Goal: Contribute content: Contribute content

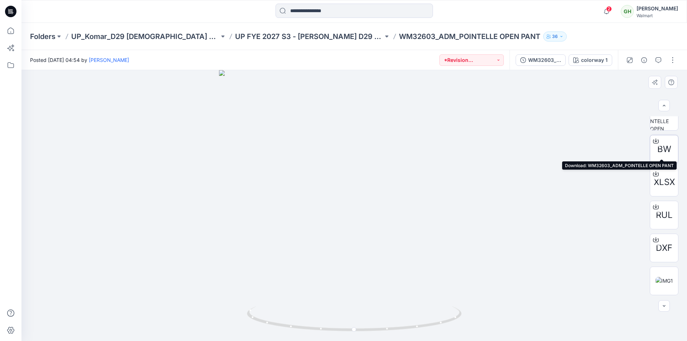
scroll to position [212, 0]
click at [654, 141] on icon at bounding box center [655, 140] width 3 height 4
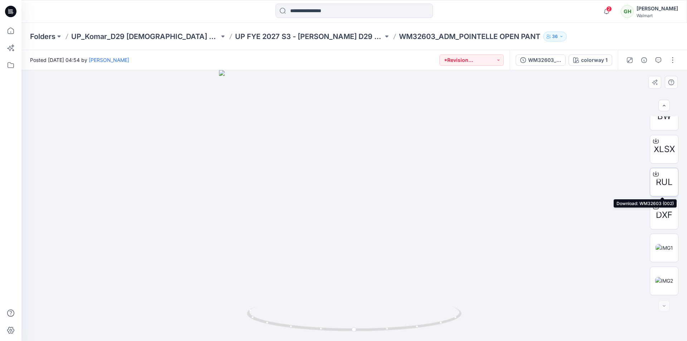
click at [653, 173] on icon at bounding box center [656, 174] width 6 height 6
click at [653, 206] on icon at bounding box center [656, 207] width 6 height 6
click at [658, 245] on img at bounding box center [664, 248] width 18 height 8
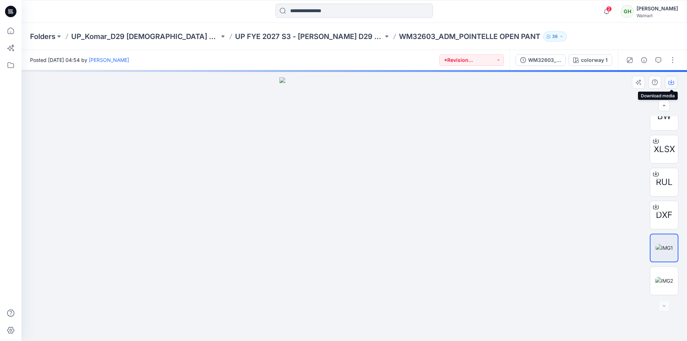
click at [671, 83] on icon "button" at bounding box center [671, 82] width 3 height 4
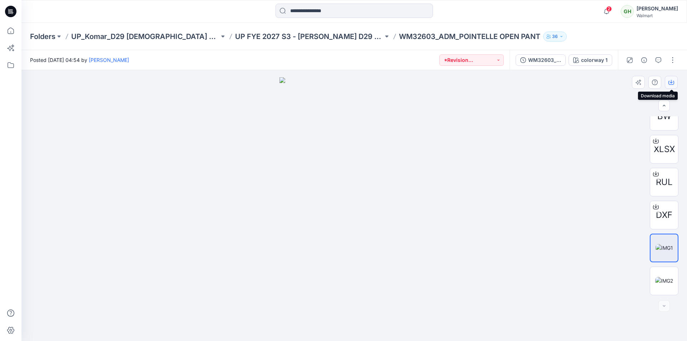
click at [670, 82] on icon "button" at bounding box center [671, 82] width 6 height 6
click at [665, 277] on img at bounding box center [664, 281] width 18 height 8
click at [673, 82] on icon "button" at bounding box center [671, 82] width 6 height 6
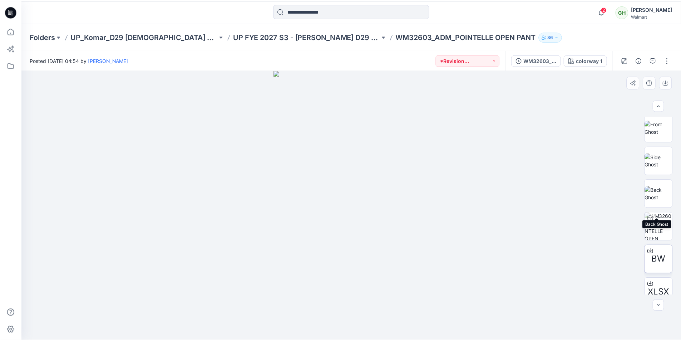
scroll to position [33, 0]
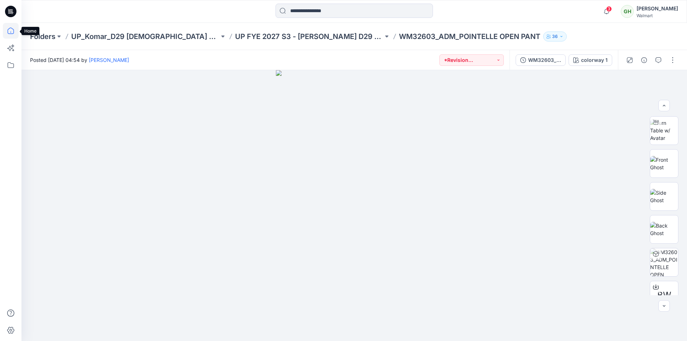
click at [7, 31] on icon at bounding box center [11, 31] width 16 height 16
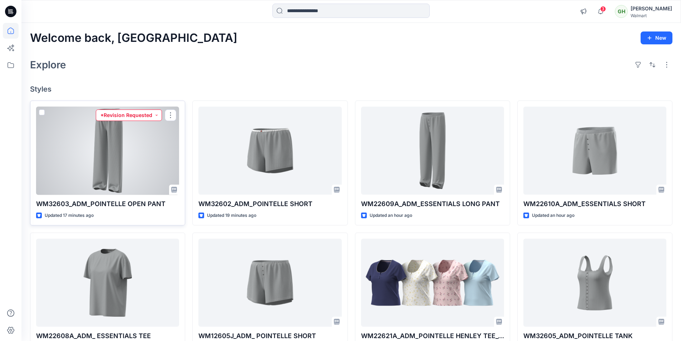
click at [146, 114] on button "*Revision Requested" at bounding box center [129, 114] width 66 height 11
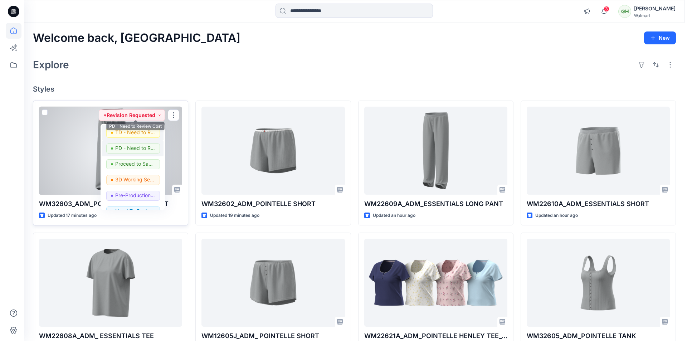
scroll to position [72, 0]
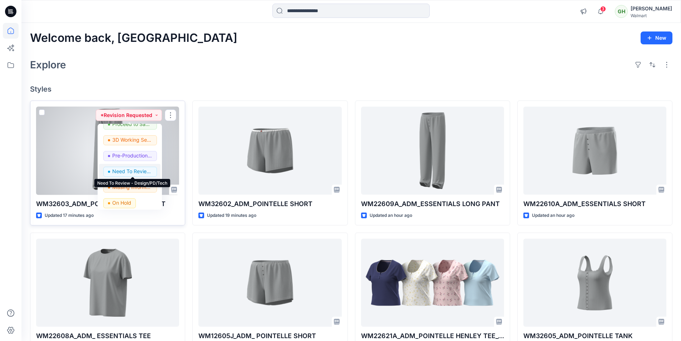
click at [131, 170] on p "Need To Review - Design/PD/Tech" at bounding box center [132, 171] width 40 height 9
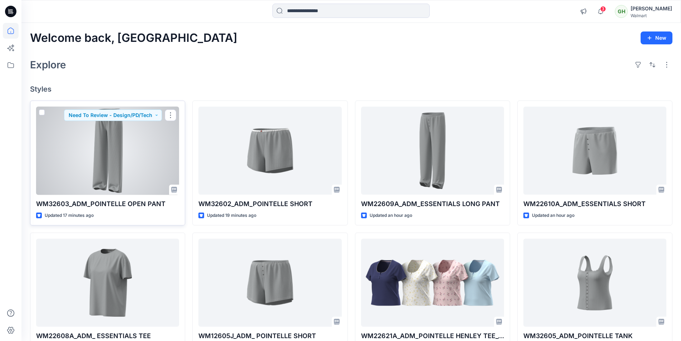
click at [133, 146] on div at bounding box center [107, 151] width 143 height 88
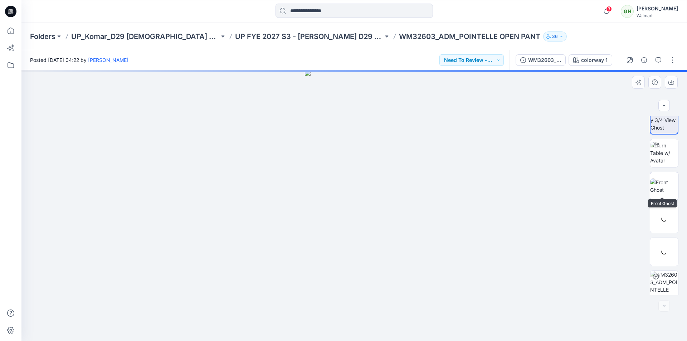
scroll to position [14, 0]
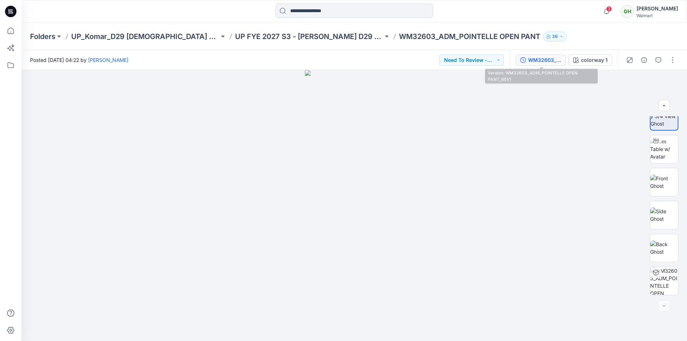
click at [542, 62] on div "WM32603_ADM_POINTELLE OPEN PANT_REV1" at bounding box center [544, 60] width 33 height 8
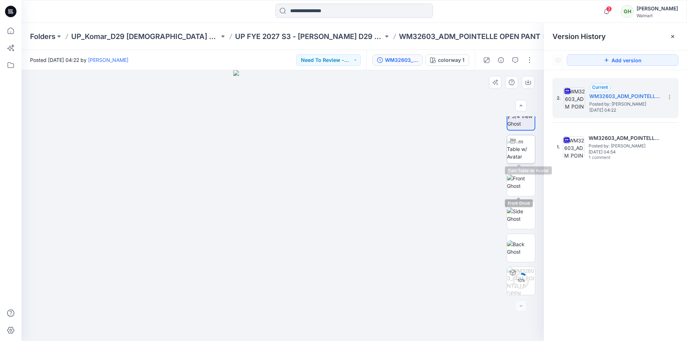
click at [525, 151] on img at bounding box center [521, 149] width 28 height 23
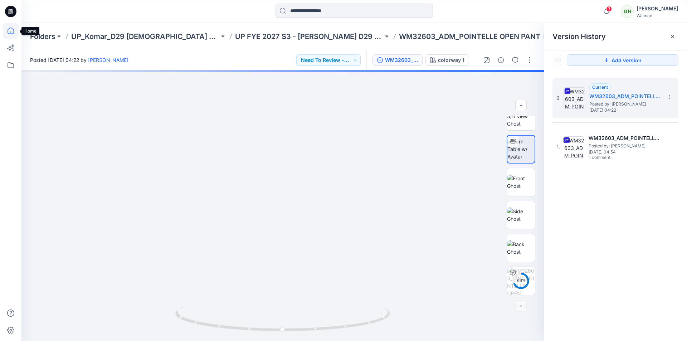
click at [11, 29] on icon at bounding box center [11, 31] width 16 height 16
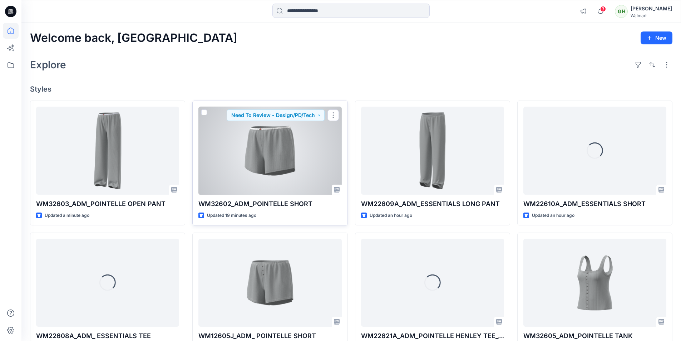
click at [263, 162] on div at bounding box center [270, 151] width 143 height 88
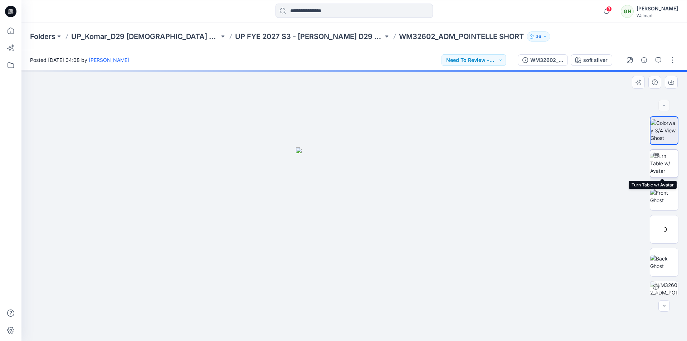
click at [664, 161] on img at bounding box center [664, 163] width 28 height 23
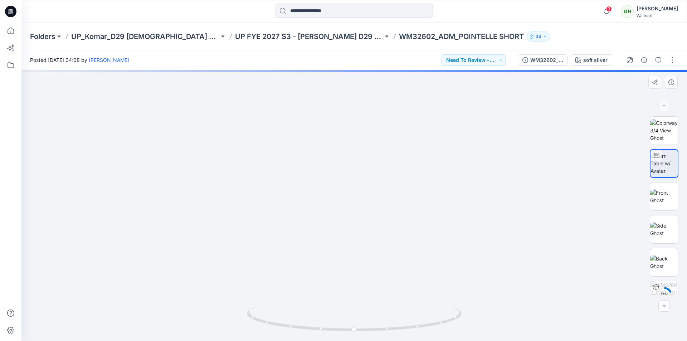
click at [12, 33] on icon at bounding box center [11, 31] width 16 height 16
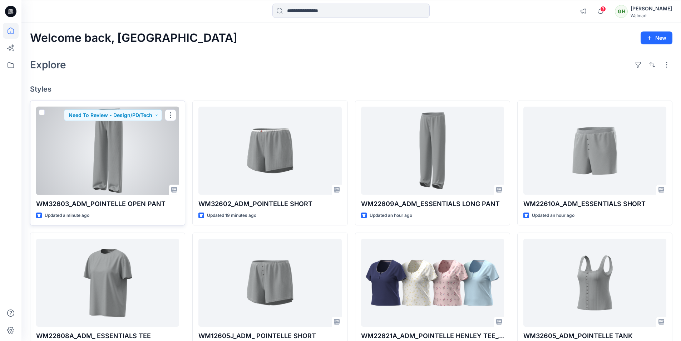
click at [131, 172] on div at bounding box center [107, 151] width 143 height 88
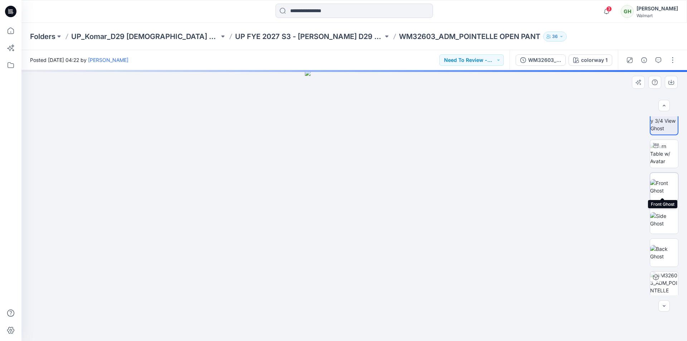
scroll to position [14, 0]
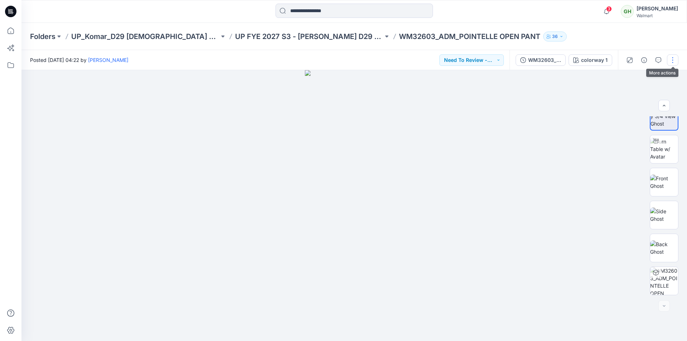
click at [672, 59] on button "button" at bounding box center [672, 59] width 11 height 11
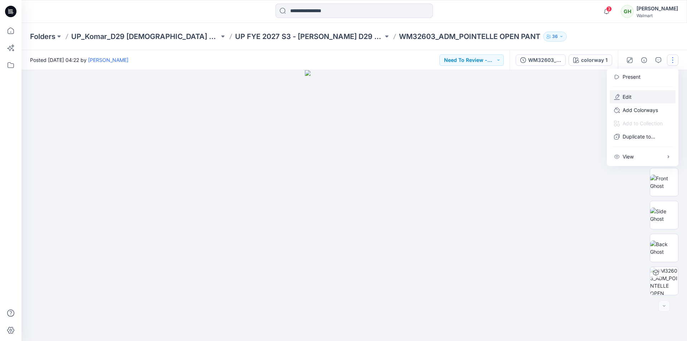
click at [628, 97] on p "Edit" at bounding box center [626, 97] width 9 height 8
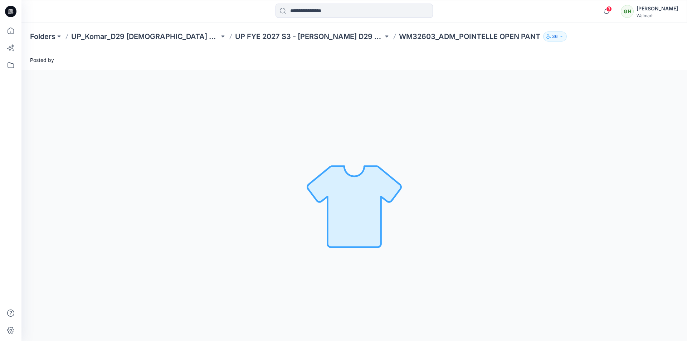
scroll to position [0, 0]
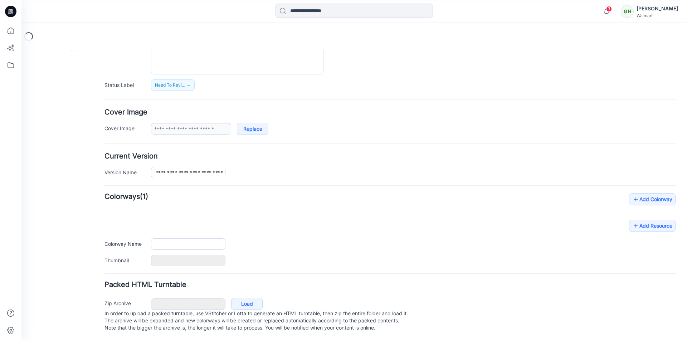
type input "**********"
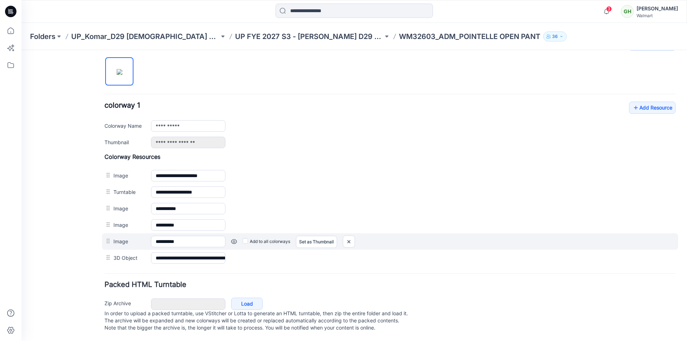
scroll to position [242, 0]
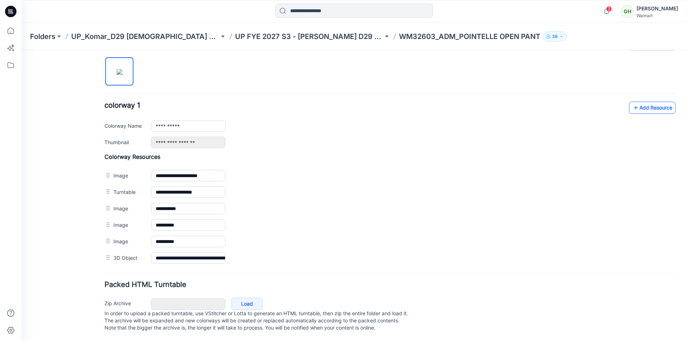
click at [632, 102] on icon at bounding box center [635, 107] width 7 height 11
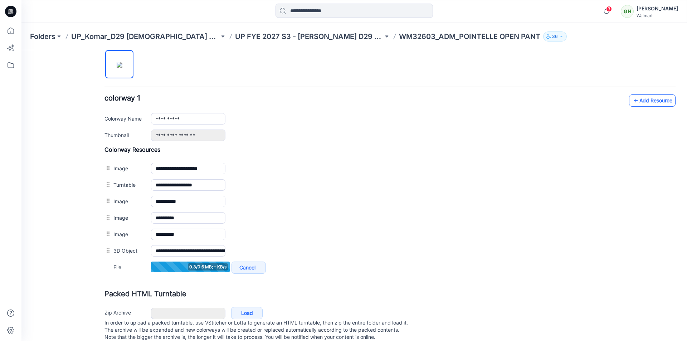
click at [638, 98] on link "Add Resource" at bounding box center [652, 100] width 46 height 12
click at [641, 100] on link "Add Resource" at bounding box center [652, 100] width 46 height 12
click at [647, 102] on link "Add Resource" at bounding box center [652, 100] width 46 height 12
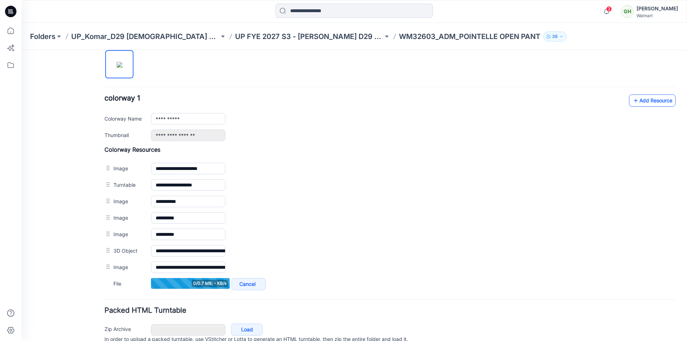
click at [645, 98] on link "Add Resource" at bounding box center [652, 100] width 46 height 12
click at [652, 102] on link "Add Resource" at bounding box center [652, 100] width 46 height 12
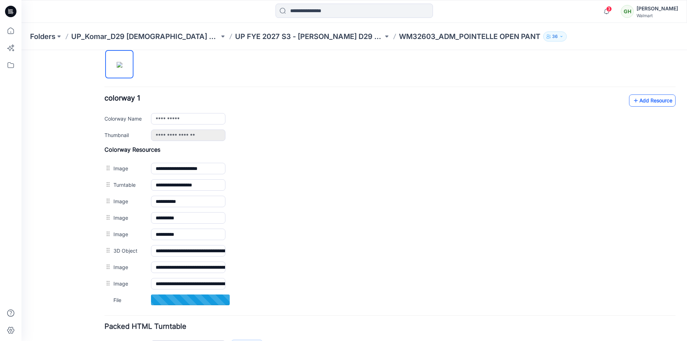
click at [645, 98] on link "Add Resource" at bounding box center [652, 100] width 46 height 12
click at [646, 101] on link "Add Resource" at bounding box center [652, 100] width 46 height 12
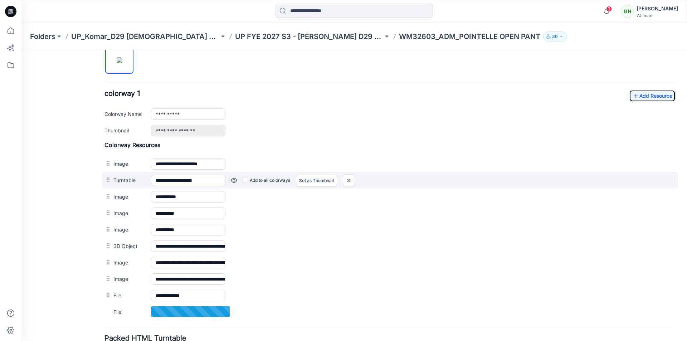
scroll to position [278, 0]
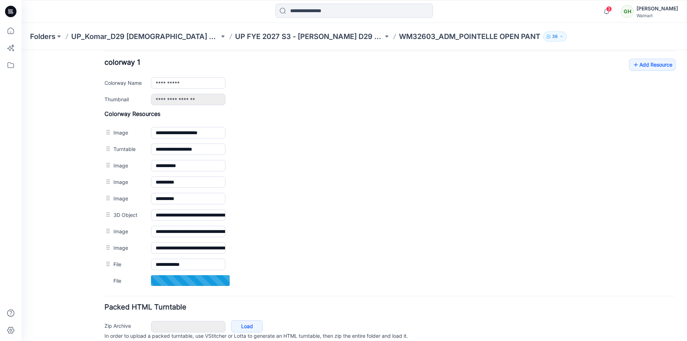
click at [651, 72] on div "**********" at bounding box center [389, 82] width 571 height 46
click at [652, 68] on link "Add Resource" at bounding box center [652, 65] width 46 height 12
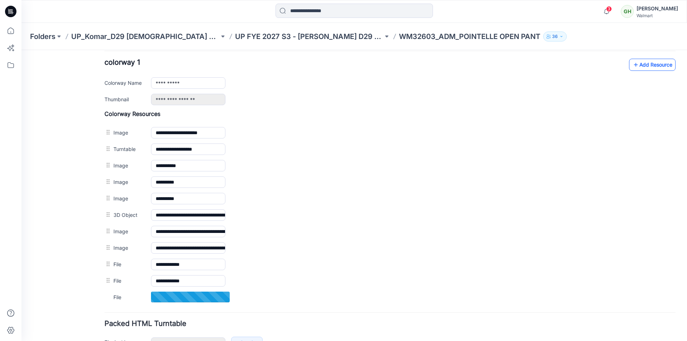
click at [648, 66] on link "Add Resource" at bounding box center [652, 65] width 46 height 12
click at [637, 66] on link "Add Resource" at bounding box center [652, 65] width 46 height 12
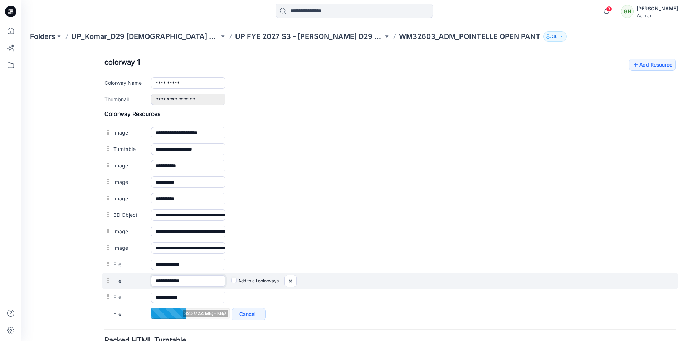
drag, startPoint x: 205, startPoint y: 281, endPoint x: 188, endPoint y: 281, distance: 16.8
click at [182, 281] on input "**********" at bounding box center [188, 280] width 74 height 11
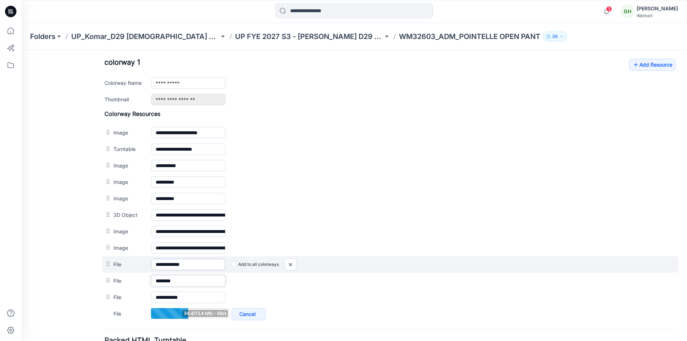
type input "*******"
drag, startPoint x: 201, startPoint y: 265, endPoint x: 180, endPoint y: 265, distance: 21.1
click at [180, 265] on input "**********" at bounding box center [188, 264] width 74 height 11
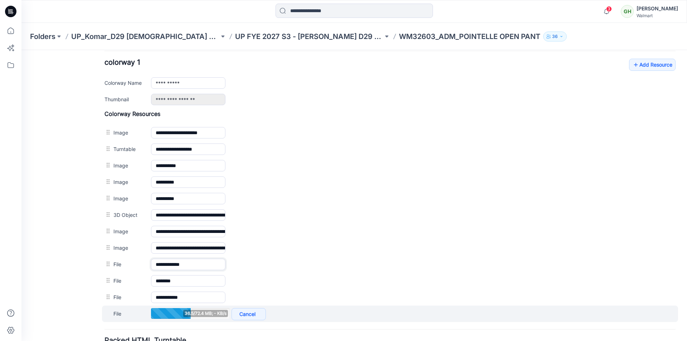
type input "*******"
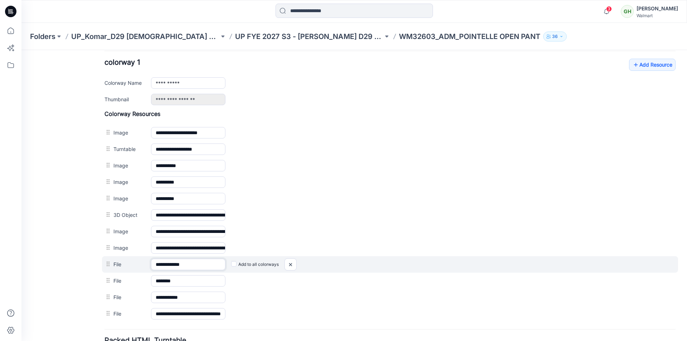
drag, startPoint x: 196, startPoint y: 264, endPoint x: 183, endPoint y: 264, distance: 12.9
click at [182, 264] on input "**********" at bounding box center [188, 264] width 74 height 11
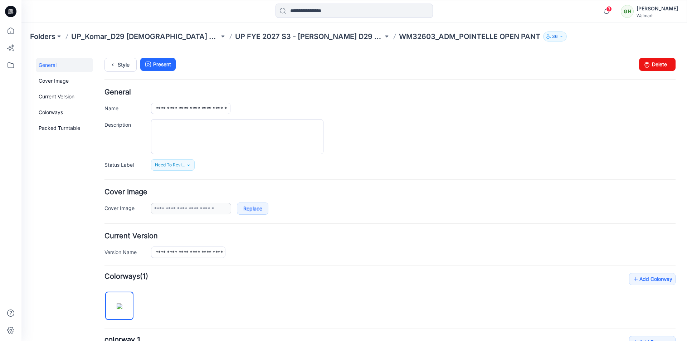
scroll to position [0, 0]
type input "*******"
click at [113, 65] on icon at bounding box center [113, 65] width 10 height 13
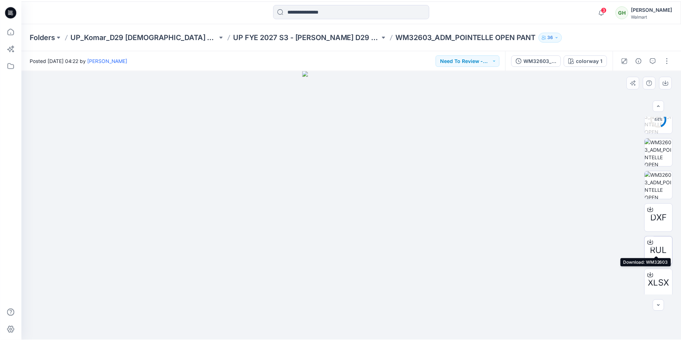
scroll to position [212, 0]
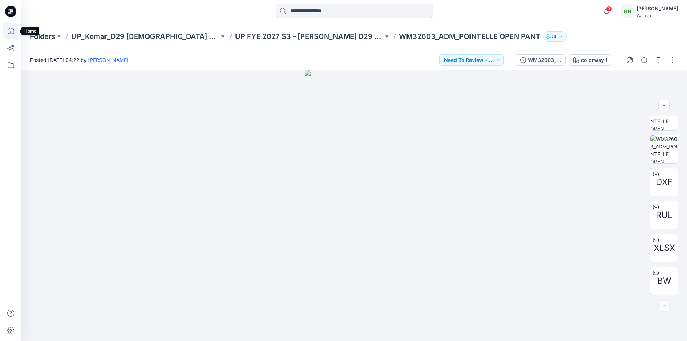
click at [6, 30] on icon at bounding box center [11, 31] width 16 height 16
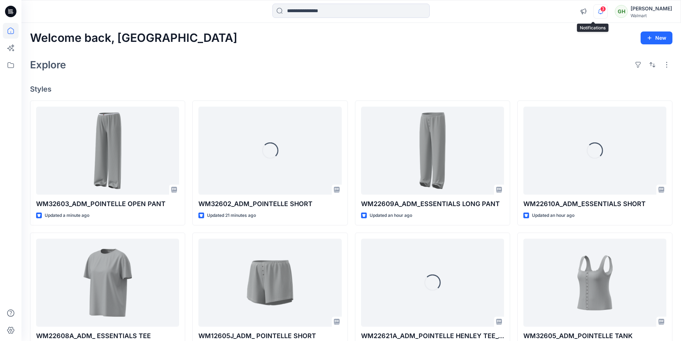
click at [594, 10] on icon "button" at bounding box center [601, 11] width 14 height 14
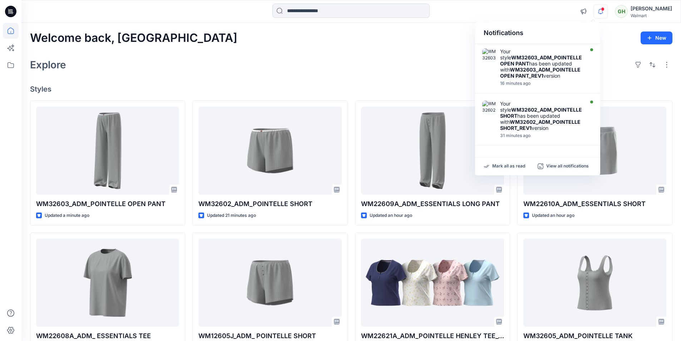
click at [446, 7] on div at bounding box center [351, 12] width 330 height 16
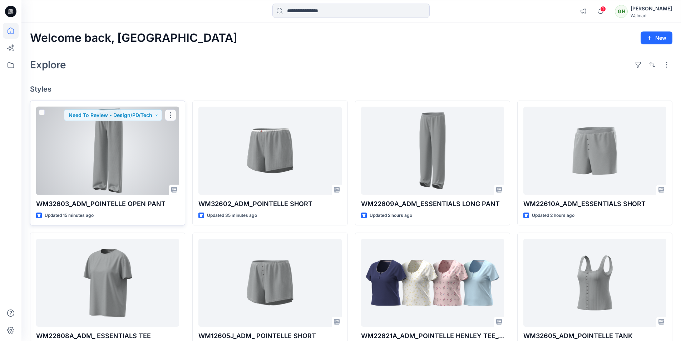
click at [128, 142] on div at bounding box center [107, 151] width 143 height 88
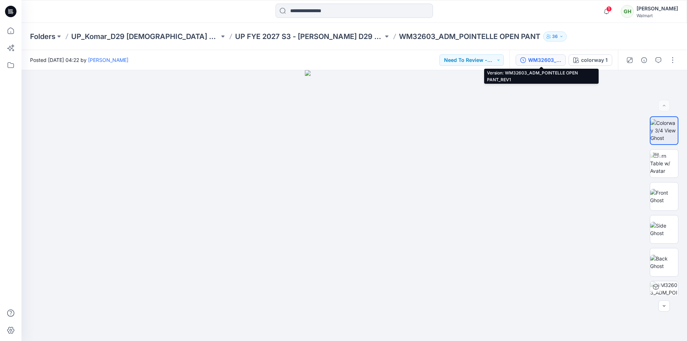
click at [547, 62] on div "WM32603_ADM_POINTELLE OPEN PANT_REV1" at bounding box center [544, 60] width 33 height 8
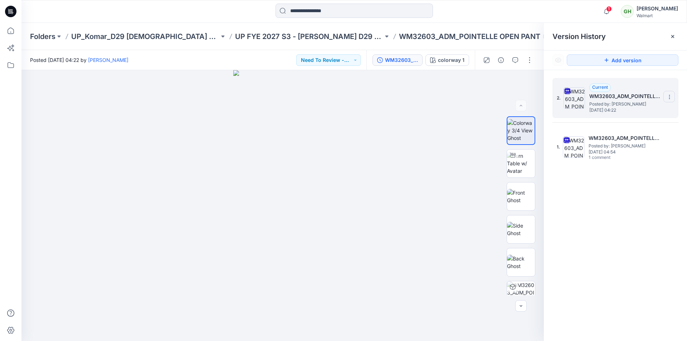
click at [670, 96] on icon at bounding box center [669, 97] width 6 height 6
click at [621, 159] on span "Delete Version" at bounding box center [619, 157] width 33 height 9
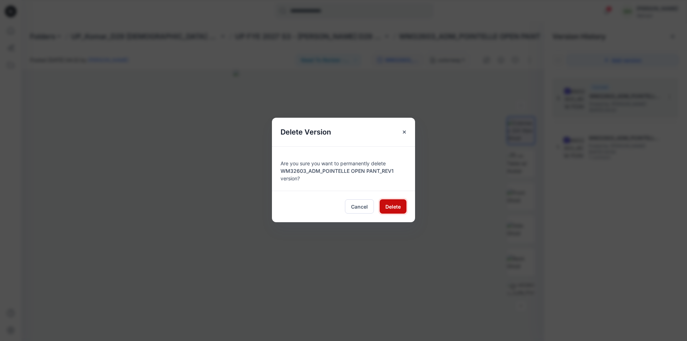
click at [397, 207] on span "Delete" at bounding box center [392, 207] width 15 height 8
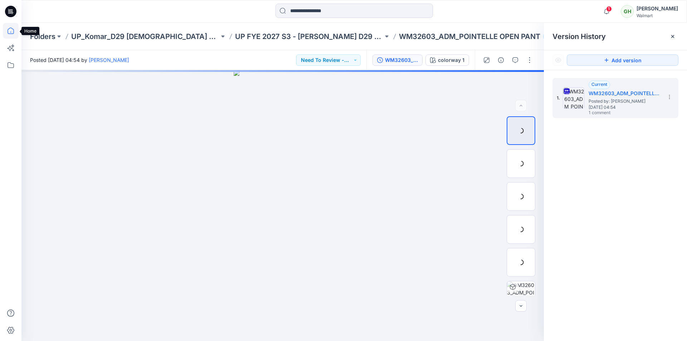
click at [8, 30] on icon at bounding box center [11, 31] width 6 height 6
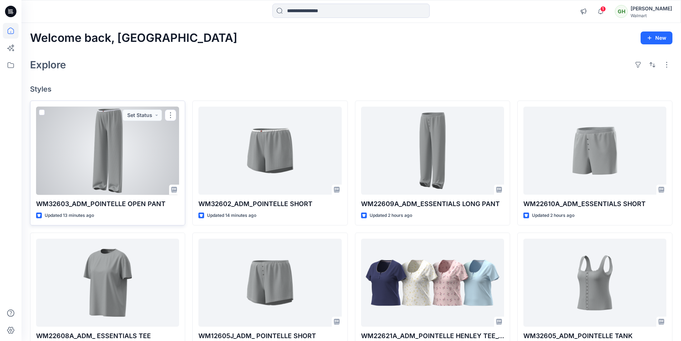
click at [94, 150] on div at bounding box center [107, 151] width 143 height 88
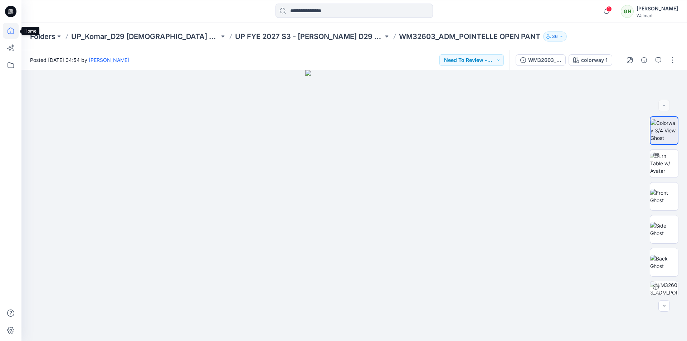
click at [15, 30] on icon at bounding box center [11, 31] width 16 height 16
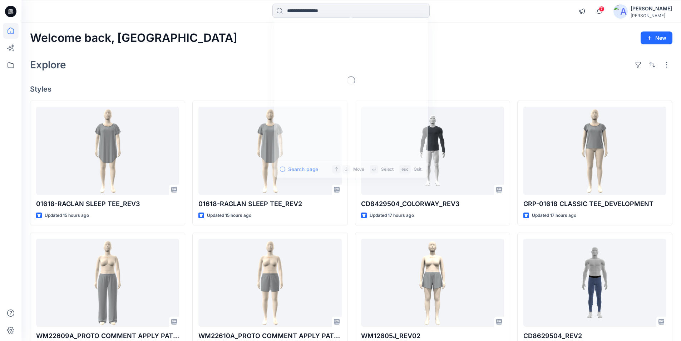
click at [312, 11] on input at bounding box center [351, 11] width 157 height 14
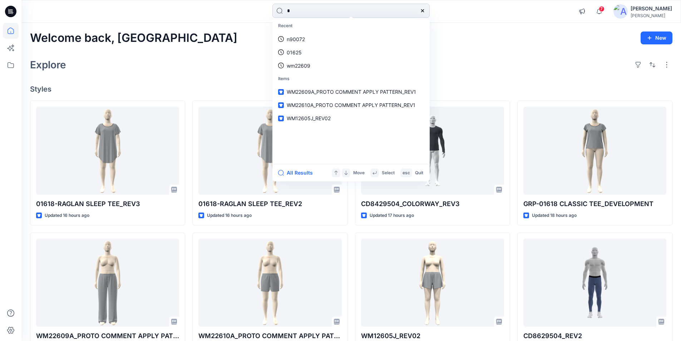
type input "*"
click at [7, 67] on icon at bounding box center [11, 65] width 16 height 16
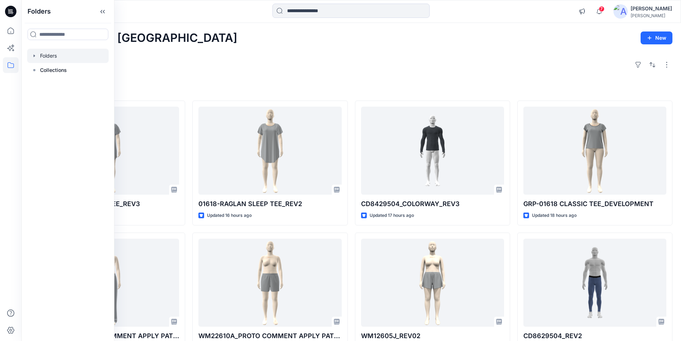
click at [48, 57] on div at bounding box center [68, 56] width 82 height 14
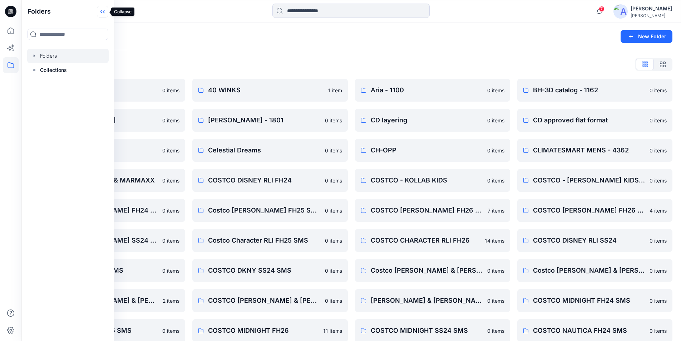
click at [103, 10] on icon at bounding box center [102, 12] width 11 height 12
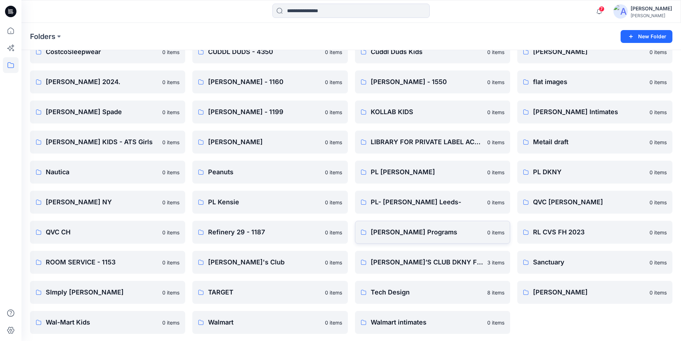
scroll to position [400, 0]
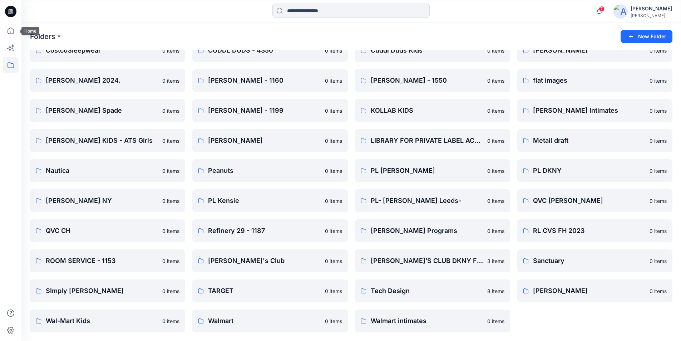
drag, startPoint x: 14, startPoint y: 34, endPoint x: 0, endPoint y: 40, distance: 15.0
click at [14, 34] on icon at bounding box center [11, 31] width 16 height 16
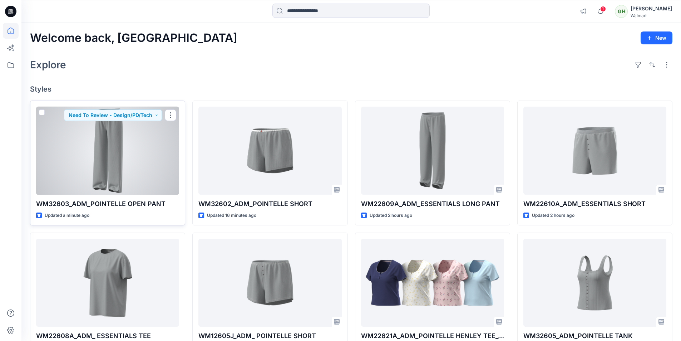
click at [123, 161] on div at bounding box center [107, 151] width 143 height 88
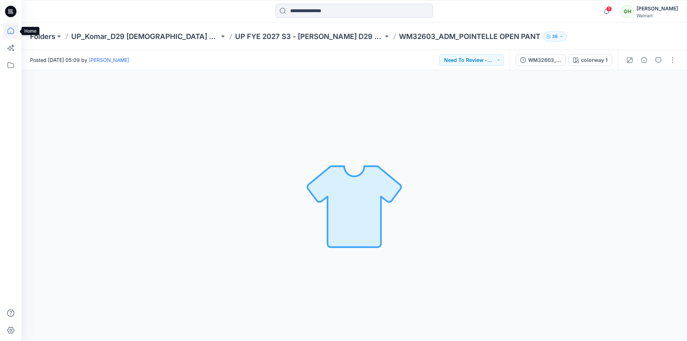
click at [6, 33] on icon at bounding box center [11, 31] width 16 height 16
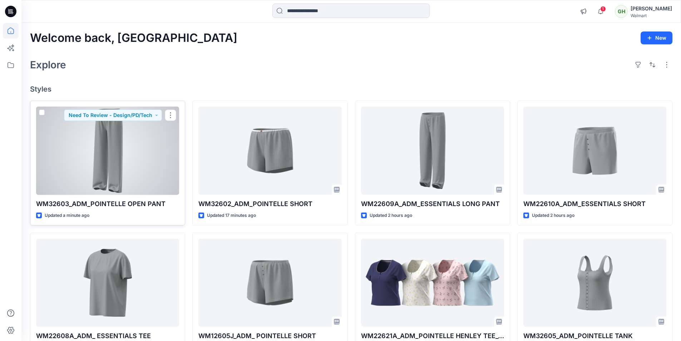
click at [128, 178] on div at bounding box center [107, 151] width 143 height 88
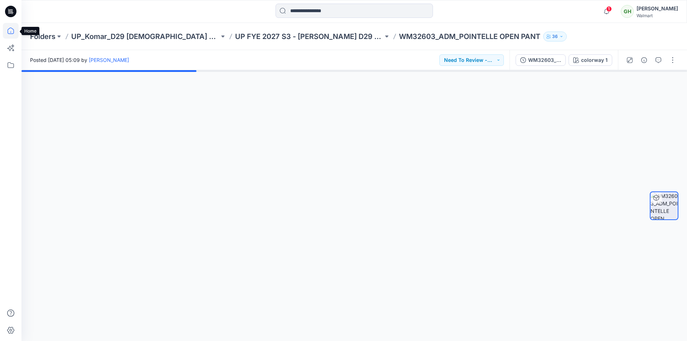
click at [5, 30] on icon at bounding box center [11, 31] width 16 height 16
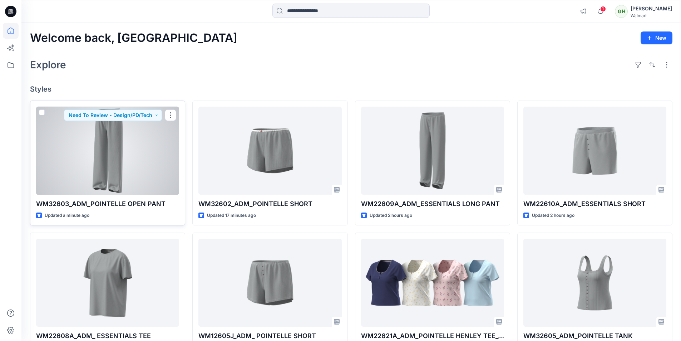
click at [132, 157] on div at bounding box center [107, 151] width 143 height 88
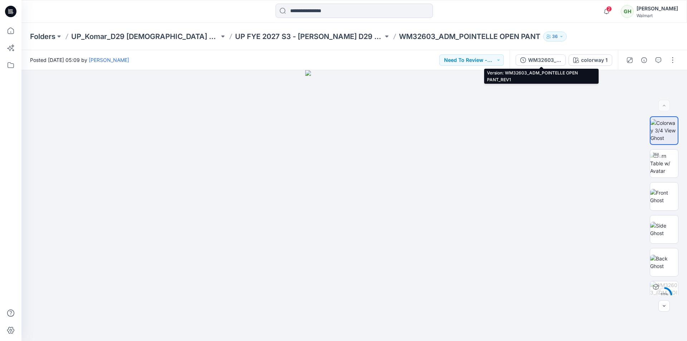
click at [557, 60] on div "WM32603_ADM_POINTELLE OPEN PANT_REV1" at bounding box center [544, 60] width 33 height 8
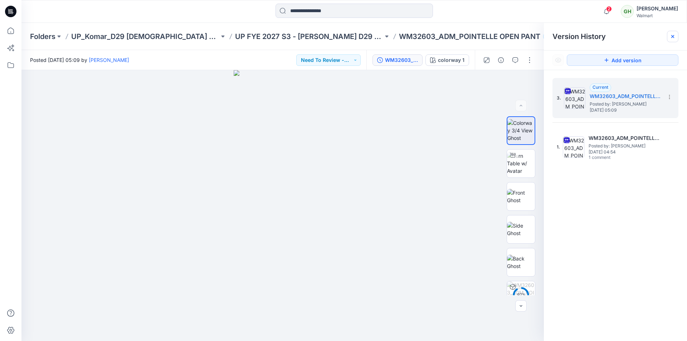
click at [672, 36] on icon at bounding box center [673, 37] width 6 height 6
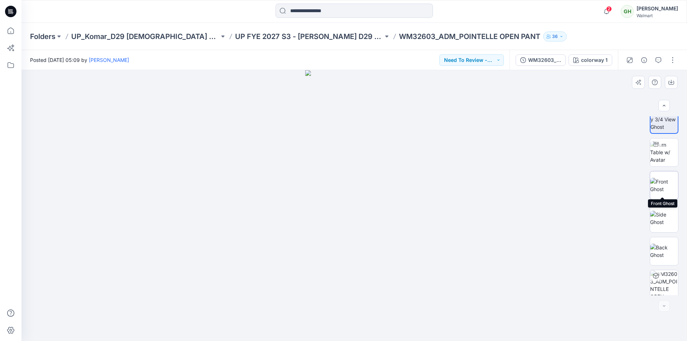
scroll to position [14, 0]
click at [675, 153] on img at bounding box center [664, 149] width 28 height 23
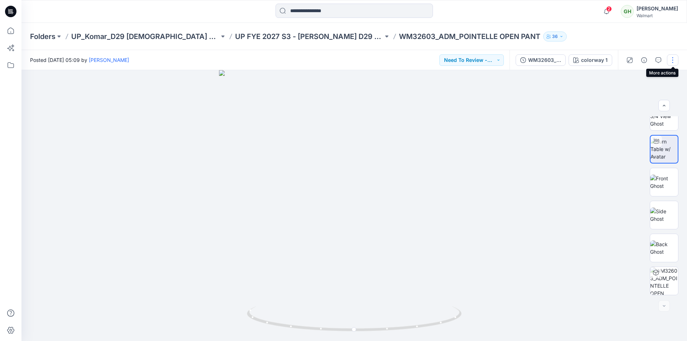
click at [671, 60] on button "button" at bounding box center [672, 59] width 11 height 11
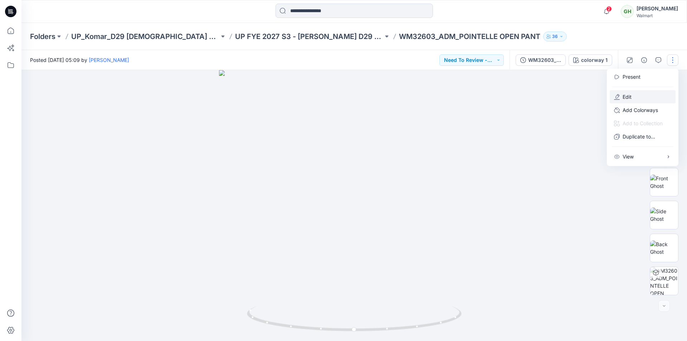
click at [627, 97] on p "Edit" at bounding box center [626, 97] width 9 height 8
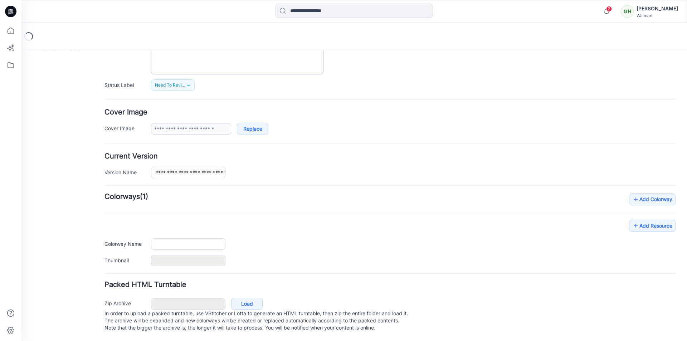
type input "**********"
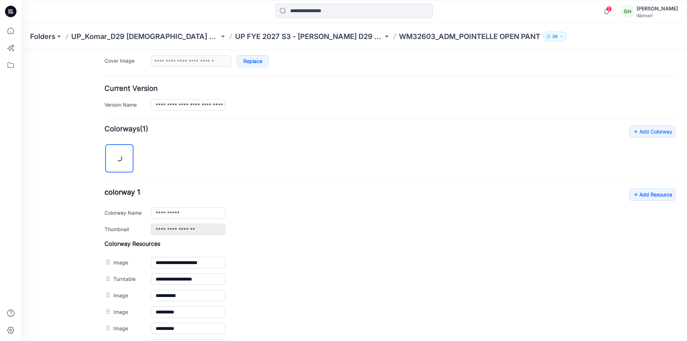
scroll to position [231, 0]
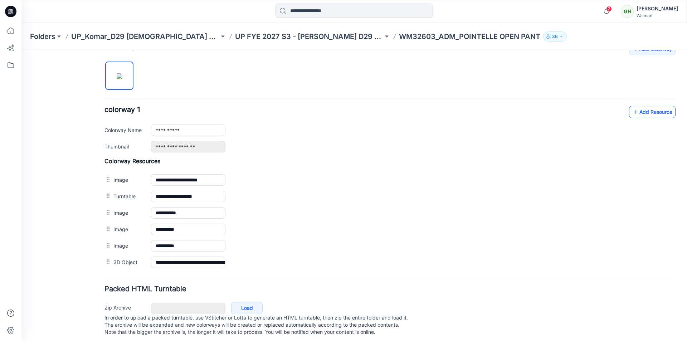
click at [642, 113] on link "Add Resource" at bounding box center [652, 112] width 46 height 12
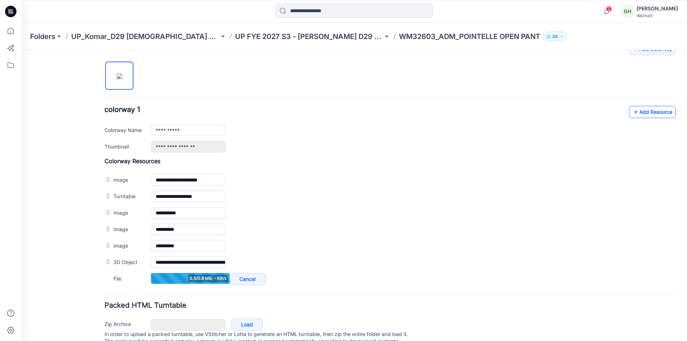
click at [653, 116] on link "Add Resource" at bounding box center [652, 112] width 46 height 12
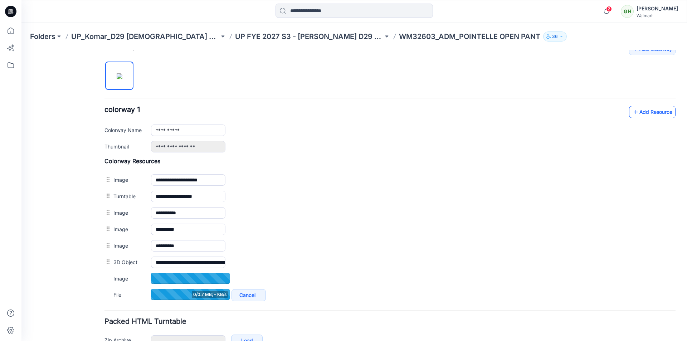
click at [645, 109] on link "Add Resource" at bounding box center [652, 112] width 46 height 12
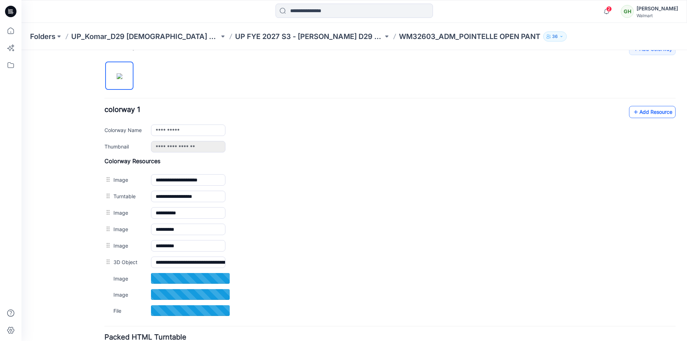
click at [661, 113] on link "Add Resource" at bounding box center [652, 112] width 46 height 12
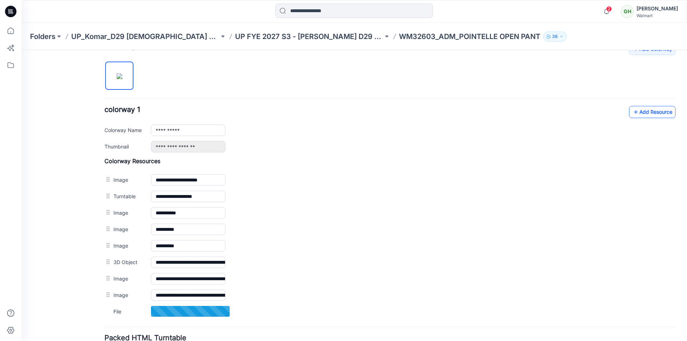
click at [649, 114] on link "Add Resource" at bounding box center [652, 112] width 46 height 12
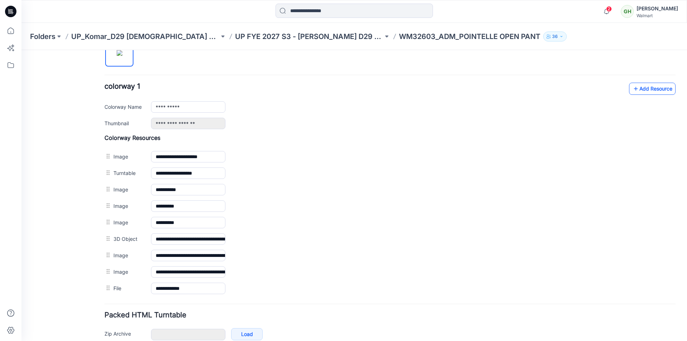
scroll to position [266, 0]
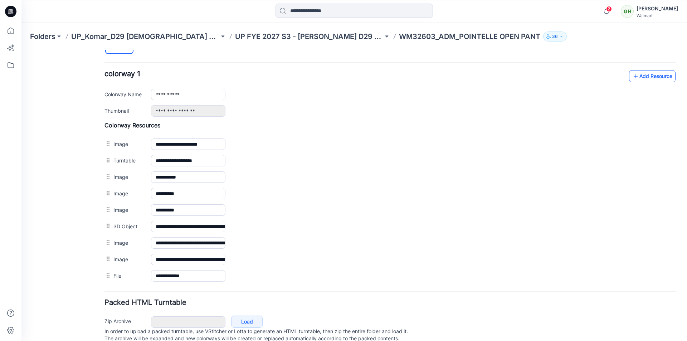
click at [637, 77] on link "Add Resource" at bounding box center [652, 76] width 46 height 12
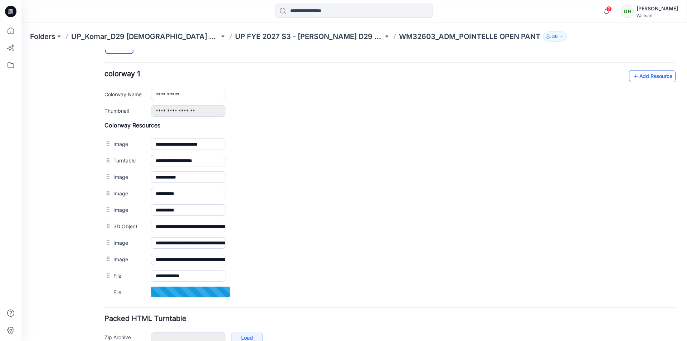
click at [648, 76] on link "Add Resource" at bounding box center [652, 76] width 46 height 12
click at [198, 275] on input "**********" at bounding box center [188, 275] width 74 height 11
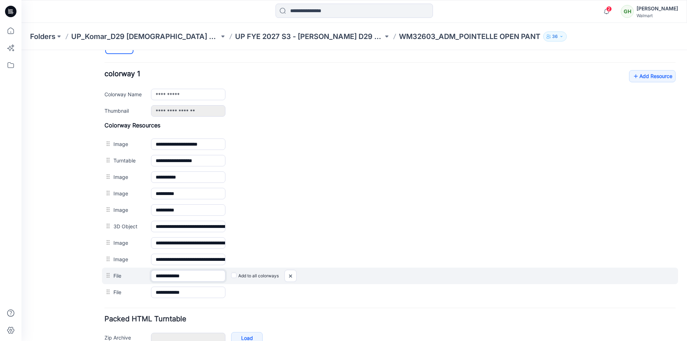
drag, startPoint x: 201, startPoint y: 275, endPoint x: 182, endPoint y: 278, distance: 19.1
click at [182, 278] on input "**********" at bounding box center [188, 275] width 74 height 11
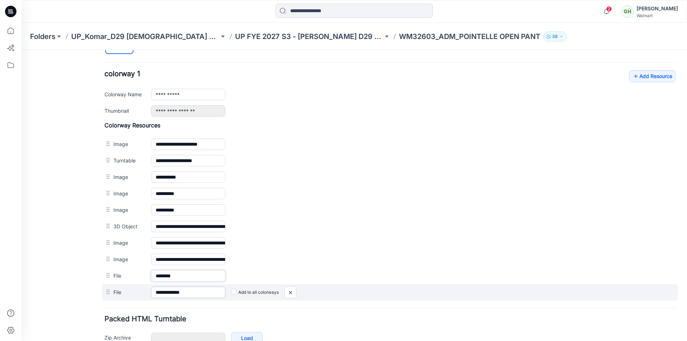
type input "*******"
click at [196, 292] on input "**********" at bounding box center [188, 292] width 74 height 11
drag, startPoint x: 199, startPoint y: 293, endPoint x: 182, endPoint y: 293, distance: 16.8
click at [182, 293] on input "**********" at bounding box center [188, 292] width 74 height 11
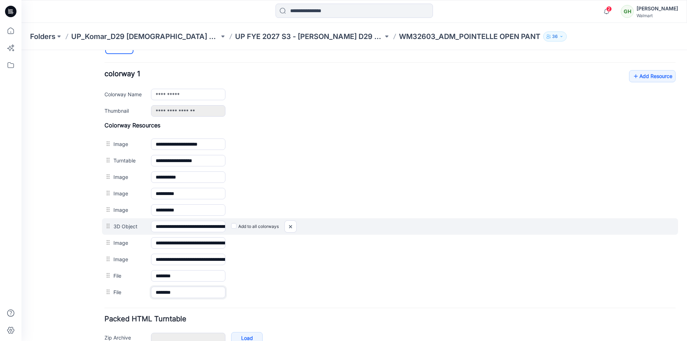
type input "*******"
click at [503, 223] on div "Add to all colorways" at bounding box center [450, 226] width 450 height 11
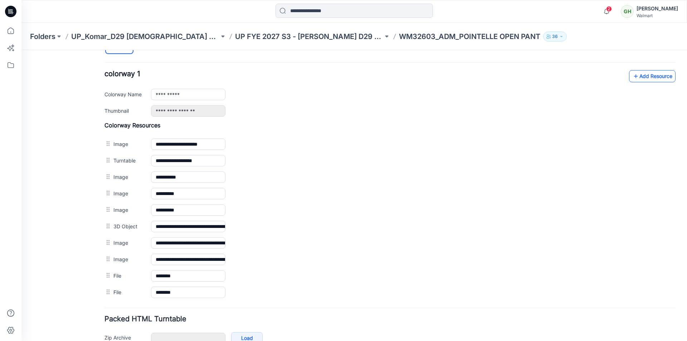
click at [653, 77] on link "Add Resource" at bounding box center [652, 76] width 46 height 12
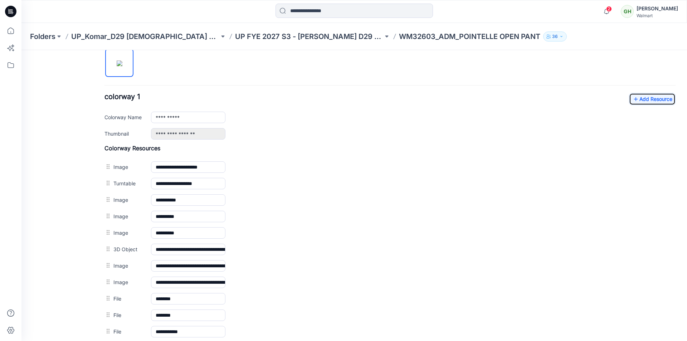
scroll to position [195, 0]
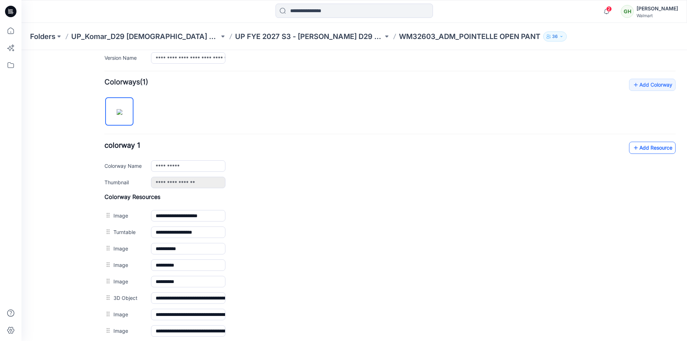
click at [639, 148] on link "Add Resource" at bounding box center [652, 148] width 46 height 12
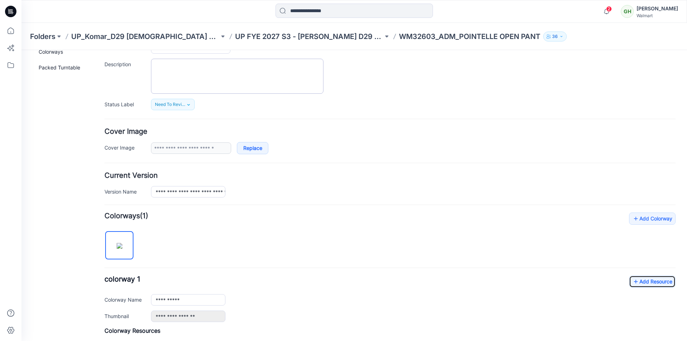
scroll to position [0, 0]
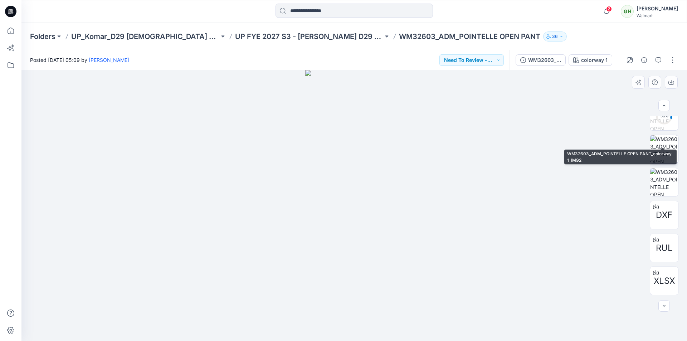
scroll to position [212, 0]
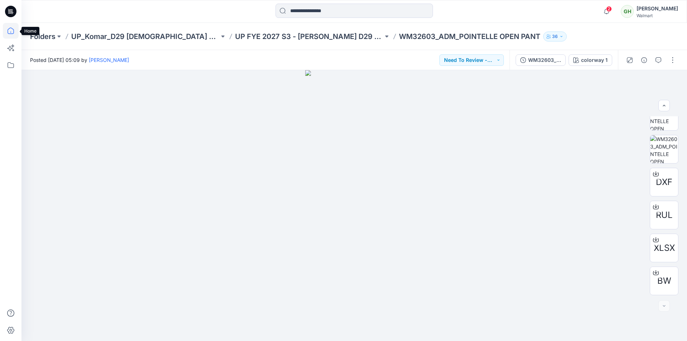
click at [13, 33] on icon at bounding box center [11, 31] width 16 height 16
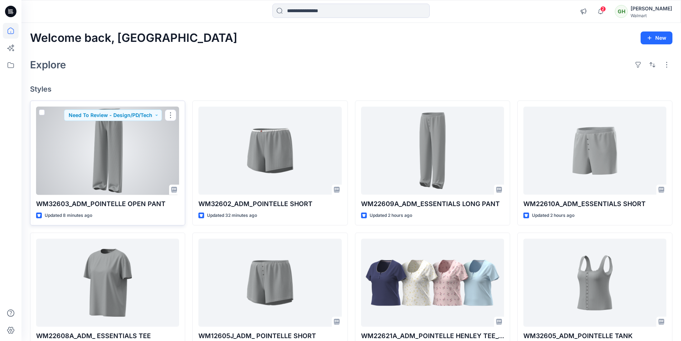
click at [117, 170] on div at bounding box center [107, 151] width 143 height 88
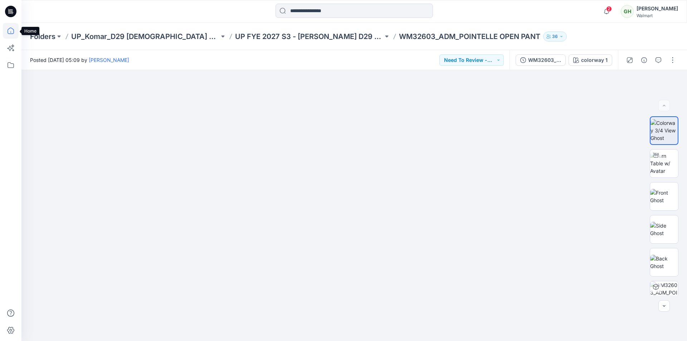
click at [7, 32] on icon at bounding box center [11, 31] width 16 height 16
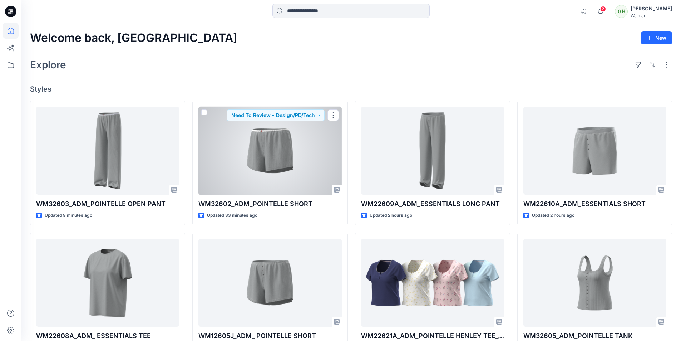
click at [254, 159] on div at bounding box center [270, 151] width 143 height 88
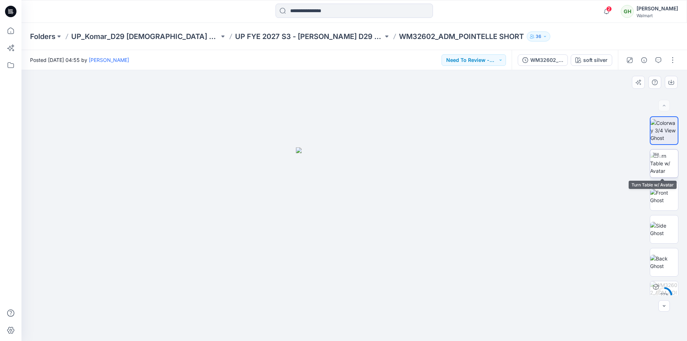
click at [669, 161] on img at bounding box center [664, 163] width 28 height 23
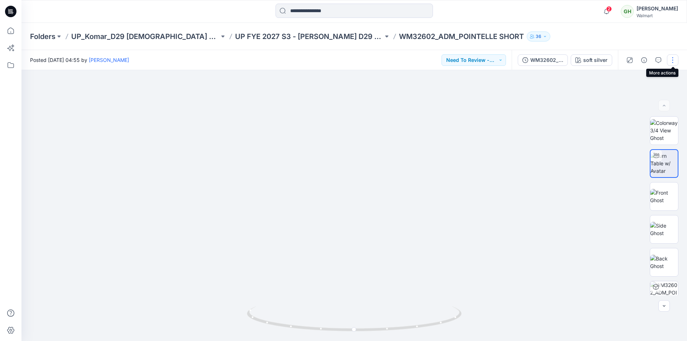
click at [672, 59] on button "button" at bounding box center [672, 59] width 11 height 11
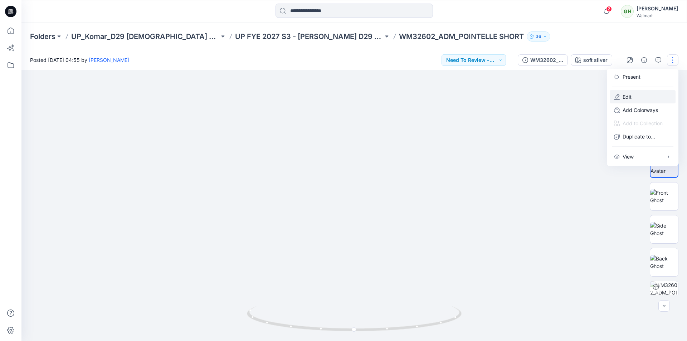
click at [628, 95] on p "Edit" at bounding box center [626, 97] width 9 height 8
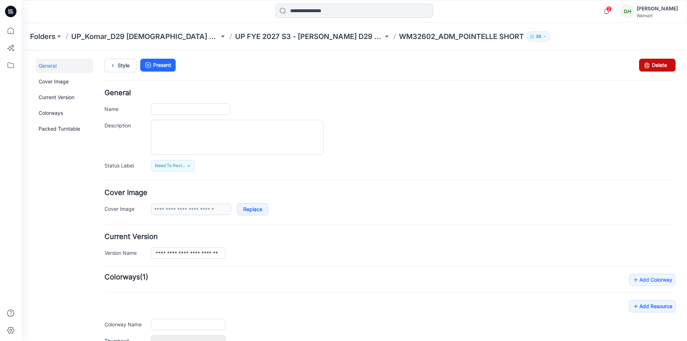
type input "**********"
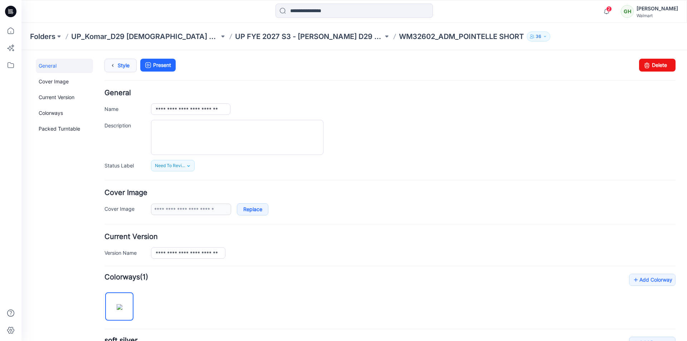
click at [107, 65] on link "Style" at bounding box center [120, 66] width 32 height 14
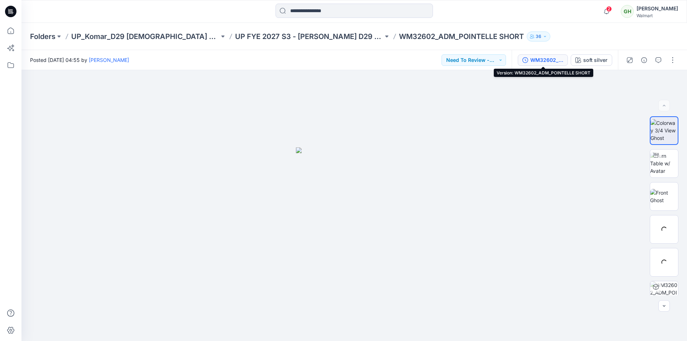
click at [541, 59] on div "WM32602_ADM_POINTELLE SHORT" at bounding box center [546, 60] width 33 height 8
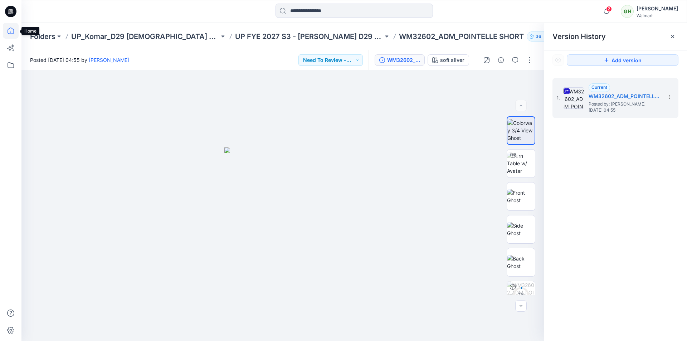
click at [14, 31] on icon at bounding box center [11, 31] width 6 height 6
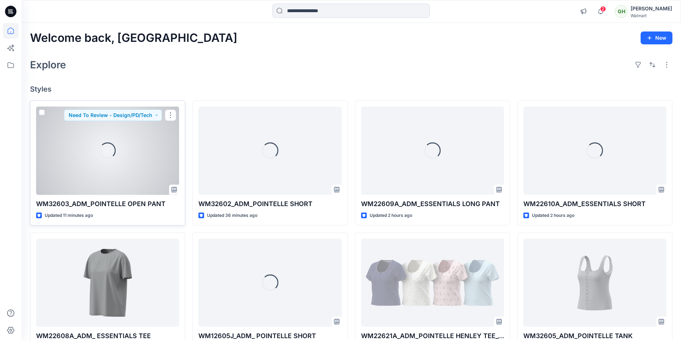
click at [123, 154] on div at bounding box center [107, 151] width 143 height 88
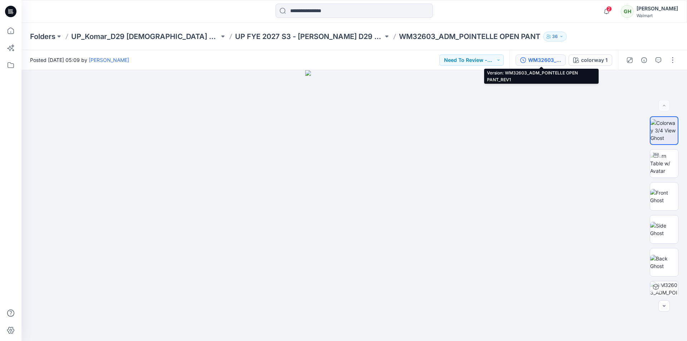
click at [535, 60] on div "WM32603_ADM_POINTELLE OPEN PANT_REV1" at bounding box center [544, 60] width 33 height 8
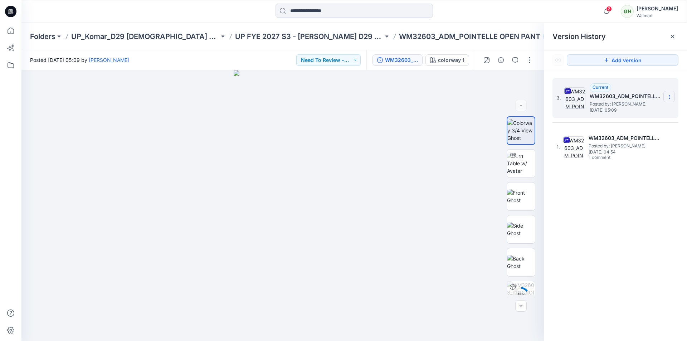
click at [670, 96] on icon at bounding box center [669, 97] width 6 height 6
click at [608, 158] on span "Delete Version" at bounding box center [619, 157] width 33 height 9
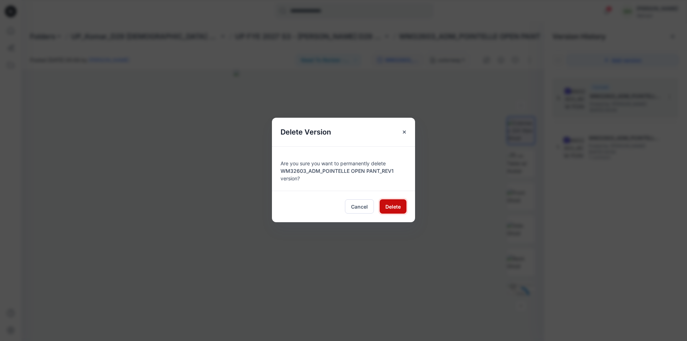
click at [388, 205] on span "Delete" at bounding box center [392, 207] width 15 height 8
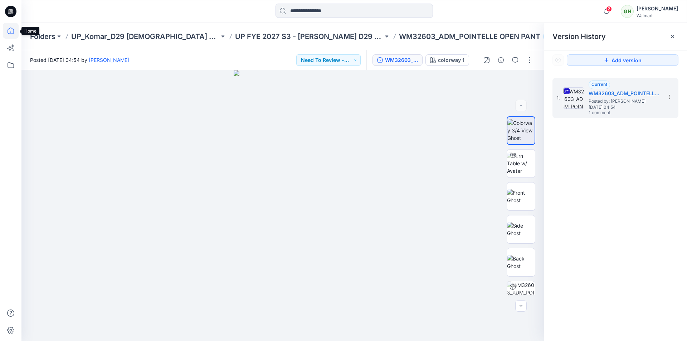
drag, startPoint x: 11, startPoint y: 30, endPoint x: 18, endPoint y: 26, distance: 7.7
click at [11, 30] on icon at bounding box center [11, 31] width 16 height 16
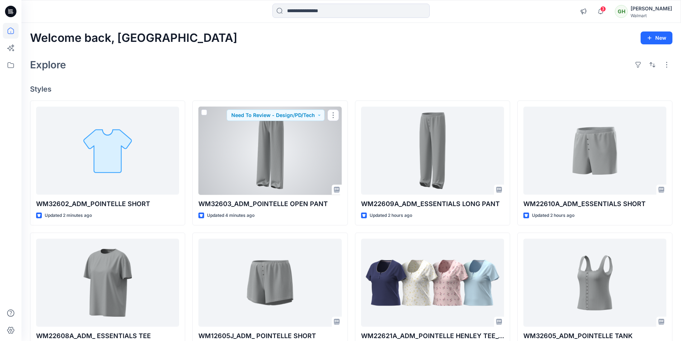
click at [241, 146] on div at bounding box center [270, 151] width 143 height 88
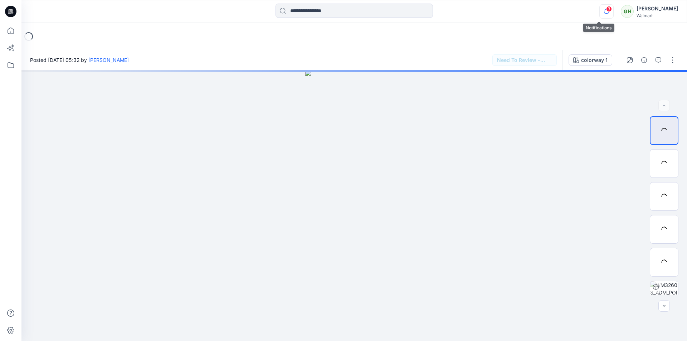
click at [600, 13] on icon "button" at bounding box center [606, 11] width 14 height 14
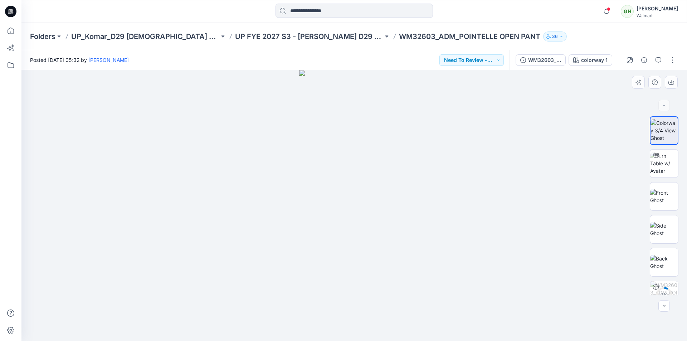
drag, startPoint x: 360, startPoint y: 117, endPoint x: 367, endPoint y: 237, distance: 120.4
click at [675, 59] on button "button" at bounding box center [672, 59] width 11 height 11
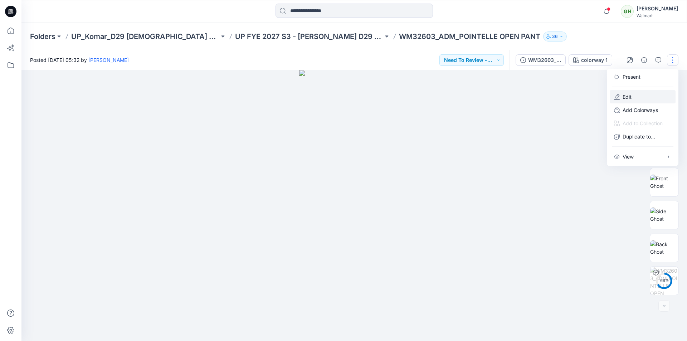
click at [627, 95] on p "Edit" at bounding box center [626, 97] width 9 height 8
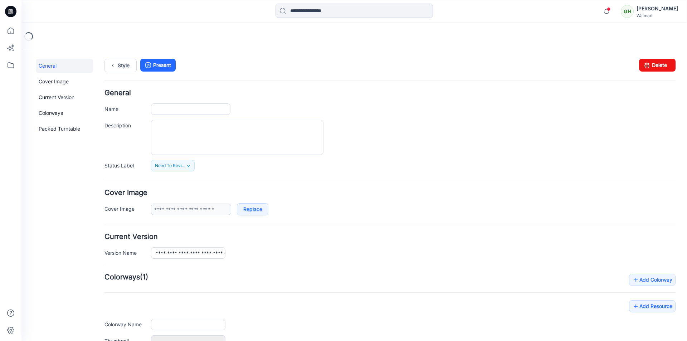
type input "**********"
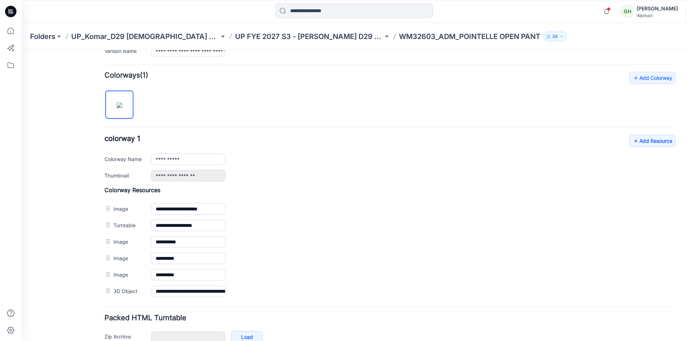
scroll to position [215, 0]
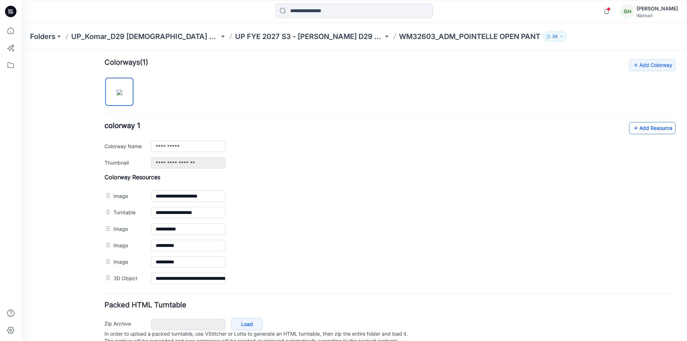
click at [637, 127] on link "Add Resource" at bounding box center [652, 128] width 46 height 12
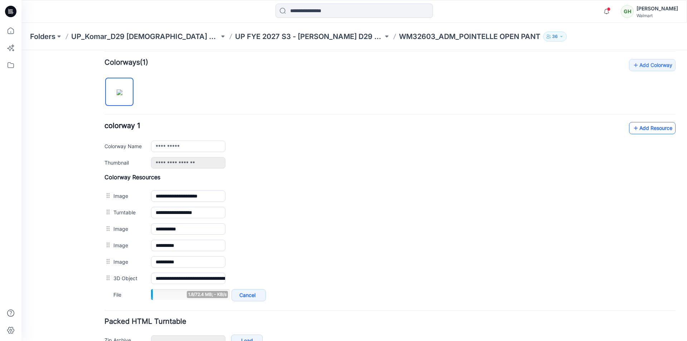
click at [636, 128] on link "Add Resource" at bounding box center [652, 128] width 46 height 12
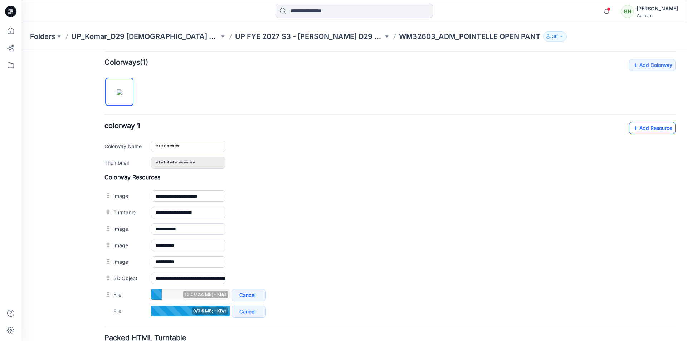
click at [648, 128] on link "Add Resource" at bounding box center [652, 128] width 46 height 12
click at [643, 128] on link "Add Resource" at bounding box center [652, 128] width 46 height 12
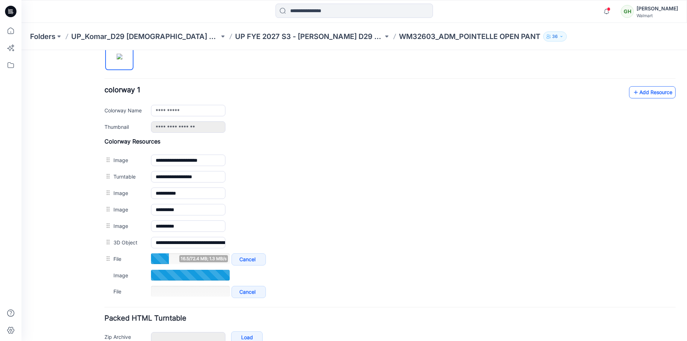
click at [635, 93] on link "Add Resource" at bounding box center [652, 92] width 46 height 12
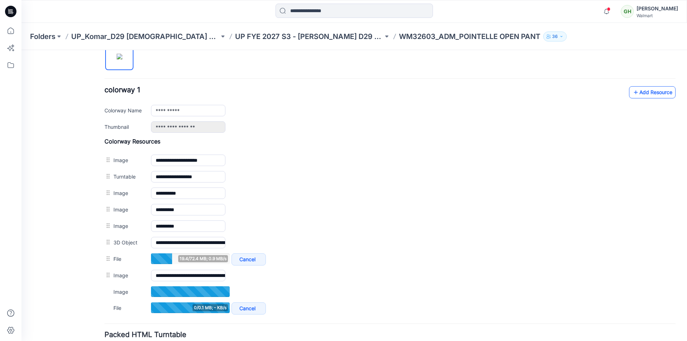
click at [649, 96] on link "Add Resource" at bounding box center [652, 92] width 46 height 12
click at [650, 93] on link "Add Resource" at bounding box center [652, 92] width 46 height 12
click at [649, 92] on link "Add Resource" at bounding box center [652, 92] width 46 height 12
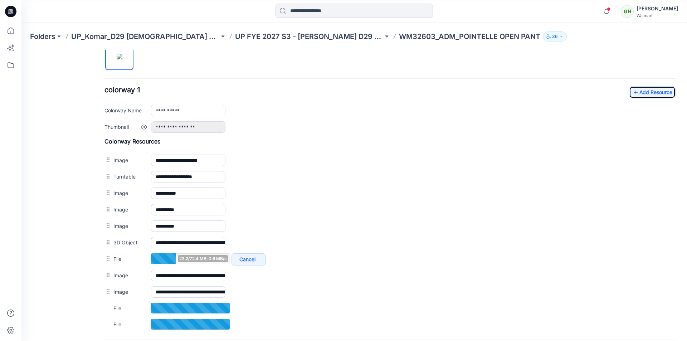
scroll to position [286, 0]
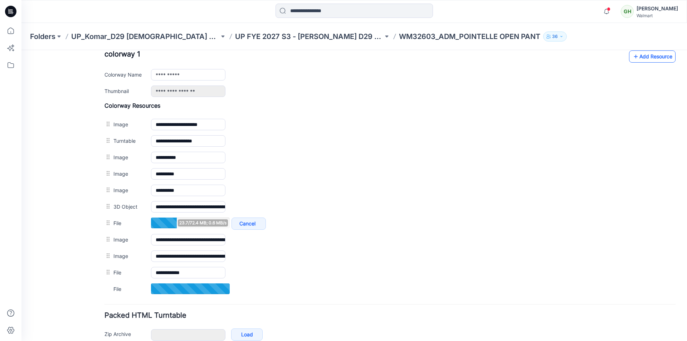
click at [646, 57] on link "Add Resource" at bounding box center [652, 56] width 46 height 12
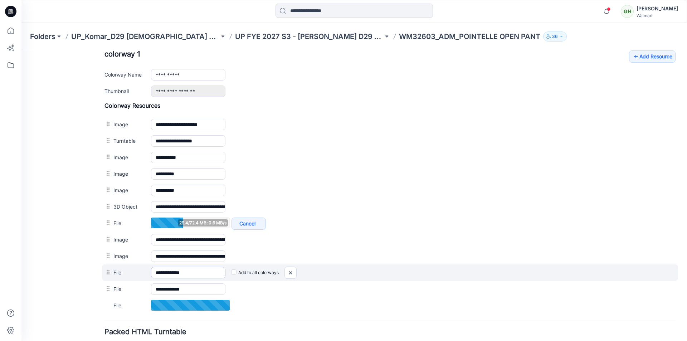
click at [181, 273] on input "**********" at bounding box center [188, 272] width 74 height 11
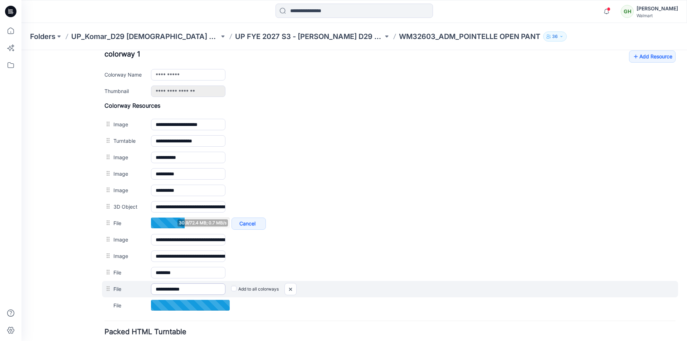
type input "*******"
drag, startPoint x: 197, startPoint y: 291, endPoint x: 181, endPoint y: 290, distance: 16.1
click at [181, 290] on input "**********" at bounding box center [188, 288] width 74 height 11
type input "*******"
drag, startPoint x: 201, startPoint y: 291, endPoint x: 181, endPoint y: 290, distance: 20.0
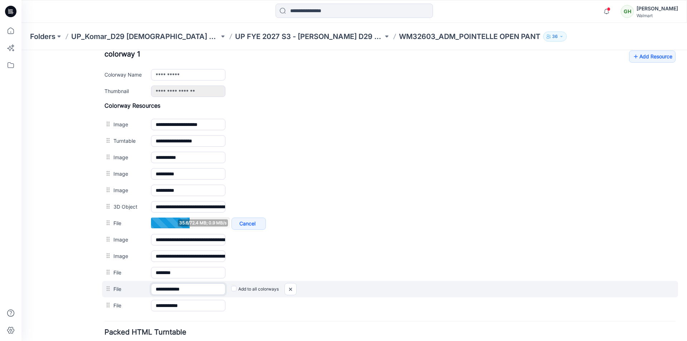
click at [181, 290] on input "**********" at bounding box center [188, 288] width 74 height 11
type input "*******"
drag, startPoint x: 197, startPoint y: 291, endPoint x: 182, endPoint y: 290, distance: 15.4
click at [182, 290] on input "**********" at bounding box center [188, 288] width 74 height 11
type input "*******"
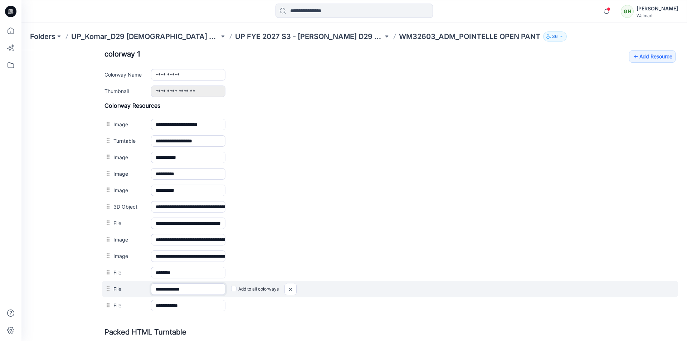
drag, startPoint x: 200, startPoint y: 287, endPoint x: 182, endPoint y: 287, distance: 17.5
click at [182, 287] on input "**********" at bounding box center [188, 288] width 74 height 11
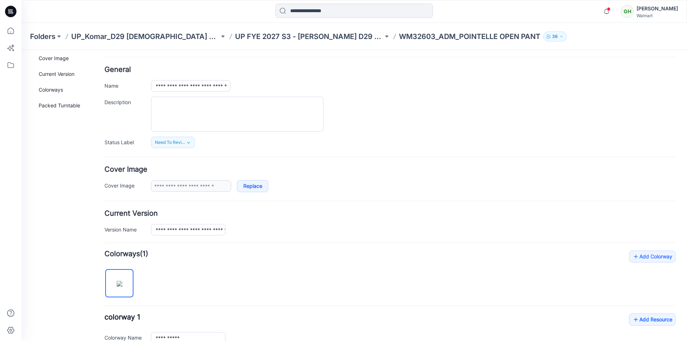
scroll to position [0, 0]
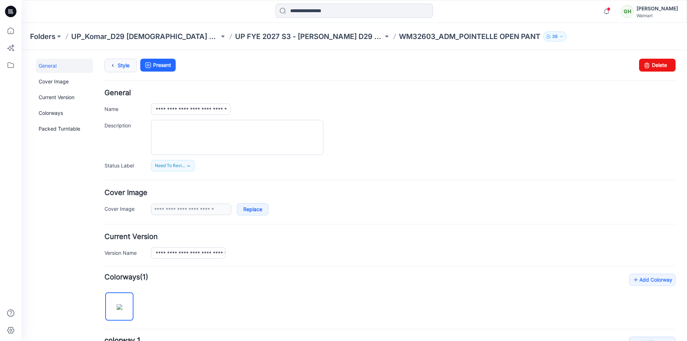
type input "*******"
click at [122, 64] on link "Style" at bounding box center [120, 66] width 32 height 14
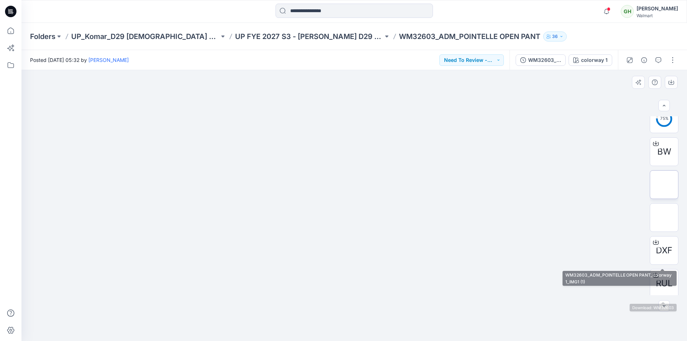
scroll to position [140, 0]
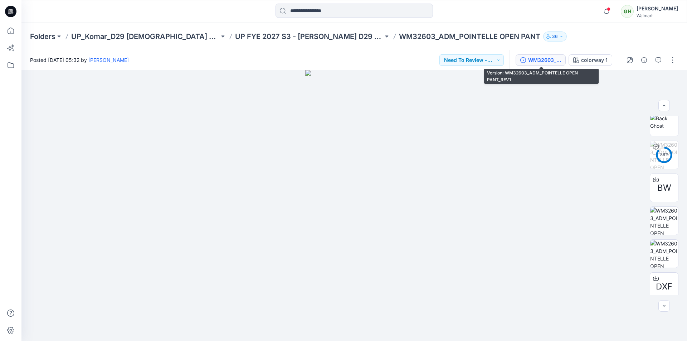
click at [540, 62] on div "WM32603_ADM_POINTELLE OPEN PANT_REV1" at bounding box center [544, 60] width 33 height 8
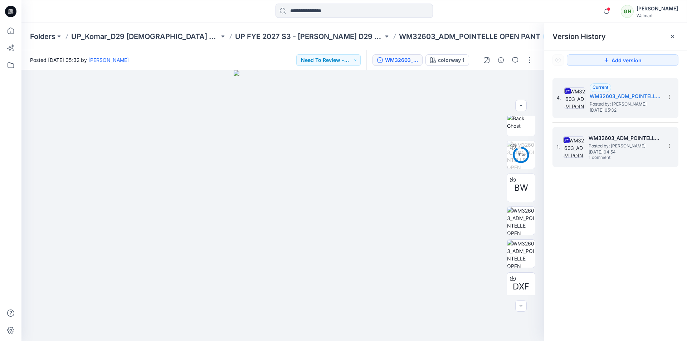
click at [611, 143] on span "Posted by: [PERSON_NAME]" at bounding box center [624, 145] width 72 height 7
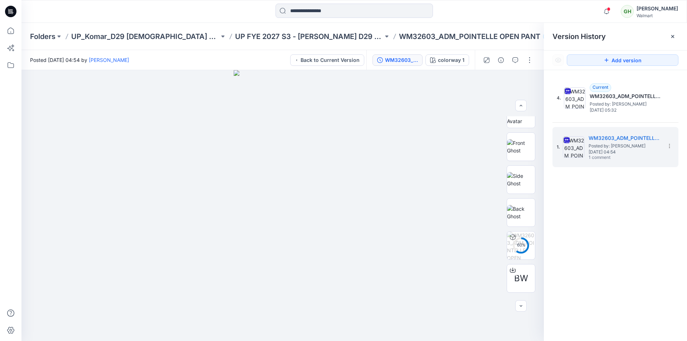
scroll to position [33, 0]
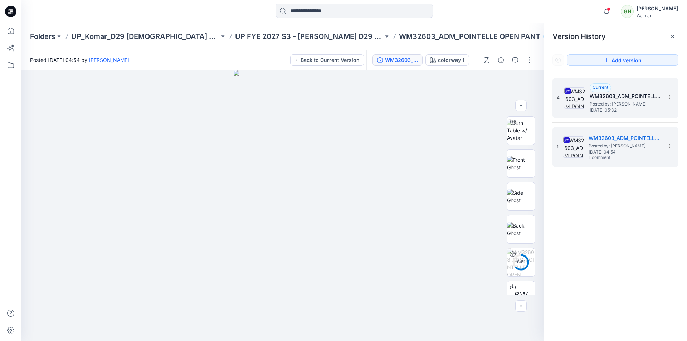
click at [606, 111] on span "[DATE] 05:32" at bounding box center [625, 110] width 72 height 5
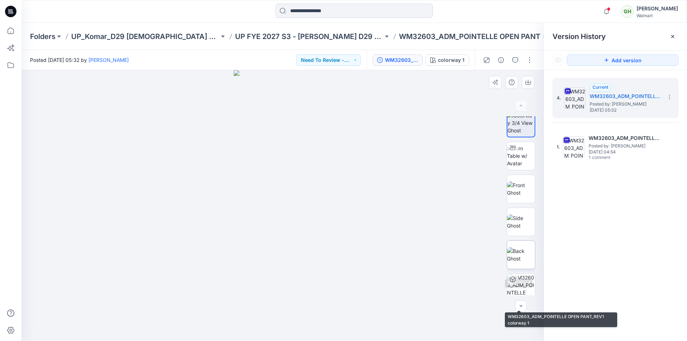
scroll to position [0, 0]
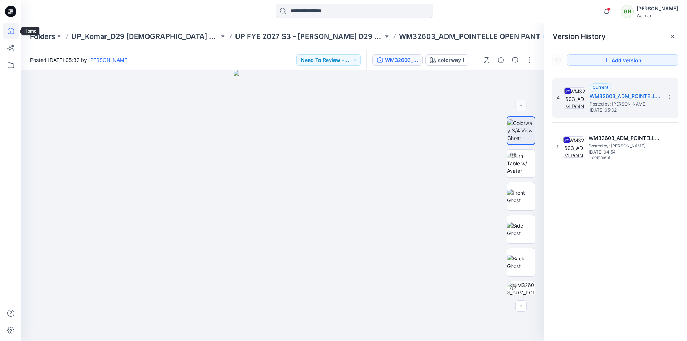
click at [10, 31] on icon at bounding box center [11, 31] width 16 height 16
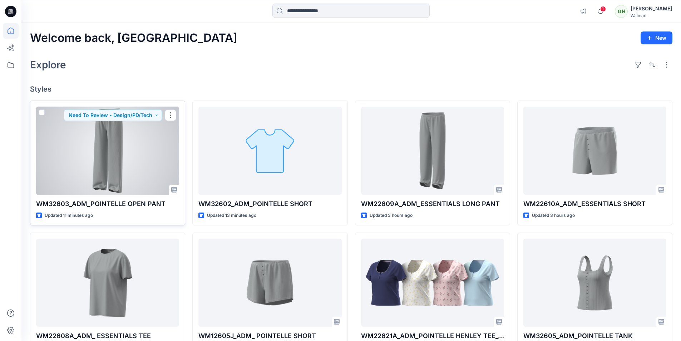
click at [136, 149] on div at bounding box center [107, 151] width 143 height 88
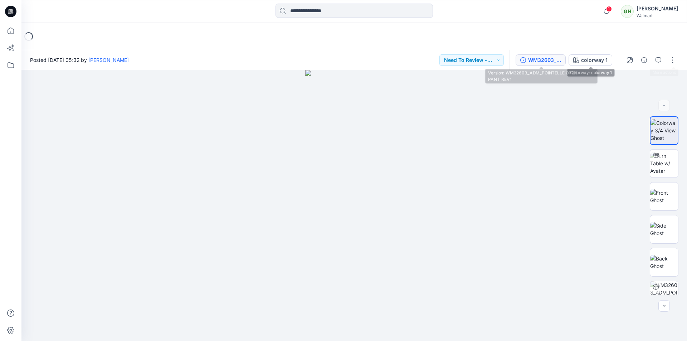
click at [548, 61] on div "WM32603_ADM_POINTELLE OPEN PANT_REV1" at bounding box center [544, 60] width 33 height 8
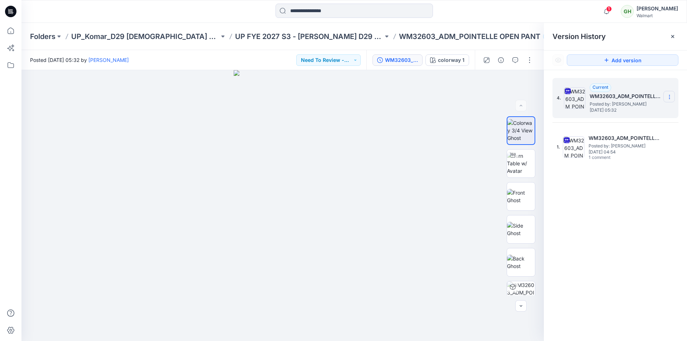
click at [671, 95] on icon at bounding box center [669, 97] width 6 height 6
click at [619, 158] on span "Delete Version" at bounding box center [619, 157] width 33 height 9
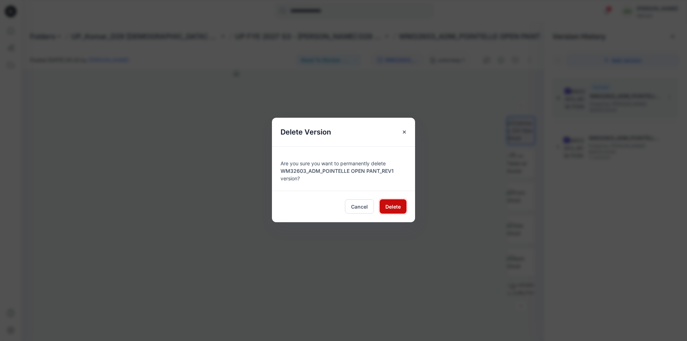
click at [392, 205] on span "Delete" at bounding box center [392, 207] width 15 height 8
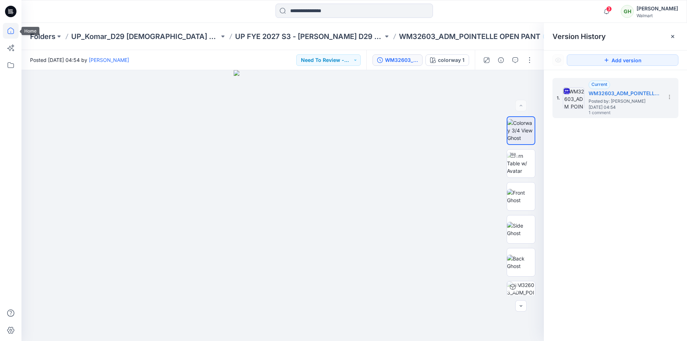
click at [9, 34] on icon at bounding box center [11, 31] width 6 height 6
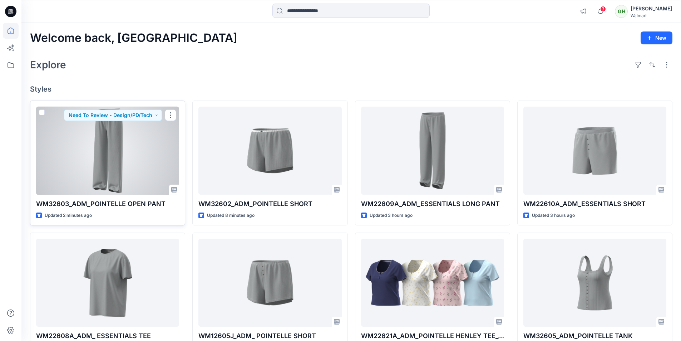
click at [100, 149] on div at bounding box center [107, 151] width 143 height 88
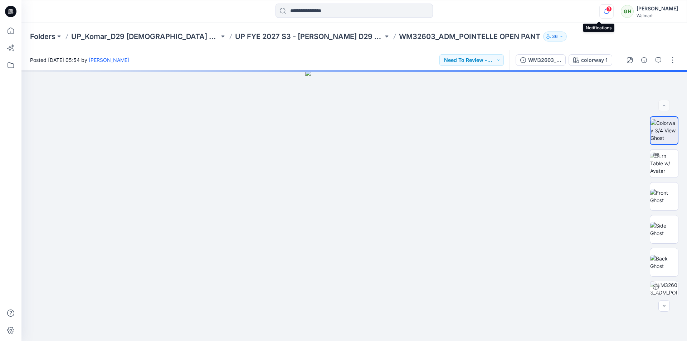
click at [602, 12] on icon "button" at bounding box center [606, 11] width 14 height 14
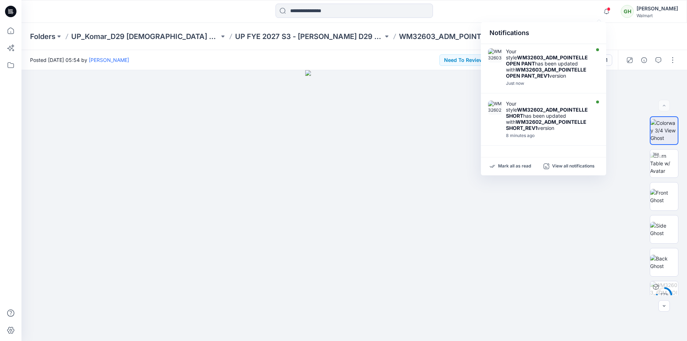
click at [622, 31] on div "Folders UP_Komar_D29 [DEMOGRAPHIC_DATA] Sleep UP FYE 2027 S3 - [PERSON_NAME] D2…" at bounding box center [326, 36] width 592 height 10
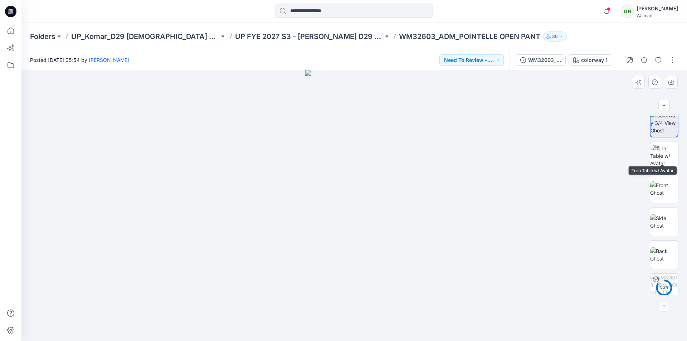
scroll to position [14, 0]
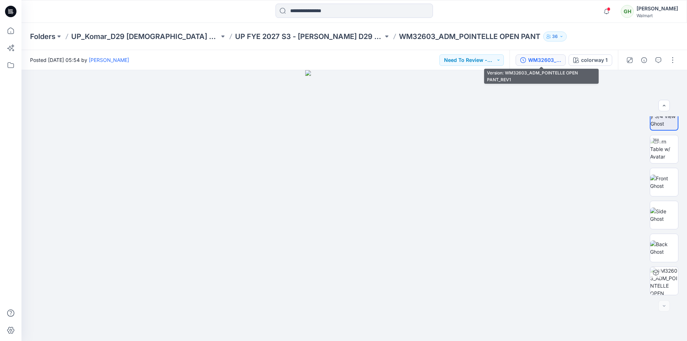
click at [546, 59] on div "WM32603_ADM_POINTELLE OPEN PANT_REV1" at bounding box center [544, 60] width 33 height 8
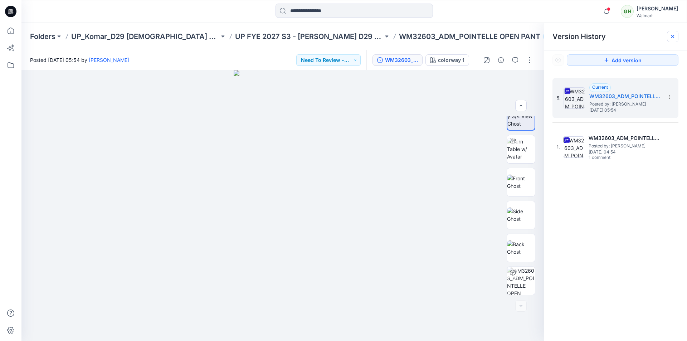
click at [672, 35] on icon at bounding box center [673, 37] width 6 height 6
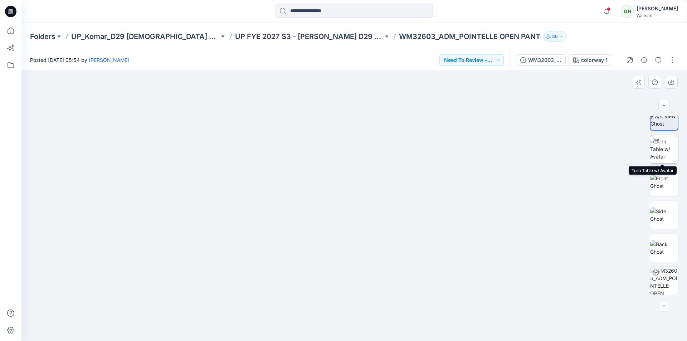
click at [666, 155] on img at bounding box center [664, 149] width 28 height 23
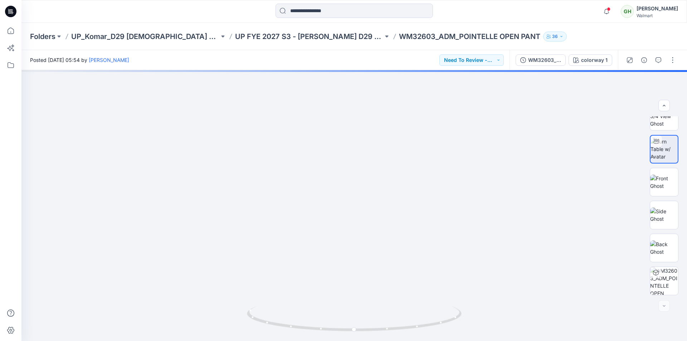
drag, startPoint x: 404, startPoint y: 276, endPoint x: 405, endPoint y: 25, distance: 250.7
drag, startPoint x: 412, startPoint y: 215, endPoint x: 367, endPoint y: 38, distance: 182.0
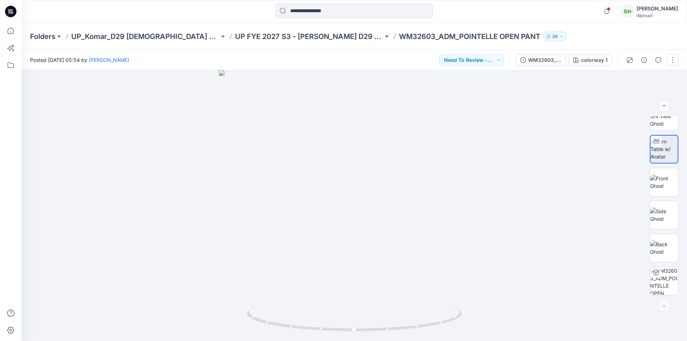
click at [676, 62] on button "button" at bounding box center [672, 59] width 11 height 11
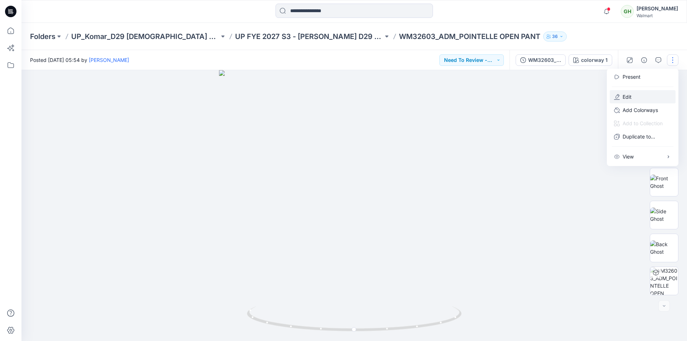
click at [625, 94] on p "Edit" at bounding box center [626, 97] width 9 height 8
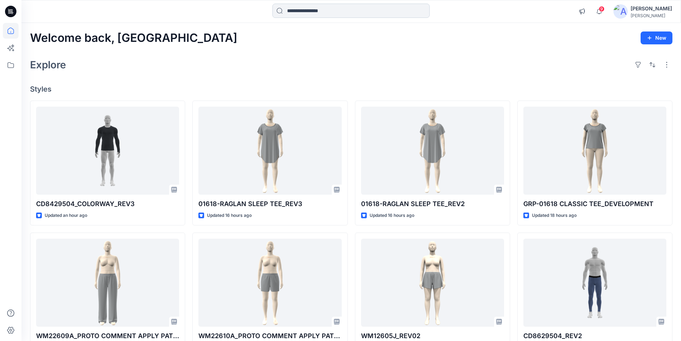
click at [301, 13] on input at bounding box center [351, 11] width 157 height 14
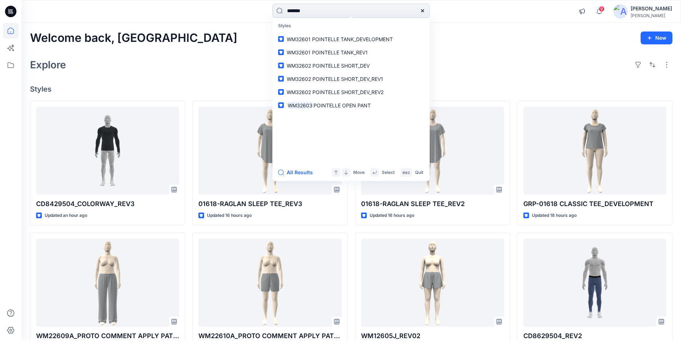
type input "*******"
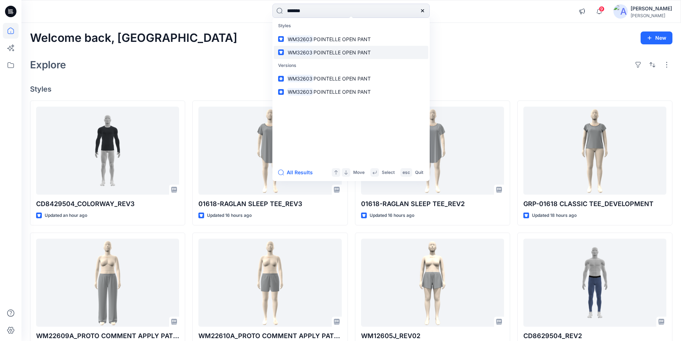
click at [352, 57] on link "WM32603 POINTELLE OPEN PANT" at bounding box center [351, 52] width 155 height 13
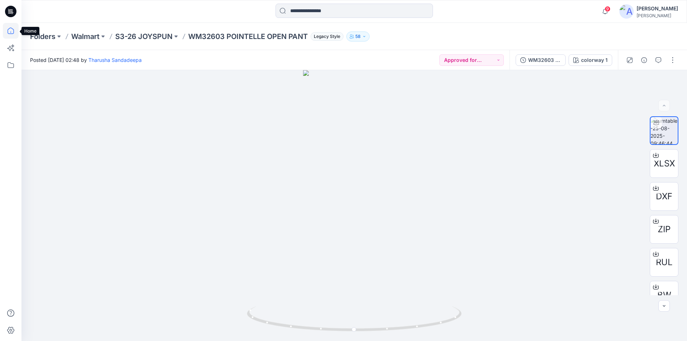
click at [8, 29] on icon at bounding box center [11, 31] width 16 height 16
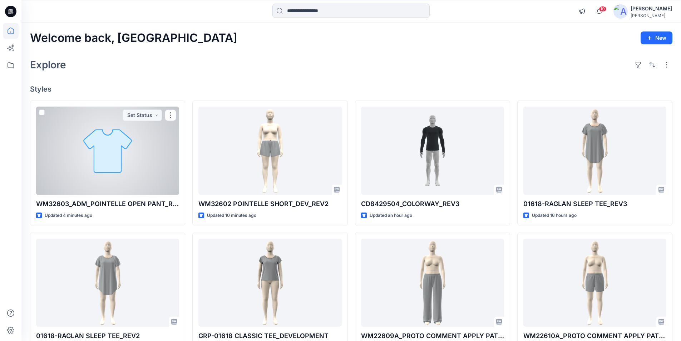
click at [114, 160] on div at bounding box center [107, 151] width 143 height 88
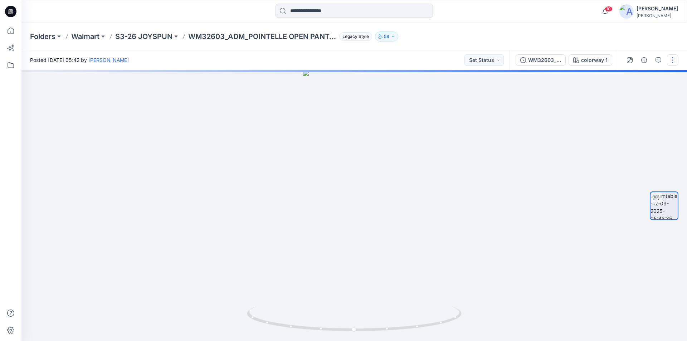
click at [675, 58] on button "button" at bounding box center [672, 59] width 11 height 11
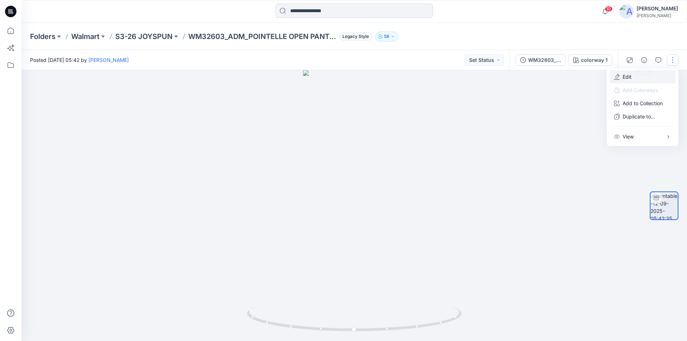
click at [630, 76] on p "Edit" at bounding box center [626, 77] width 9 height 8
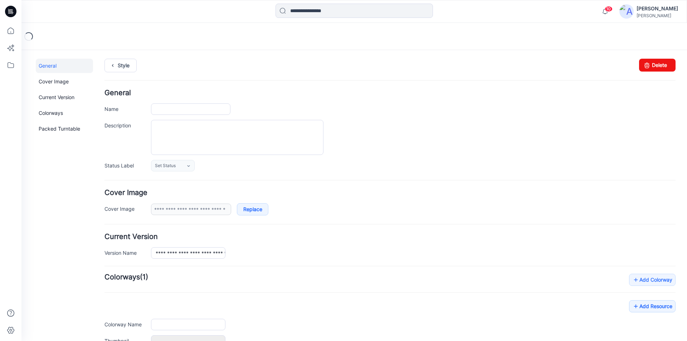
type input "**********"
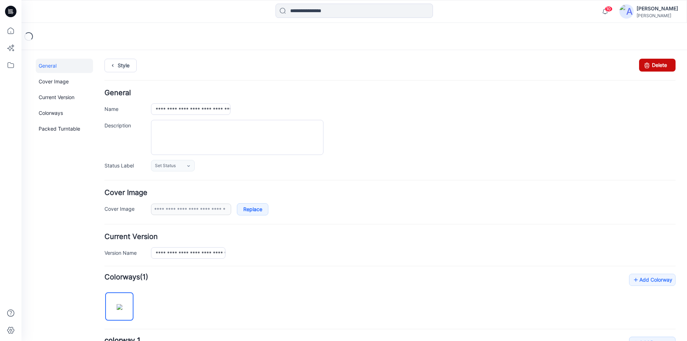
click at [651, 64] on link "Delete" at bounding box center [657, 65] width 36 height 13
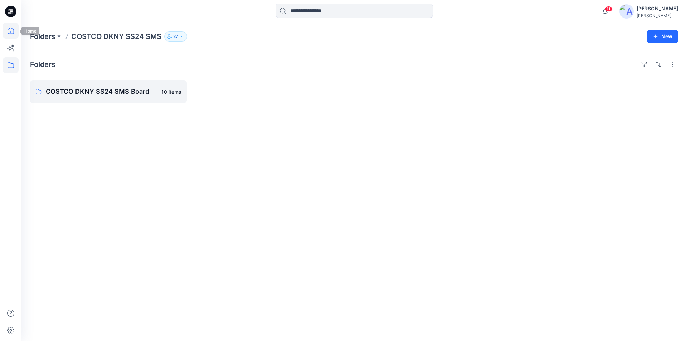
click at [11, 33] on icon at bounding box center [11, 31] width 16 height 16
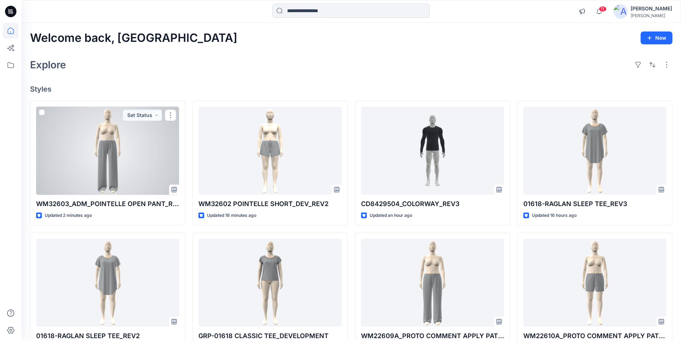
click at [114, 174] on div at bounding box center [107, 151] width 143 height 88
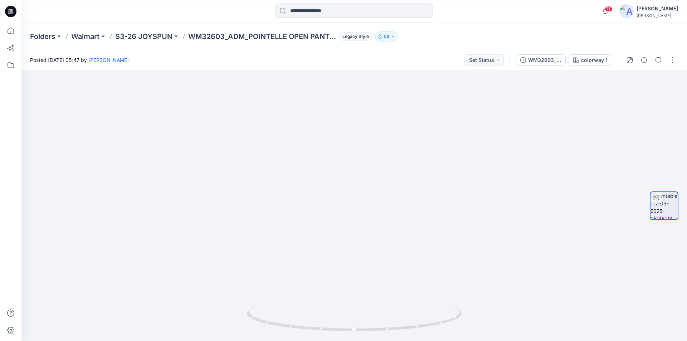
drag, startPoint x: 362, startPoint y: 251, endPoint x: 376, endPoint y: 70, distance: 181.9
drag, startPoint x: 391, startPoint y: 226, endPoint x: 395, endPoint y: 337, distance: 111.3
drag, startPoint x: 378, startPoint y: 133, endPoint x: 379, endPoint y: 220, distance: 86.2
click at [612, 11] on span "11" at bounding box center [608, 9] width 8 height 6
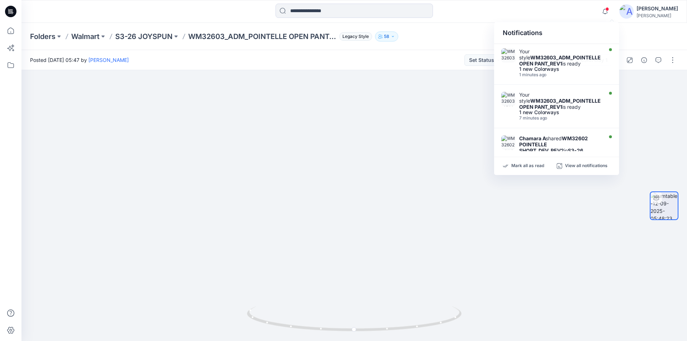
click at [637, 40] on div "Folders Walmart S3-26 JOYSPUN WM32603_ADM_POINTELLE OPEN PANT_REV1 Legacy Style…" at bounding box center [353, 36] width 665 height 27
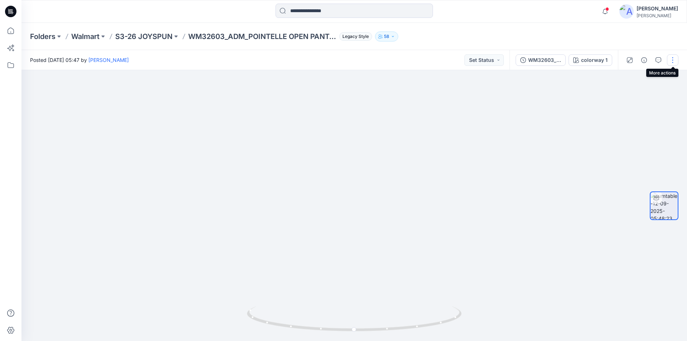
click at [673, 60] on button "button" at bounding box center [672, 59] width 11 height 11
click at [627, 75] on p "Edit" at bounding box center [626, 77] width 9 height 8
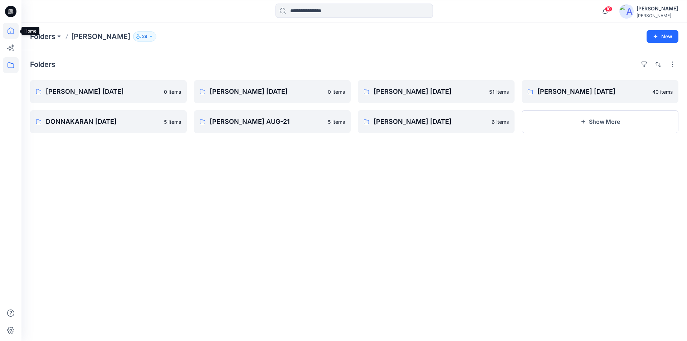
click at [13, 34] on icon at bounding box center [11, 31] width 6 height 6
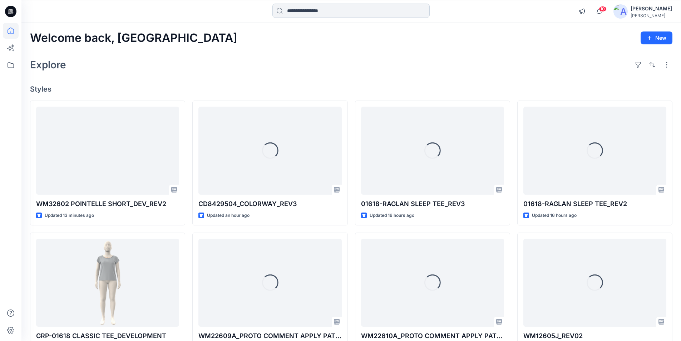
click at [318, 10] on input at bounding box center [351, 11] width 157 height 14
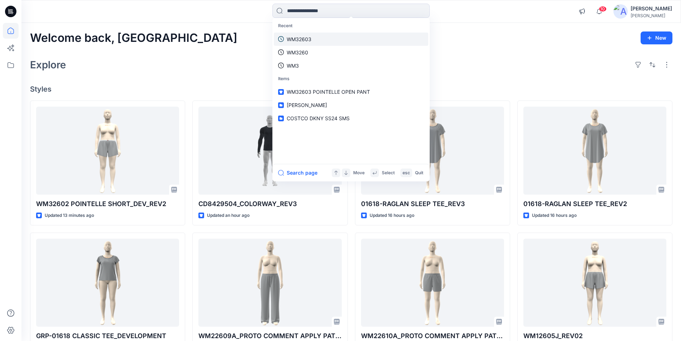
click at [305, 35] on p "WM32603" at bounding box center [299, 39] width 25 height 8
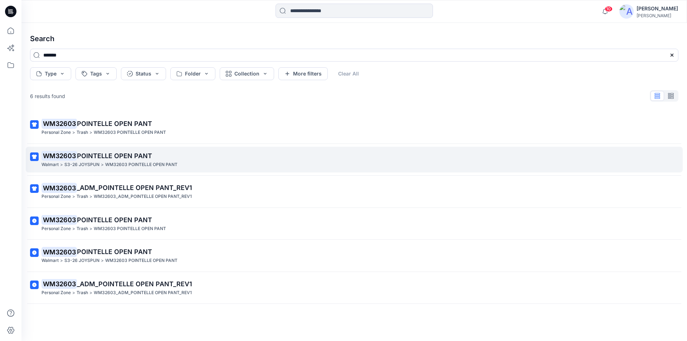
click at [124, 161] on p "WM32603 POINTELLE OPEN PANT" at bounding box center [353, 156] width 624 height 10
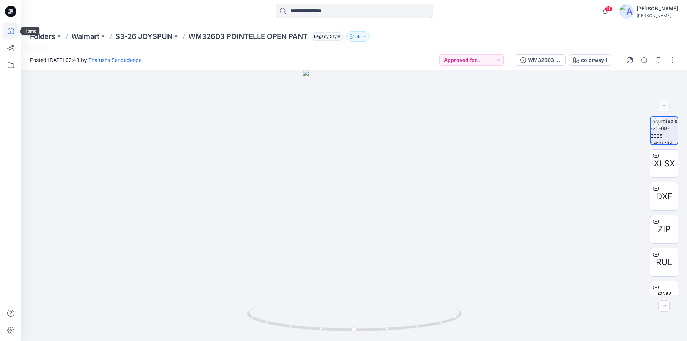
click at [10, 33] on icon at bounding box center [11, 31] width 16 height 16
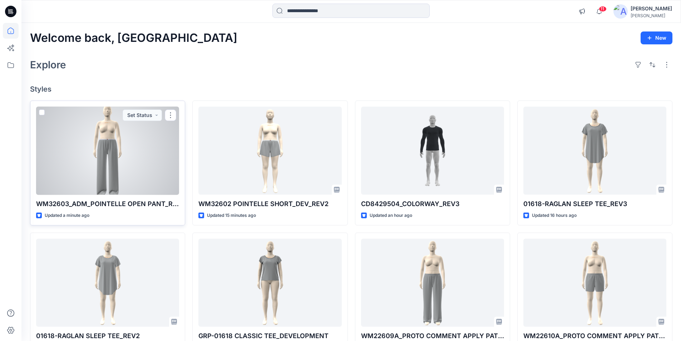
click at [79, 142] on div at bounding box center [107, 151] width 143 height 88
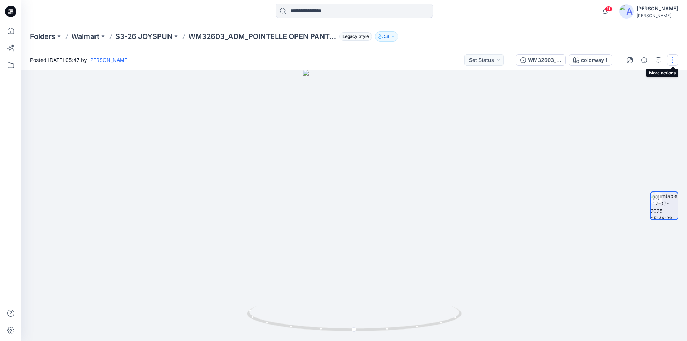
click at [672, 59] on button "button" at bounding box center [672, 59] width 11 height 11
click at [630, 76] on p "Edit" at bounding box center [626, 77] width 9 height 8
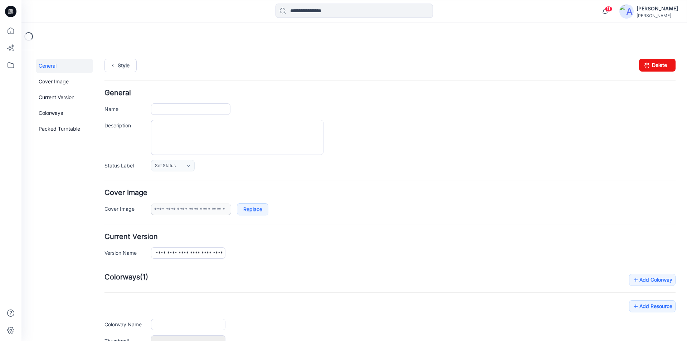
type input "**********"
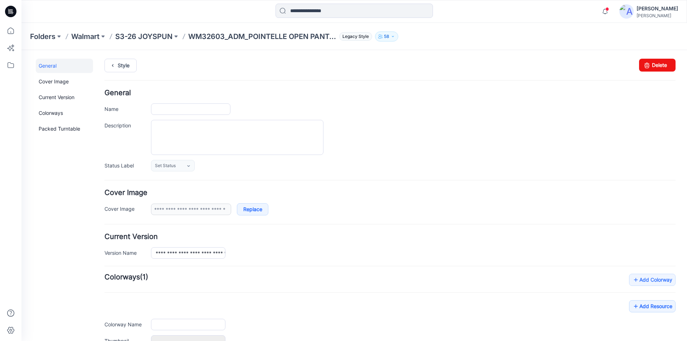
type input "**********"
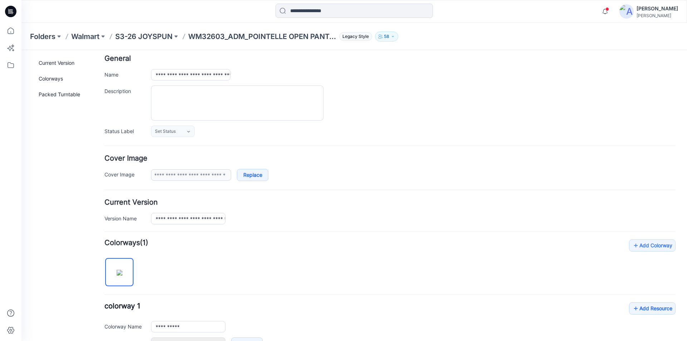
scroll to position [168, 0]
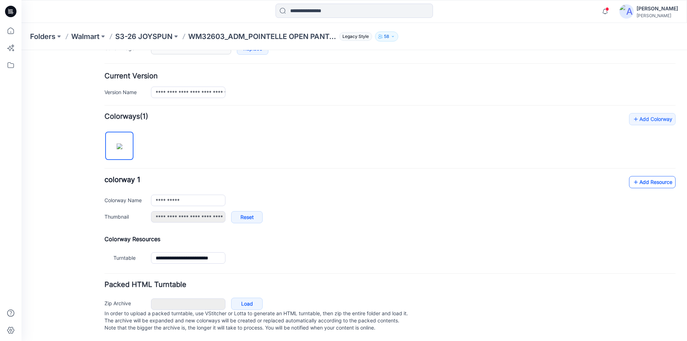
click at [648, 176] on link "Add Resource" at bounding box center [652, 182] width 46 height 12
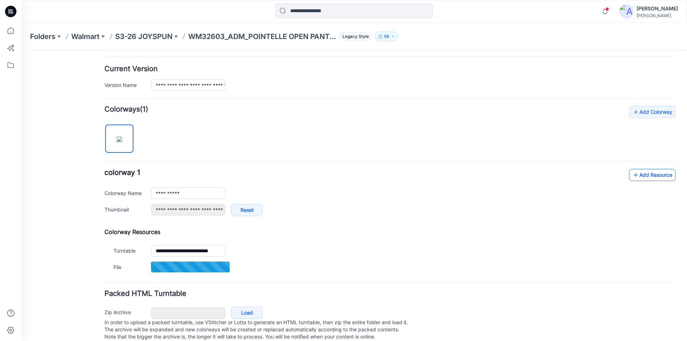
click at [652, 173] on link "Add Resource" at bounding box center [652, 175] width 46 height 12
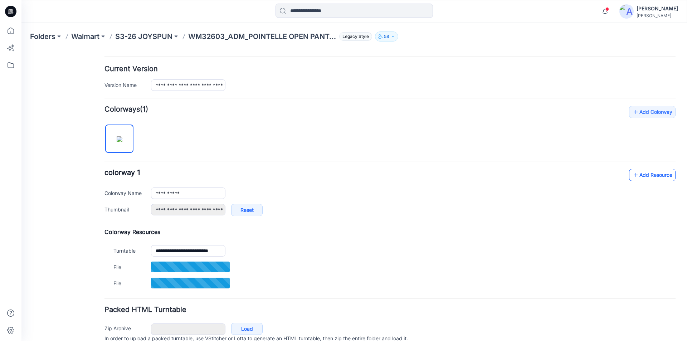
click at [650, 176] on link "Add Resource" at bounding box center [652, 175] width 46 height 12
click at [640, 180] on link "Add Resource" at bounding box center [652, 175] width 46 height 12
click at [635, 177] on link "Add Resource" at bounding box center [652, 175] width 46 height 12
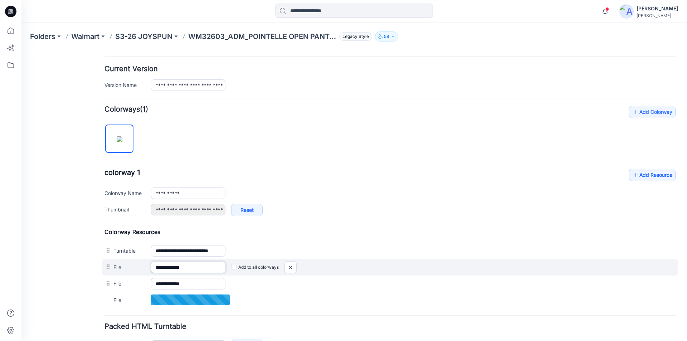
drag, startPoint x: 209, startPoint y: 270, endPoint x: 181, endPoint y: 267, distance: 28.0
click at [181, 267] on input "**********" at bounding box center [188, 266] width 74 height 11
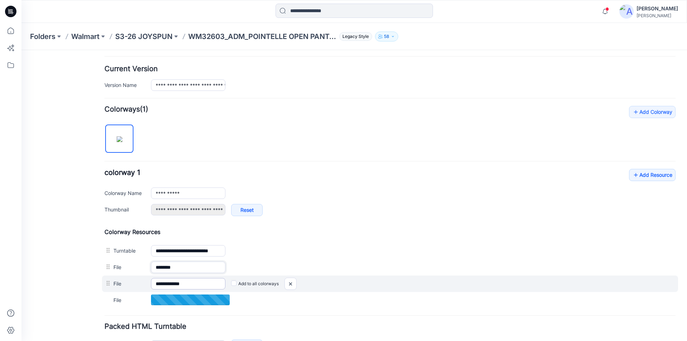
type input "*******"
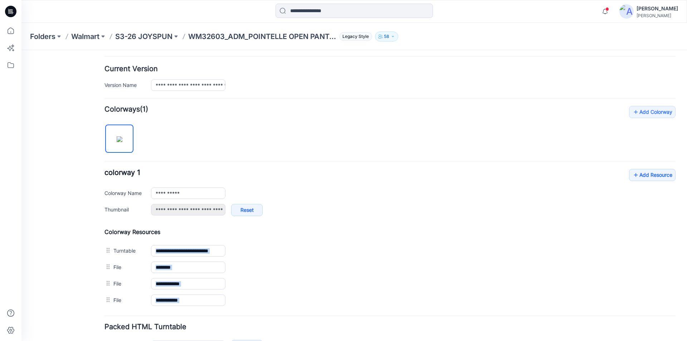
drag, startPoint x: 199, startPoint y: 284, endPoint x: 182, endPoint y: 283, distance: 16.6
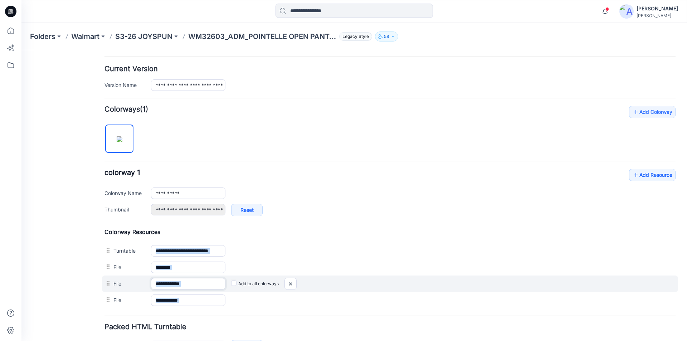
click at [196, 284] on input "**********" at bounding box center [188, 283] width 74 height 11
drag, startPoint x: 197, startPoint y: 284, endPoint x: 181, endPoint y: 283, distance: 15.8
click at [181, 283] on input "**********" at bounding box center [188, 283] width 74 height 11
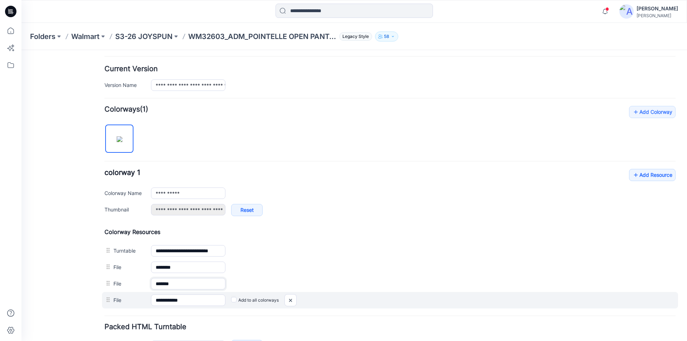
type input "*******"
click at [272, 301] on label "Add to all colorways" at bounding box center [255, 299] width 48 height 11
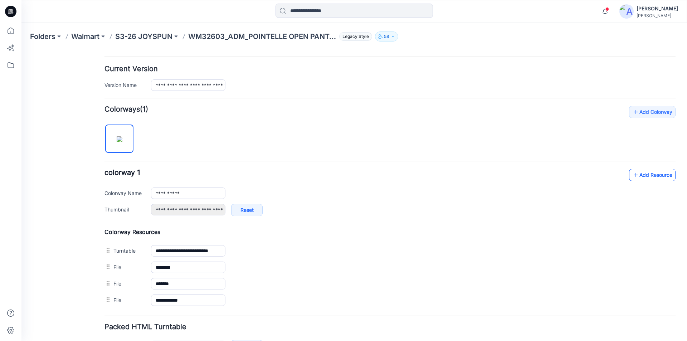
click at [651, 176] on link "Add Resource" at bounding box center [652, 175] width 46 height 12
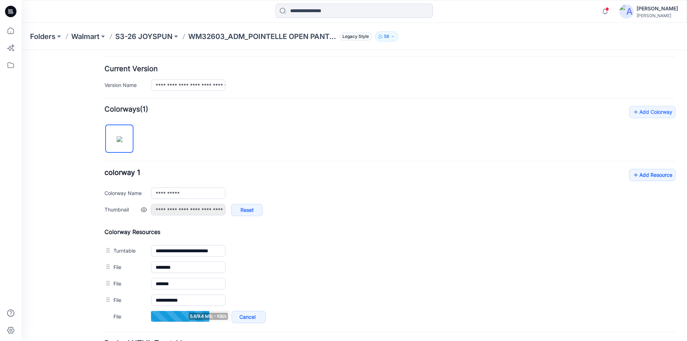
scroll to position [204, 0]
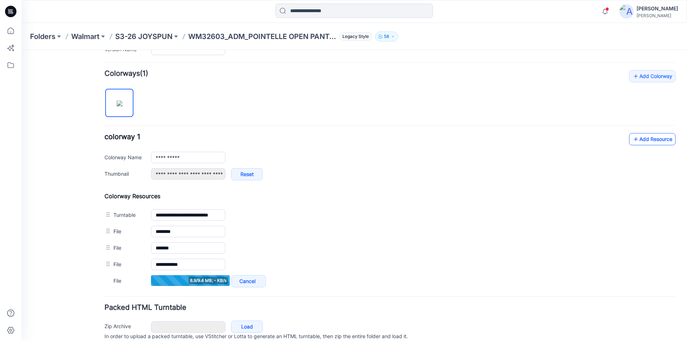
click at [645, 139] on link "Add Resource" at bounding box center [652, 139] width 46 height 12
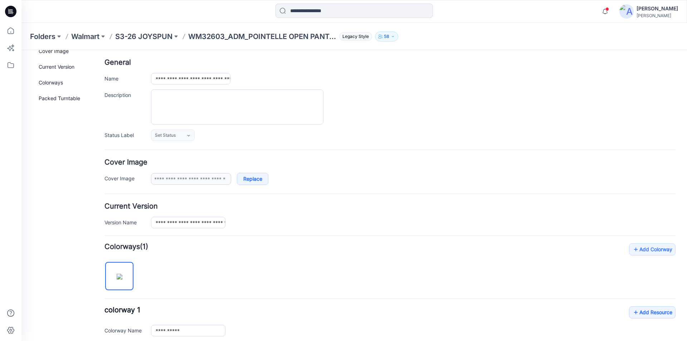
scroll to position [0, 0]
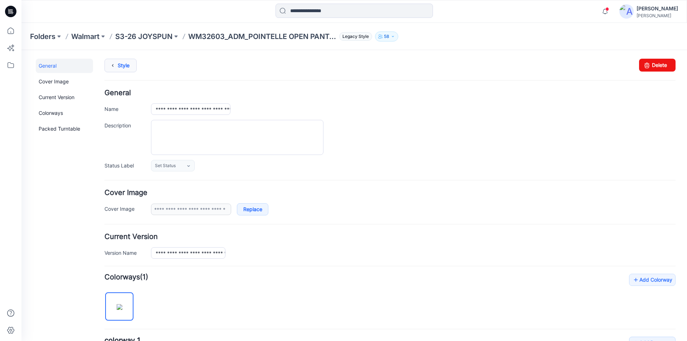
click at [114, 65] on icon at bounding box center [113, 65] width 10 height 13
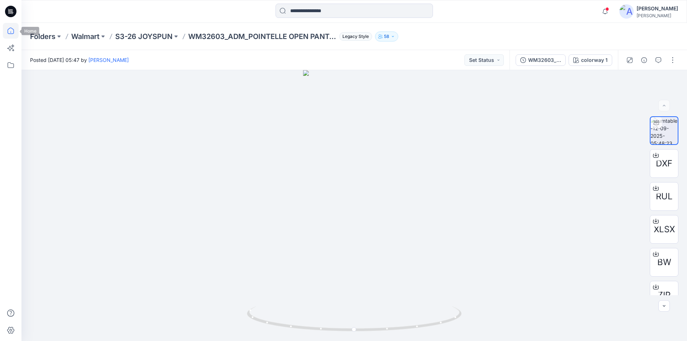
click at [10, 29] on icon at bounding box center [11, 31] width 16 height 16
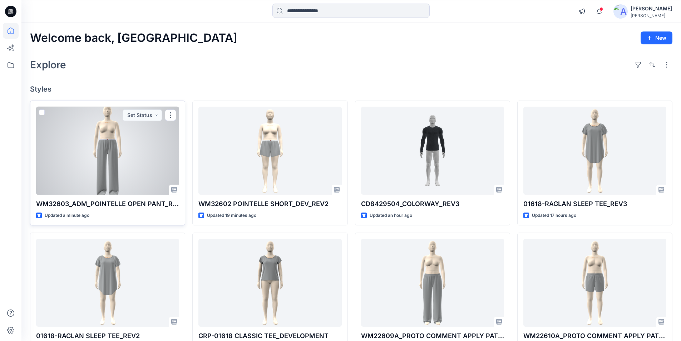
click at [133, 185] on div at bounding box center [107, 151] width 143 height 88
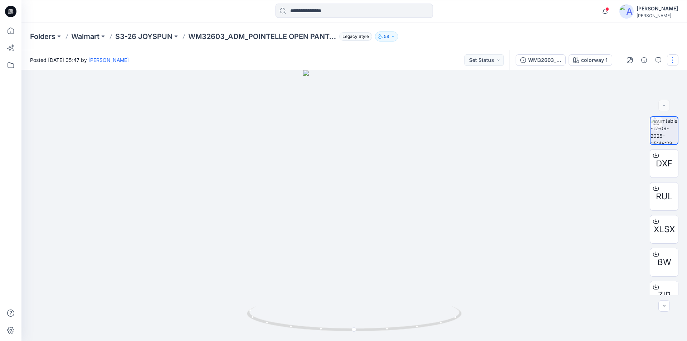
click at [671, 58] on button "button" at bounding box center [672, 59] width 11 height 11
click at [637, 77] on button "Edit" at bounding box center [642, 76] width 66 height 13
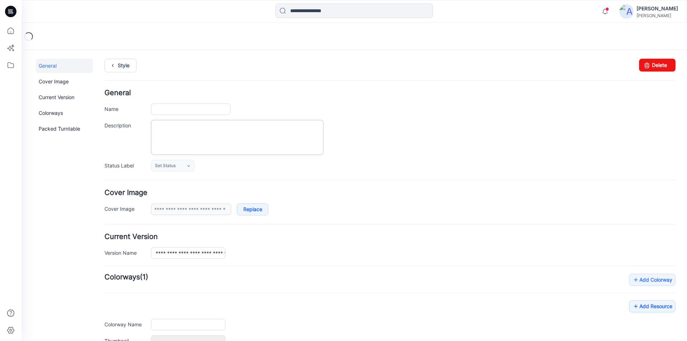
type input "**********"
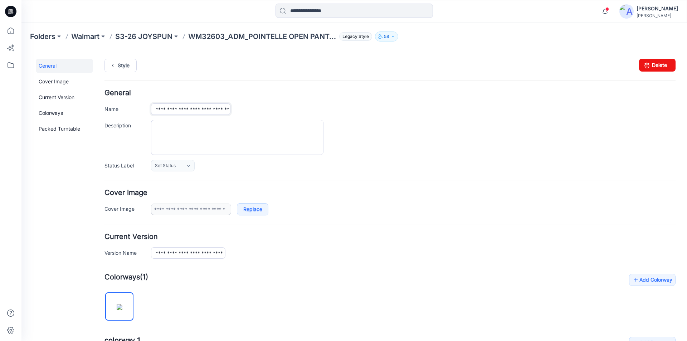
drag, startPoint x: 197, startPoint y: 110, endPoint x: 183, endPoint y: 109, distance: 13.6
click at [183, 109] on input "**********" at bounding box center [190, 108] width 79 height 11
type input "**********"
click at [282, 98] on div "**********" at bounding box center [389, 130] width 571 height 82
click at [125, 65] on link "Style" at bounding box center [120, 66] width 32 height 14
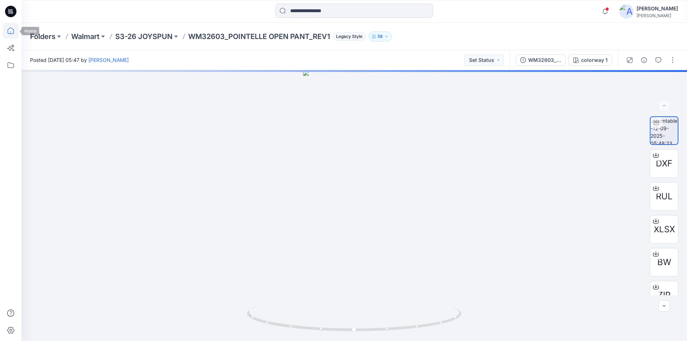
click at [13, 32] on icon at bounding box center [11, 31] width 16 height 16
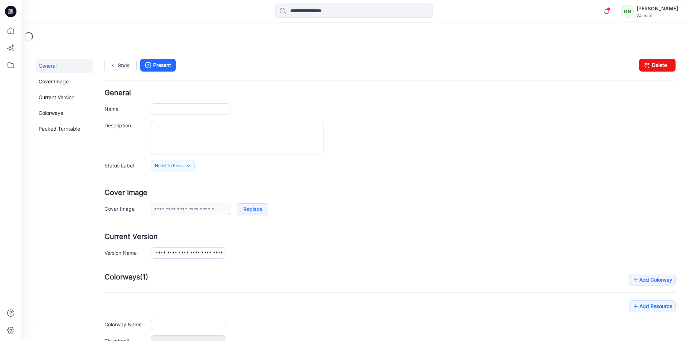
type input "**********"
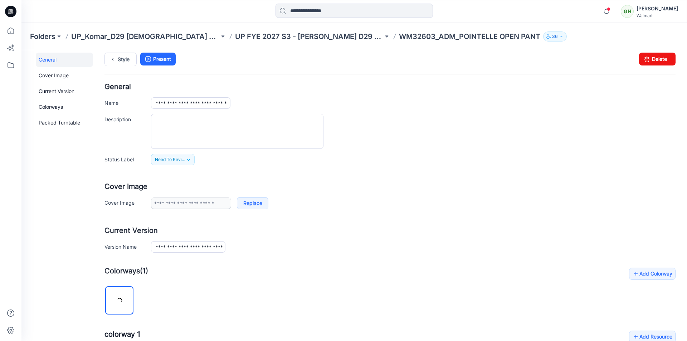
scroll to position [179, 0]
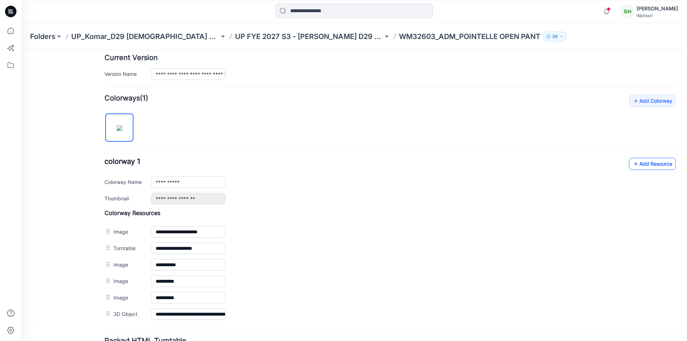
click at [657, 166] on link "Add Resource" at bounding box center [652, 164] width 46 height 12
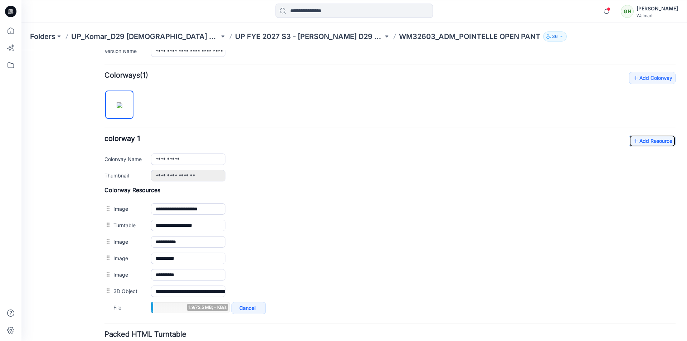
scroll to position [215, 0]
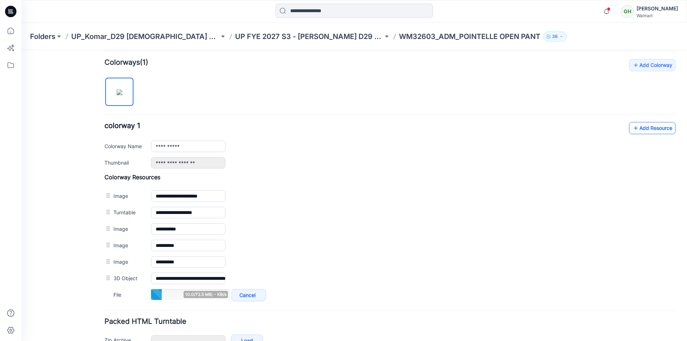
click at [640, 127] on link "Add Resource" at bounding box center [652, 128] width 46 height 12
click at [641, 129] on link "Add Resource" at bounding box center [652, 128] width 46 height 12
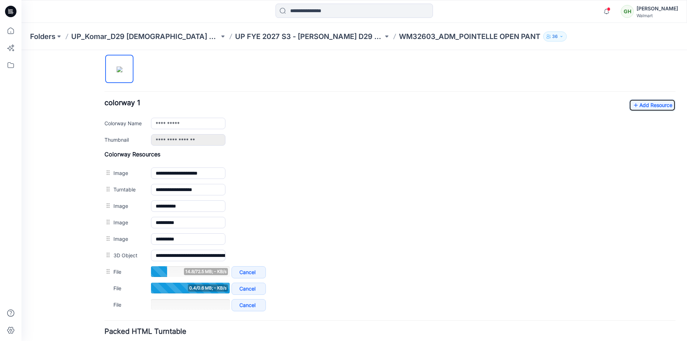
scroll to position [250, 0]
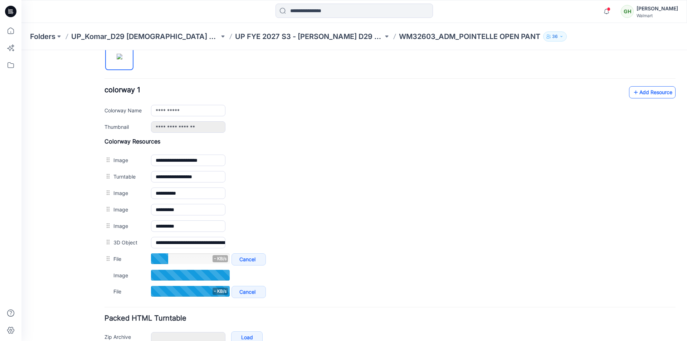
click at [644, 93] on link "Add Resource" at bounding box center [652, 92] width 46 height 12
click at [636, 92] on link "Add Resource" at bounding box center [652, 92] width 46 height 12
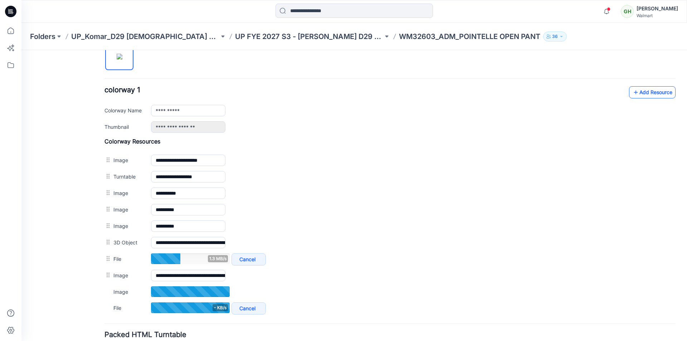
click at [638, 92] on link "Add Resource" at bounding box center [652, 92] width 46 height 12
click at [640, 93] on link "Add Resource" at bounding box center [652, 92] width 46 height 12
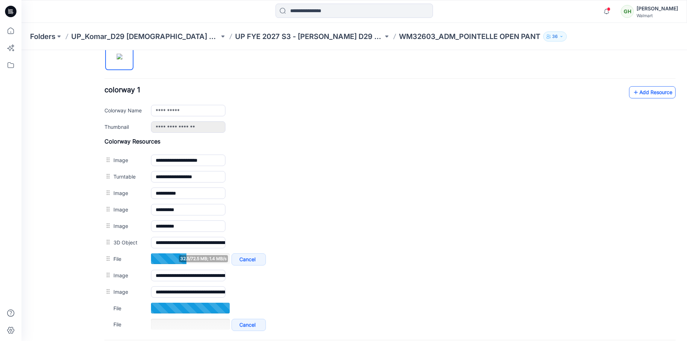
click at [651, 94] on link "Add Resource" at bounding box center [652, 92] width 46 height 12
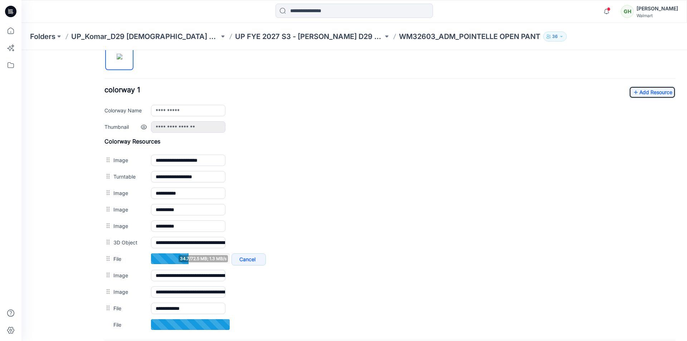
scroll to position [286, 0]
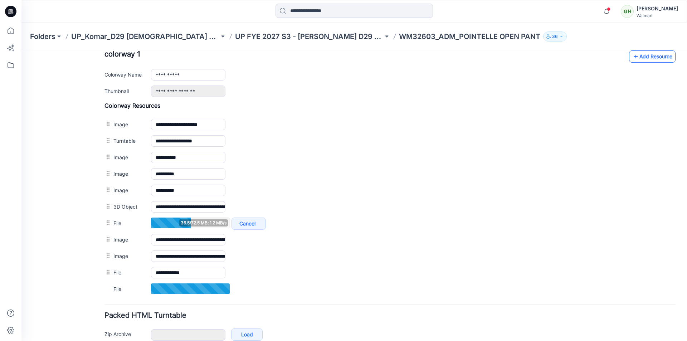
click at [640, 57] on link "Add Resource" at bounding box center [652, 56] width 46 height 12
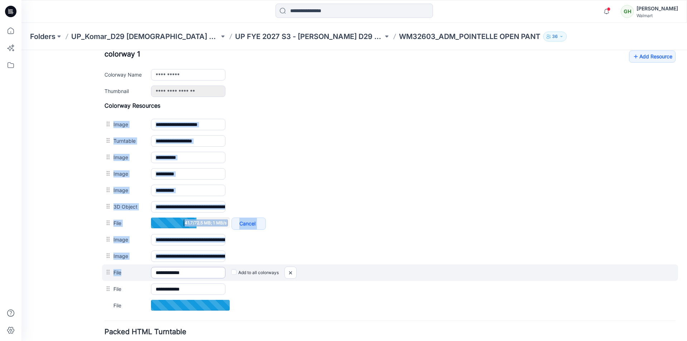
drag, startPoint x: 201, startPoint y: 275, endPoint x: 185, endPoint y: 275, distance: 16.5
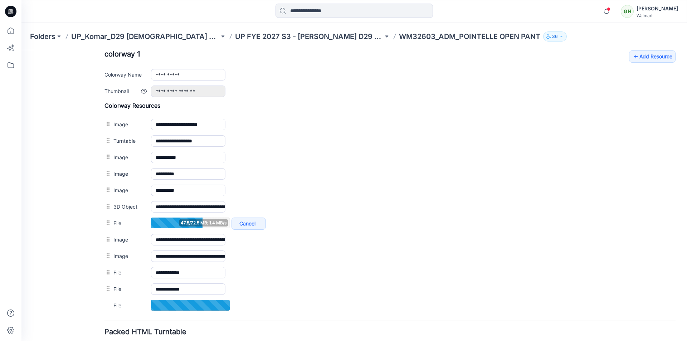
click at [615, 86] on div "**********" at bounding box center [413, 90] width 524 height 11
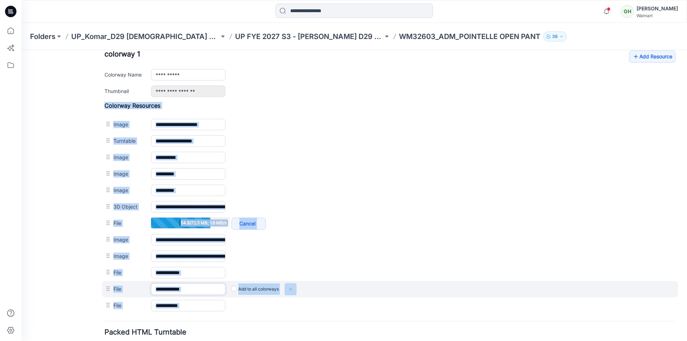
click at [204, 287] on input "**********" at bounding box center [188, 288] width 74 height 11
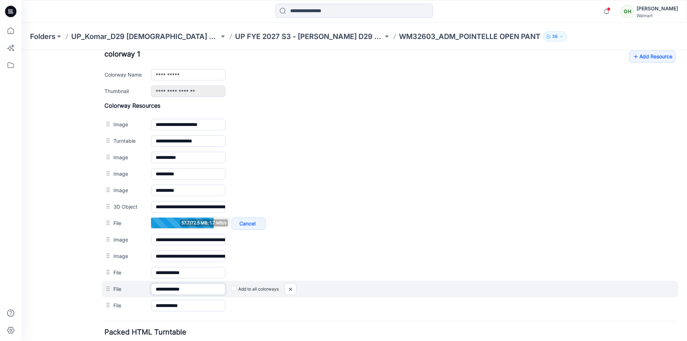
drag, startPoint x: 199, startPoint y: 290, endPoint x: 182, endPoint y: 290, distance: 16.8
click at [182, 290] on input "**********" at bounding box center [188, 288] width 74 height 11
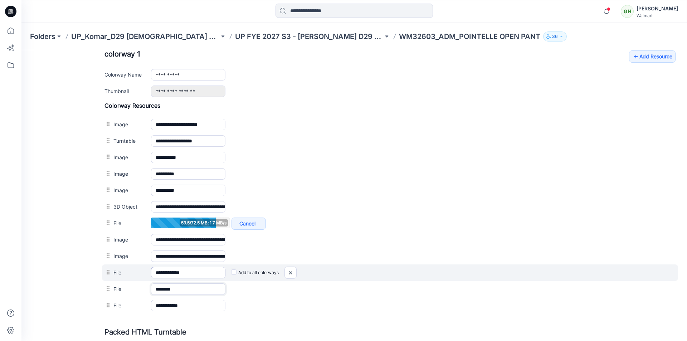
type input "*******"
click at [200, 272] on input "**********" at bounding box center [188, 272] width 74 height 11
drag, startPoint x: 200, startPoint y: 273, endPoint x: 182, endPoint y: 272, distance: 18.6
click at [182, 272] on input "**********" at bounding box center [188, 272] width 74 height 11
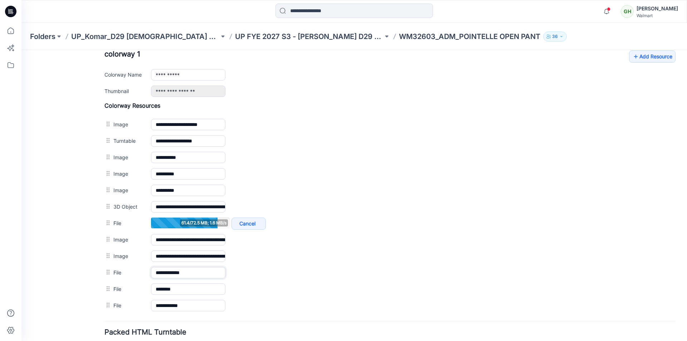
type input "*******"
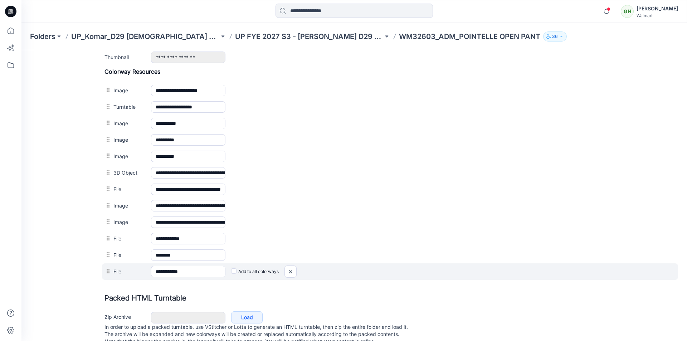
scroll to position [322, 0]
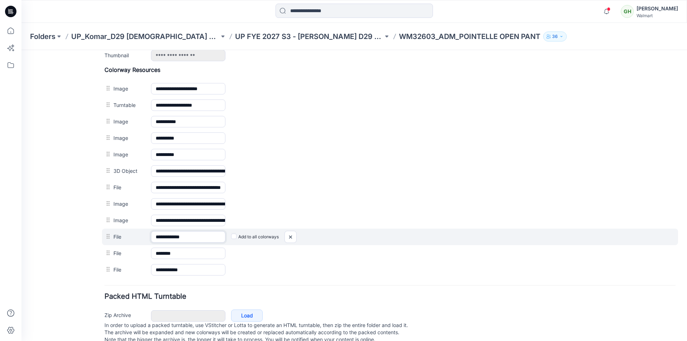
drag, startPoint x: 206, startPoint y: 240, endPoint x: 182, endPoint y: 240, distance: 24.7
click at [182, 240] on input "**********" at bounding box center [188, 236] width 74 height 11
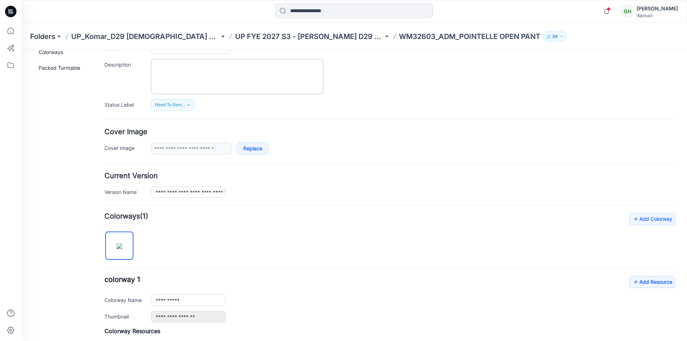
scroll to position [0, 0]
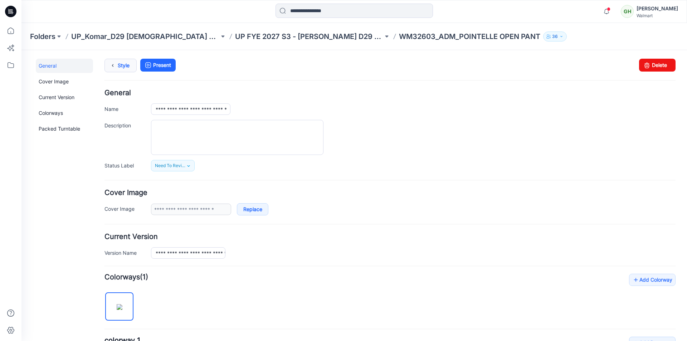
type input "*******"
click at [122, 65] on link "Style" at bounding box center [120, 66] width 32 height 14
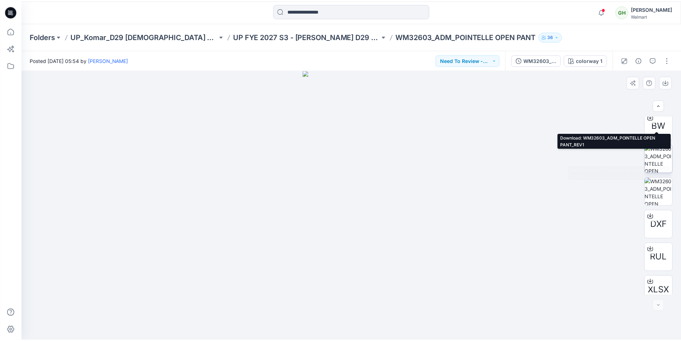
scroll to position [212, 0]
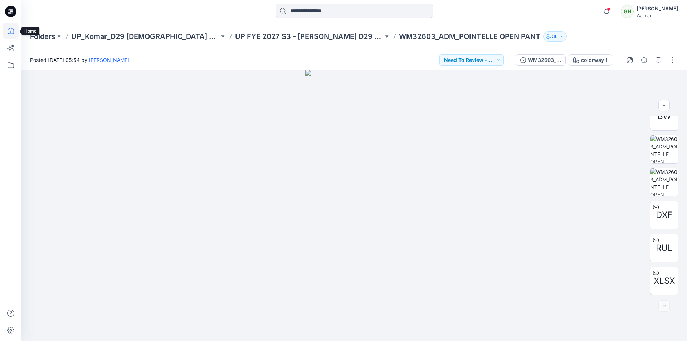
click at [9, 32] on icon at bounding box center [11, 31] width 16 height 16
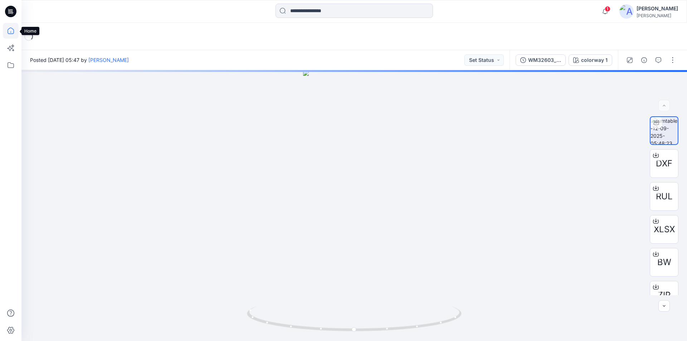
click at [11, 29] on icon at bounding box center [11, 31] width 16 height 16
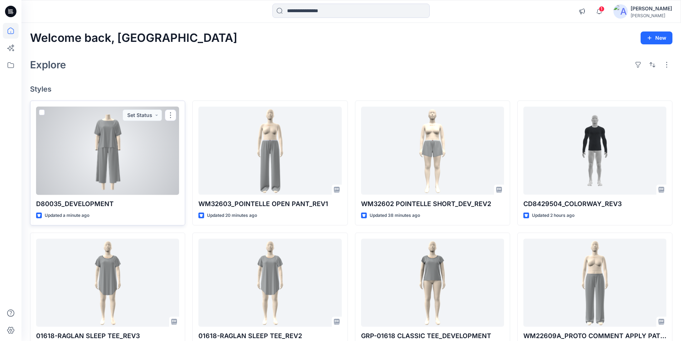
click at [109, 173] on div at bounding box center [107, 151] width 143 height 88
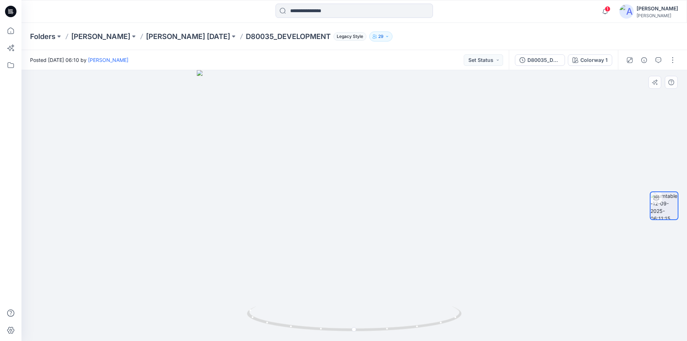
drag, startPoint x: 386, startPoint y: 168, endPoint x: 397, endPoint y: 228, distance: 60.8
click at [674, 58] on button "button" at bounding box center [672, 59] width 11 height 11
click at [644, 78] on button "Edit" at bounding box center [642, 76] width 66 height 13
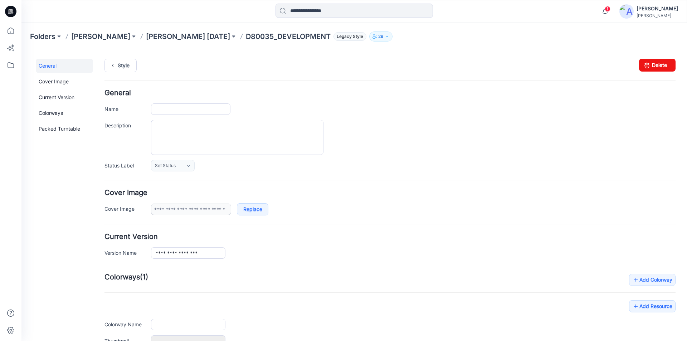
type input "**********"
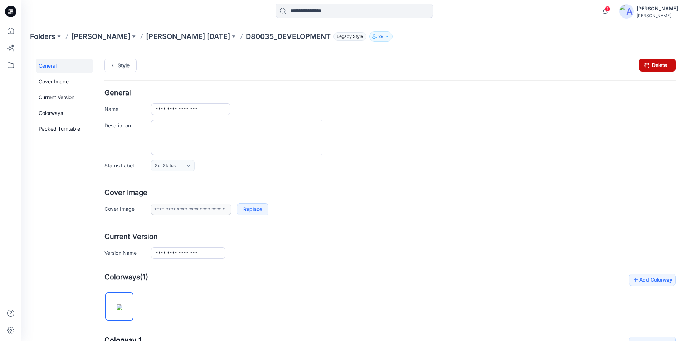
click at [648, 67] on link "Delete" at bounding box center [657, 65] width 36 height 13
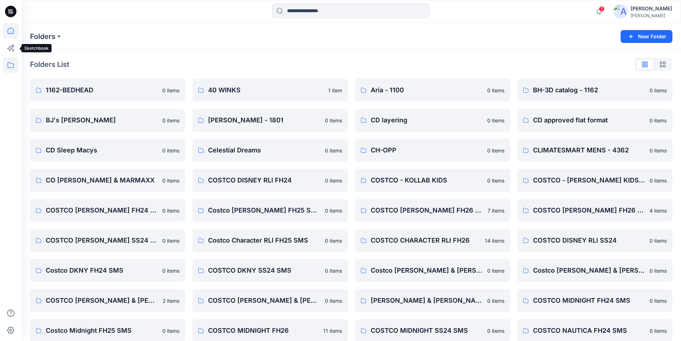
click at [10, 33] on icon at bounding box center [11, 31] width 16 height 16
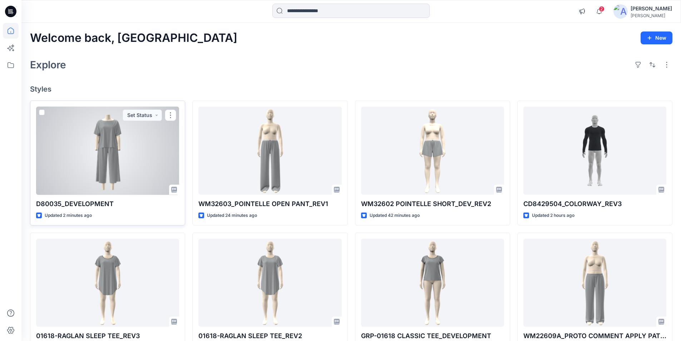
click at [126, 148] on div at bounding box center [107, 151] width 143 height 88
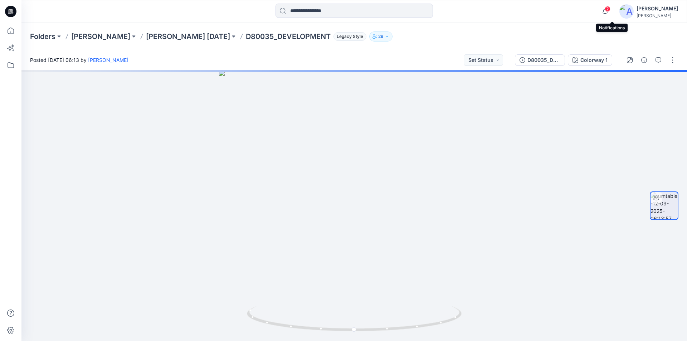
click at [610, 7] on span "2" at bounding box center [607, 9] width 6 height 6
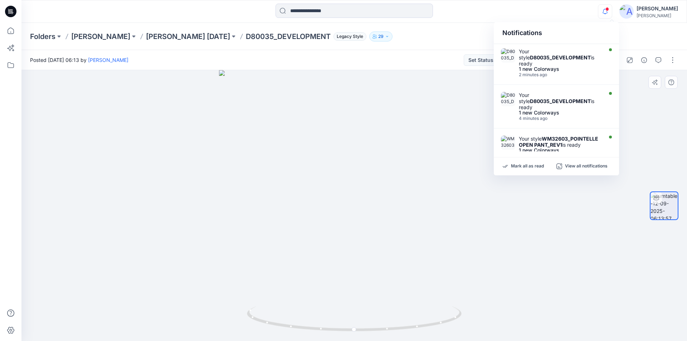
click at [431, 181] on div at bounding box center [353, 205] width 665 height 271
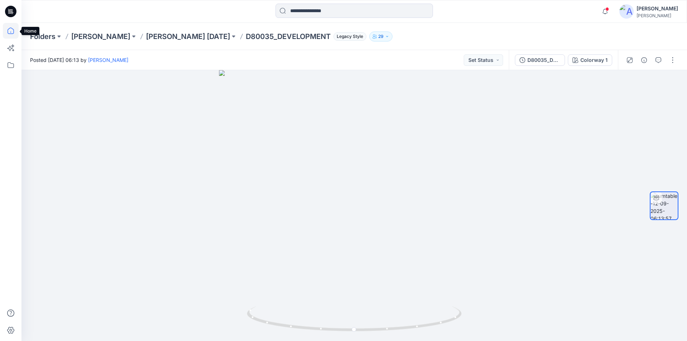
click at [11, 31] on icon at bounding box center [11, 31] width 16 height 16
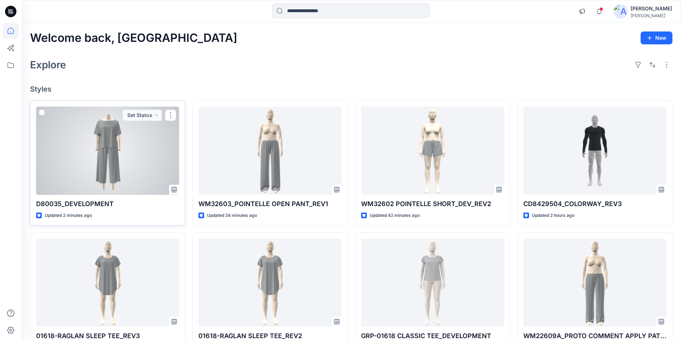
click at [126, 152] on div at bounding box center [107, 151] width 143 height 88
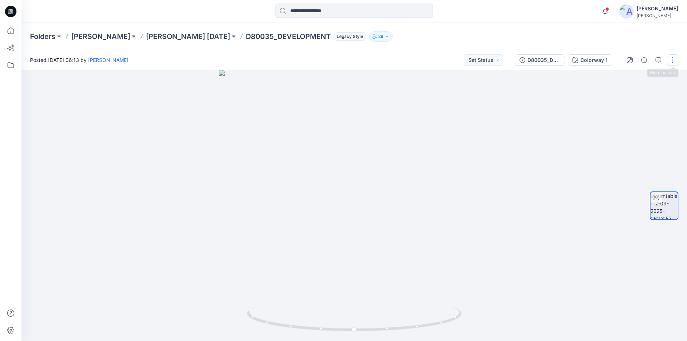
click at [673, 58] on button "button" at bounding box center [672, 59] width 11 height 11
click at [637, 79] on button "Edit" at bounding box center [642, 76] width 66 height 13
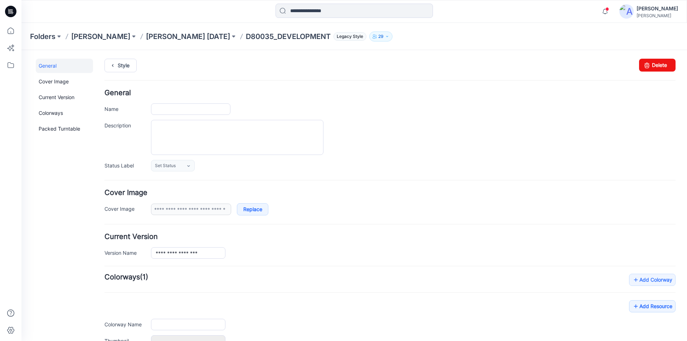
type input "**********"
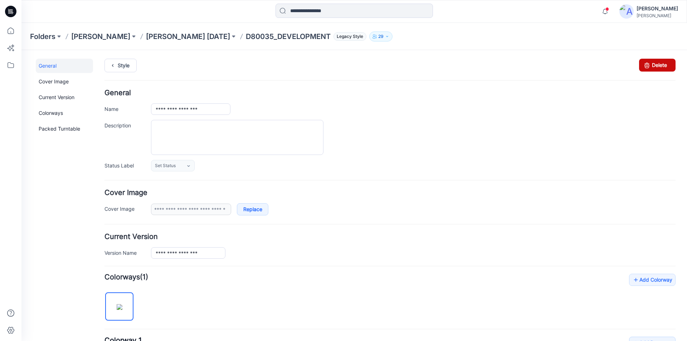
click at [654, 67] on link "Delete" at bounding box center [657, 65] width 36 height 13
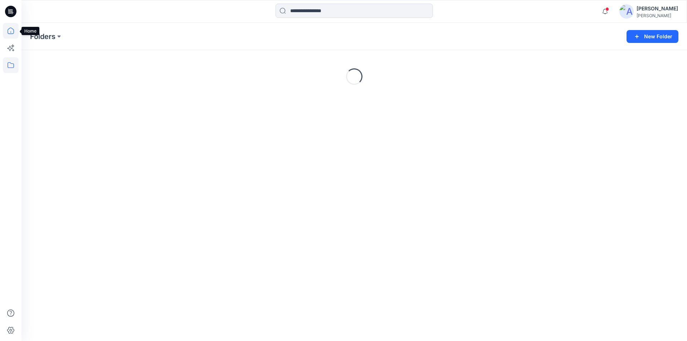
click at [11, 32] on icon at bounding box center [10, 31] width 0 height 1
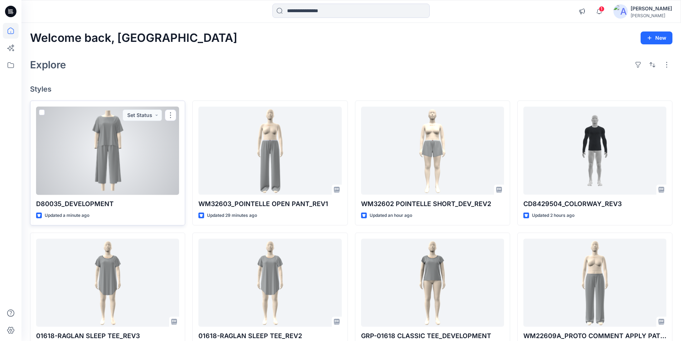
click at [113, 150] on div at bounding box center [107, 151] width 143 height 88
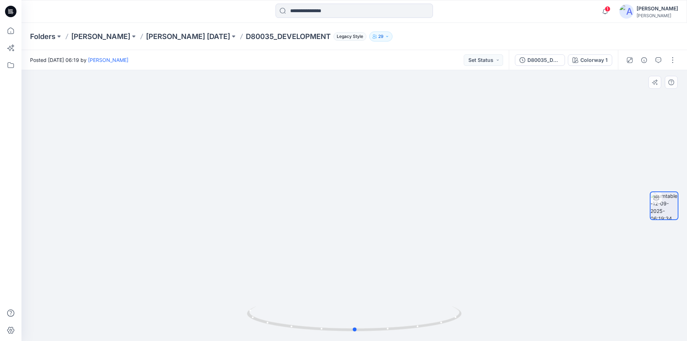
drag, startPoint x: 354, startPoint y: 330, endPoint x: 569, endPoint y: 334, distance: 215.4
click at [569, 334] on div at bounding box center [353, 205] width 665 height 271
click at [671, 59] on button "button" at bounding box center [672, 59] width 11 height 11
click at [636, 79] on button "Edit" at bounding box center [642, 76] width 66 height 13
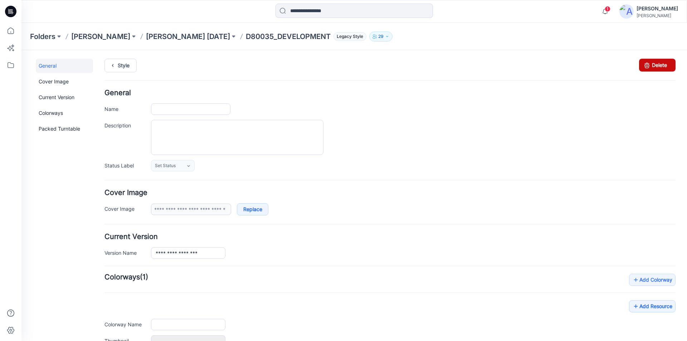
type input "**********"
drag, startPoint x: 645, startPoint y: 64, endPoint x: 398, endPoint y: 89, distance: 247.3
click at [645, 64] on icon at bounding box center [647, 65] width 10 height 13
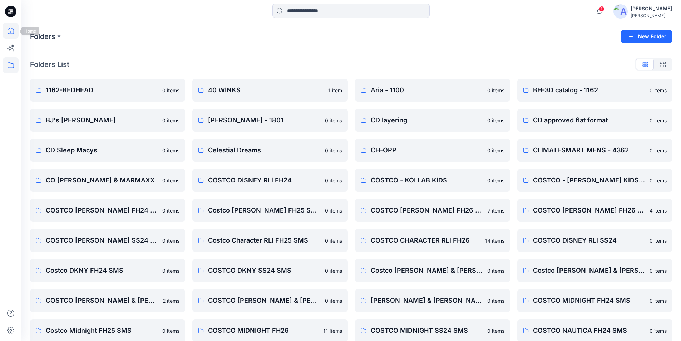
click at [13, 33] on icon at bounding box center [11, 31] width 16 height 16
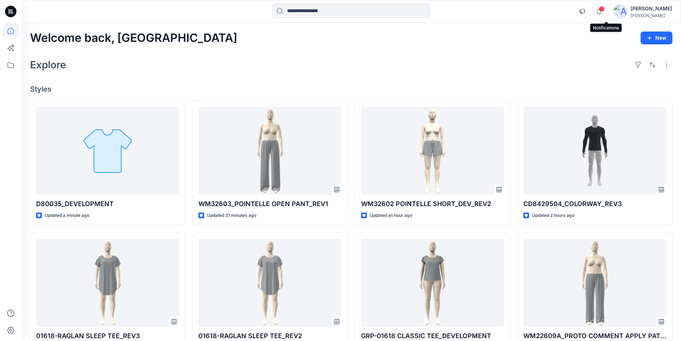
click at [605, 9] on span "1" at bounding box center [602, 9] width 6 height 6
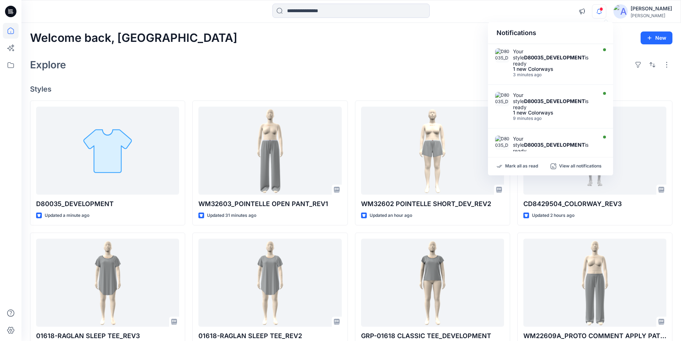
click at [472, 16] on div at bounding box center [351, 12] width 330 height 16
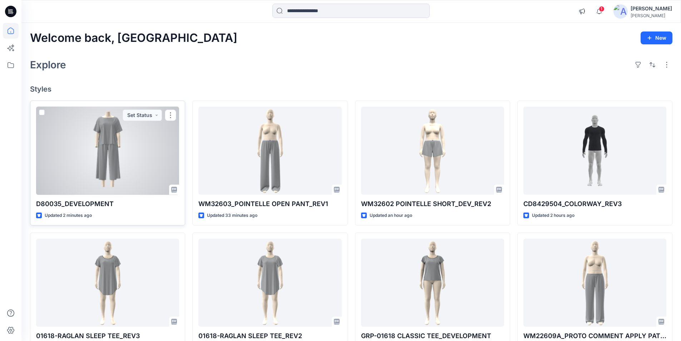
click at [106, 187] on div at bounding box center [107, 151] width 143 height 88
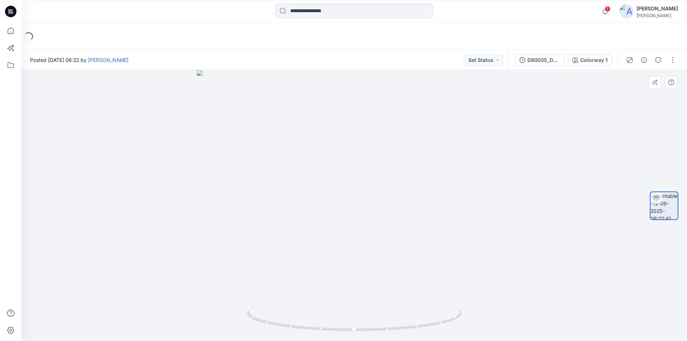
drag, startPoint x: 371, startPoint y: 122, endPoint x: 385, endPoint y: 182, distance: 61.9
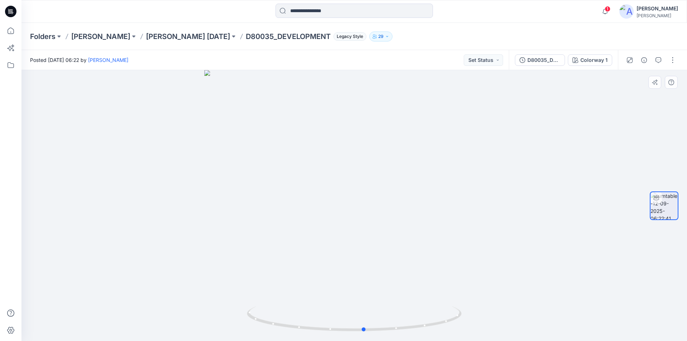
drag, startPoint x: 356, startPoint y: 332, endPoint x: 581, endPoint y: 334, distance: 224.6
click at [581, 334] on div at bounding box center [353, 205] width 665 height 271
click at [610, 11] on icon "button" at bounding box center [605, 11] width 14 height 14
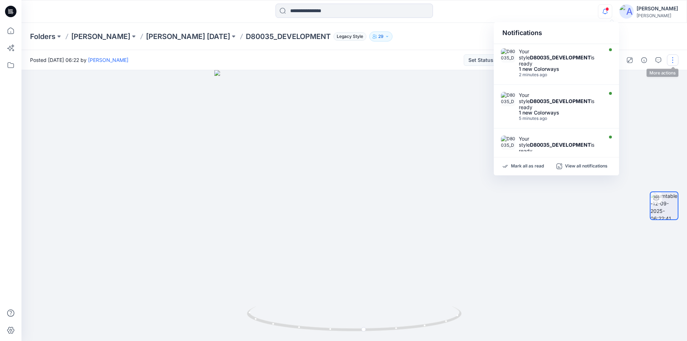
click at [669, 59] on button "button" at bounding box center [672, 59] width 11 height 11
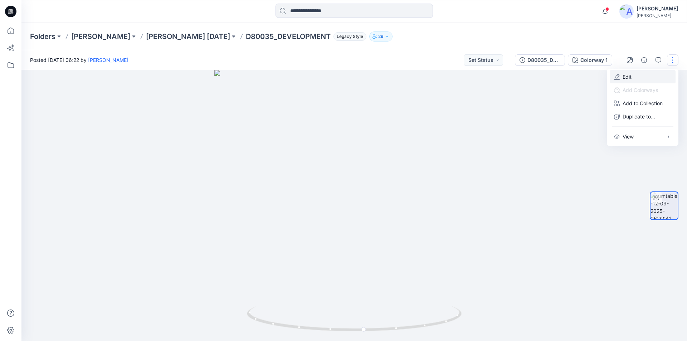
click at [638, 79] on button "Edit" at bounding box center [642, 76] width 66 height 13
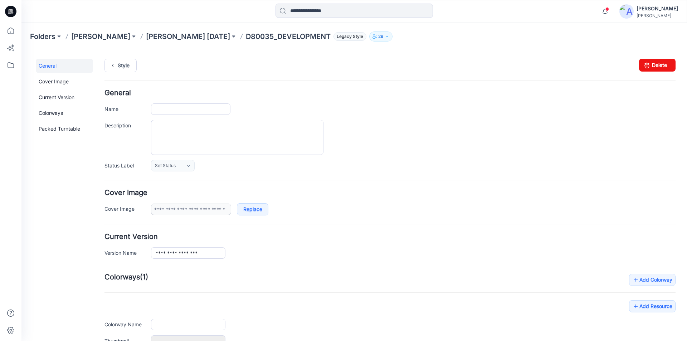
type input "**********"
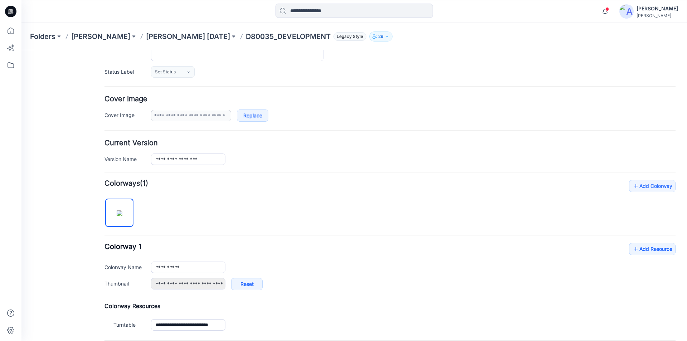
scroll to position [168, 0]
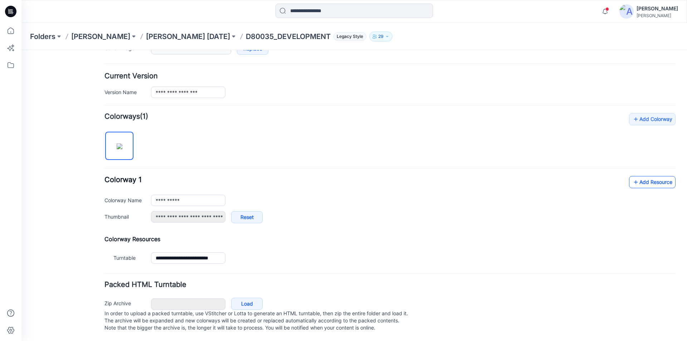
click at [653, 176] on link "Add Resource" at bounding box center [652, 182] width 46 height 12
click at [647, 176] on link "Add Resource" at bounding box center [652, 182] width 46 height 12
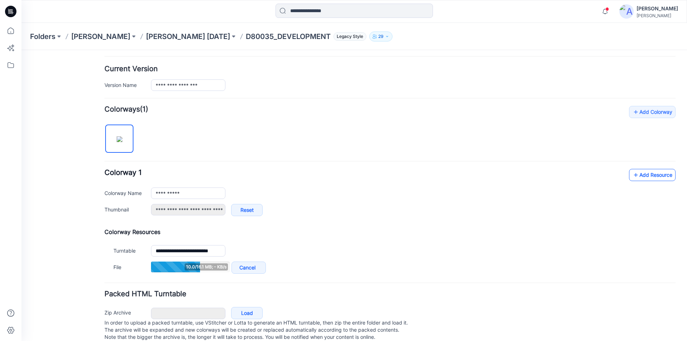
click at [650, 172] on link "Add Resource" at bounding box center [652, 175] width 46 height 12
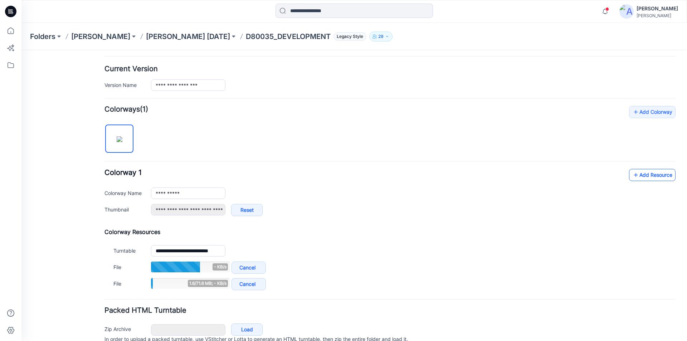
click at [636, 175] on link "Add Resource" at bounding box center [652, 175] width 46 height 12
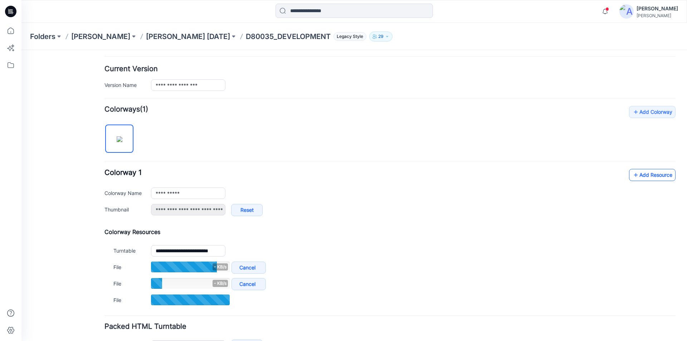
click at [638, 175] on link "Add Resource" at bounding box center [652, 175] width 46 height 12
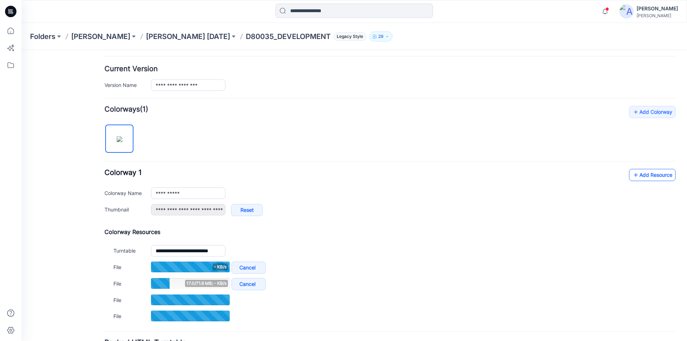
click at [641, 176] on link "Add Resource" at bounding box center [652, 175] width 46 height 12
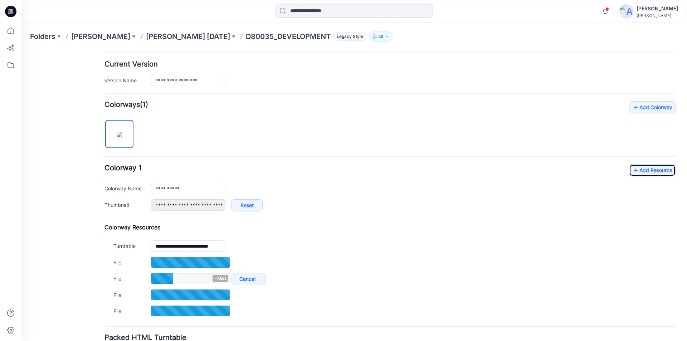
scroll to position [204, 0]
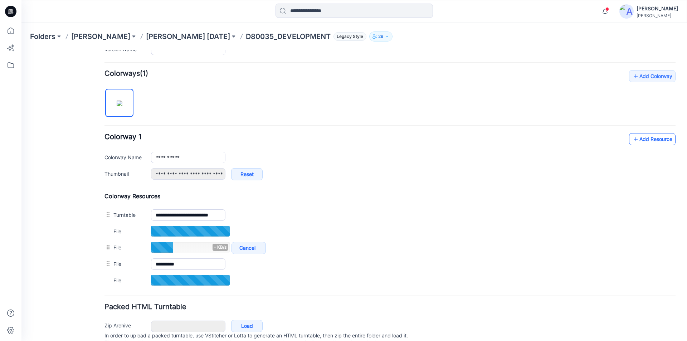
click at [655, 140] on link "Add Resource" at bounding box center [652, 139] width 46 height 12
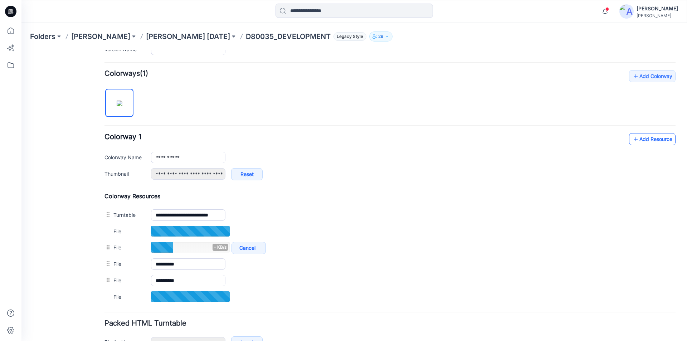
click at [656, 138] on link "Add Resource" at bounding box center [652, 139] width 46 height 12
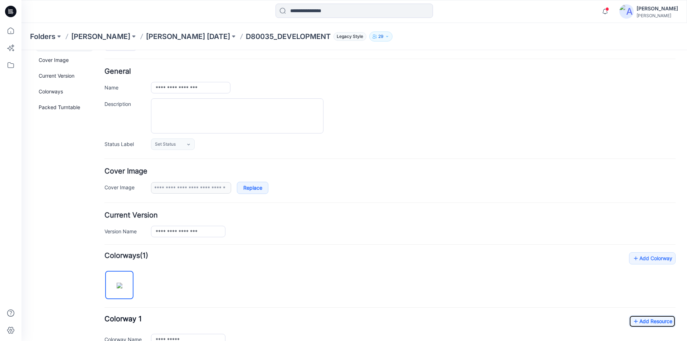
scroll to position [0, 0]
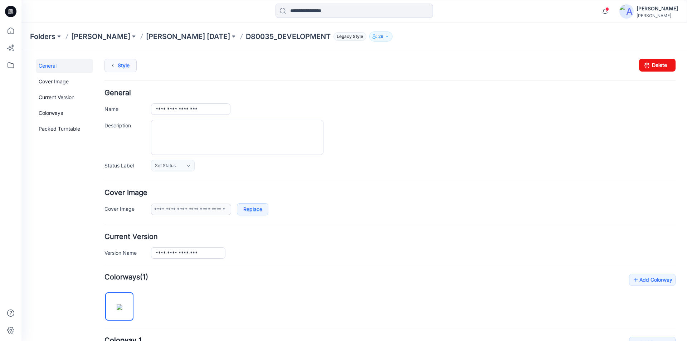
click at [115, 65] on icon at bounding box center [113, 65] width 10 height 13
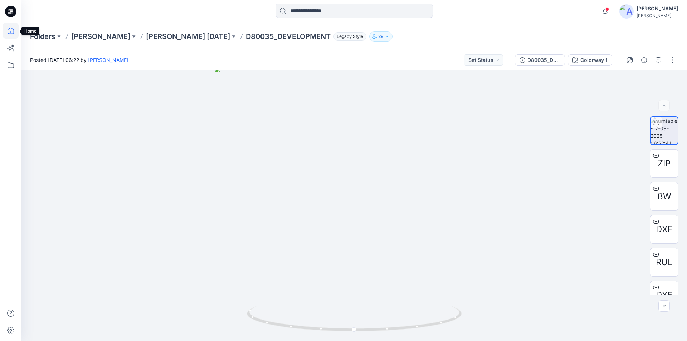
click at [14, 31] on icon at bounding box center [11, 31] width 6 height 6
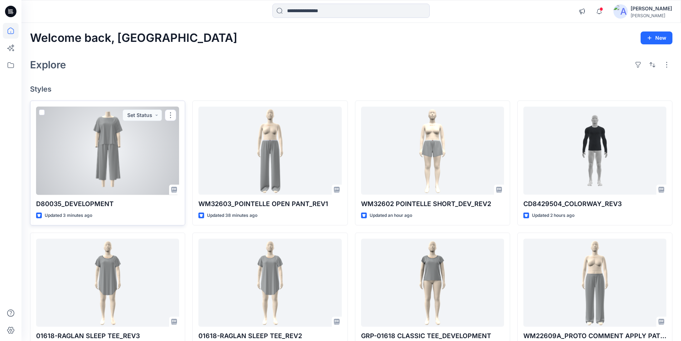
click at [97, 146] on div at bounding box center [107, 151] width 143 height 88
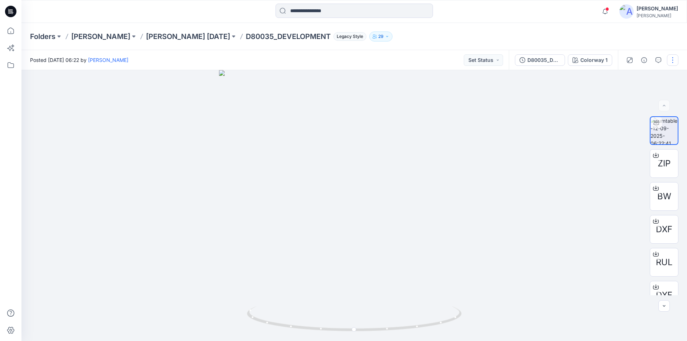
click at [675, 63] on button "button" at bounding box center [672, 59] width 11 height 11
click at [635, 78] on button "Edit" at bounding box center [642, 76] width 66 height 13
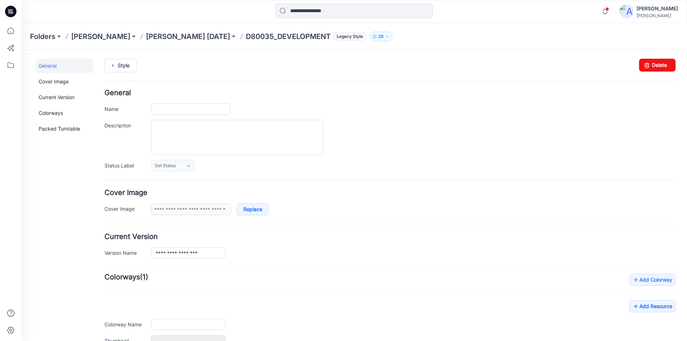
type input "**********"
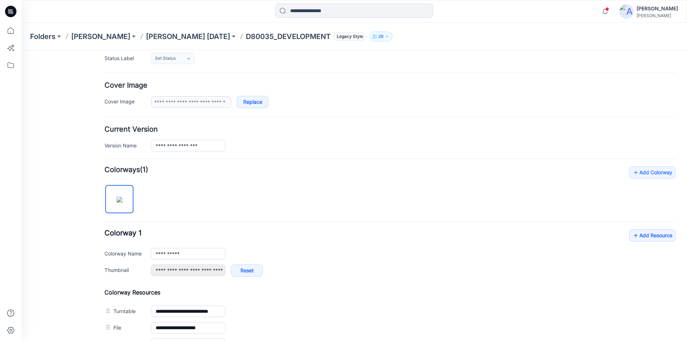
scroll to position [215, 0]
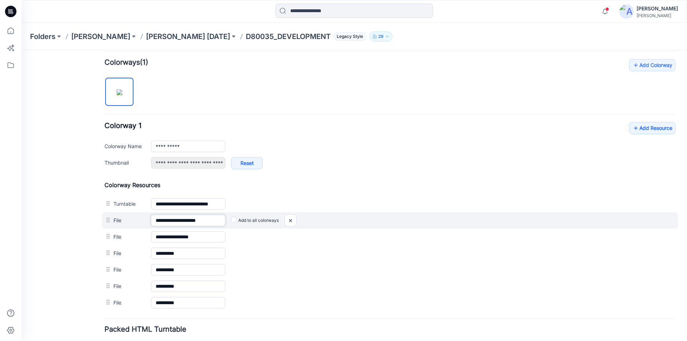
click at [215, 222] on input "**********" at bounding box center [188, 220] width 74 height 11
drag, startPoint x: 291, startPoint y: 221, endPoint x: 395, endPoint y: 93, distance: 164.8
click at [291, 221] on img at bounding box center [290, 221] width 11 height 12
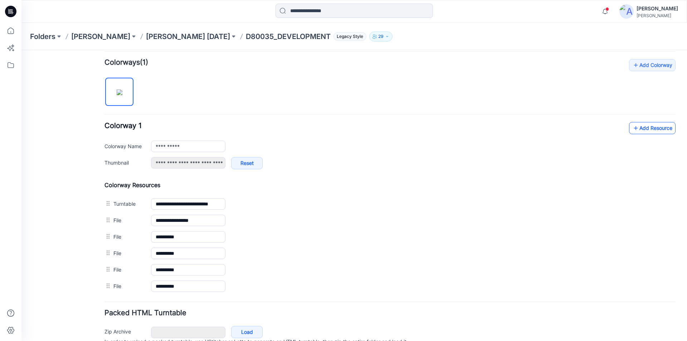
click at [632, 129] on icon at bounding box center [635, 127] width 7 height 11
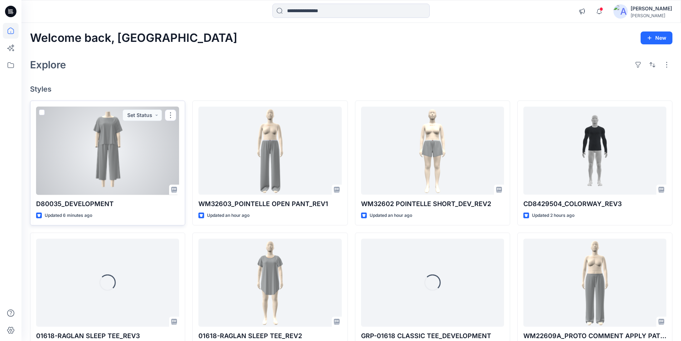
click at [158, 170] on div at bounding box center [107, 151] width 143 height 88
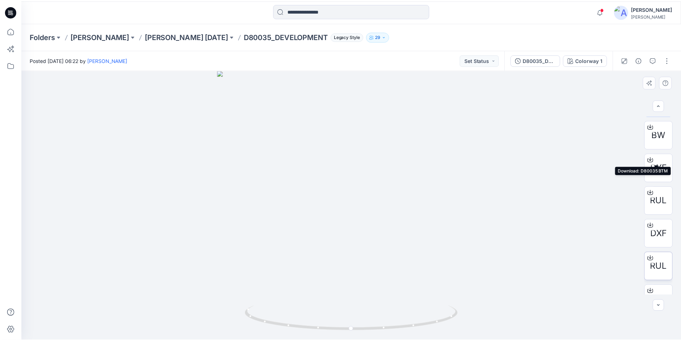
scroll to position [47, 0]
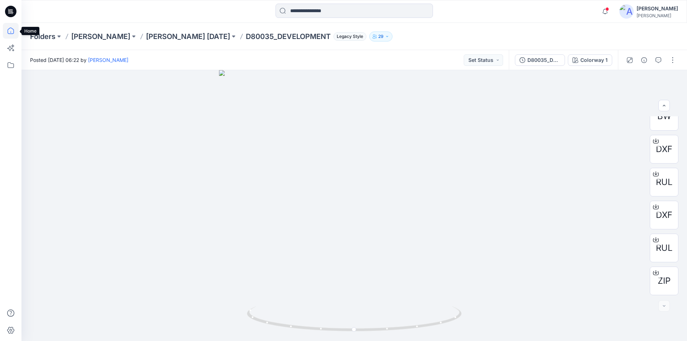
click at [9, 30] on icon at bounding box center [11, 31] width 16 height 16
